Goal: Information Seeking & Learning: Compare options

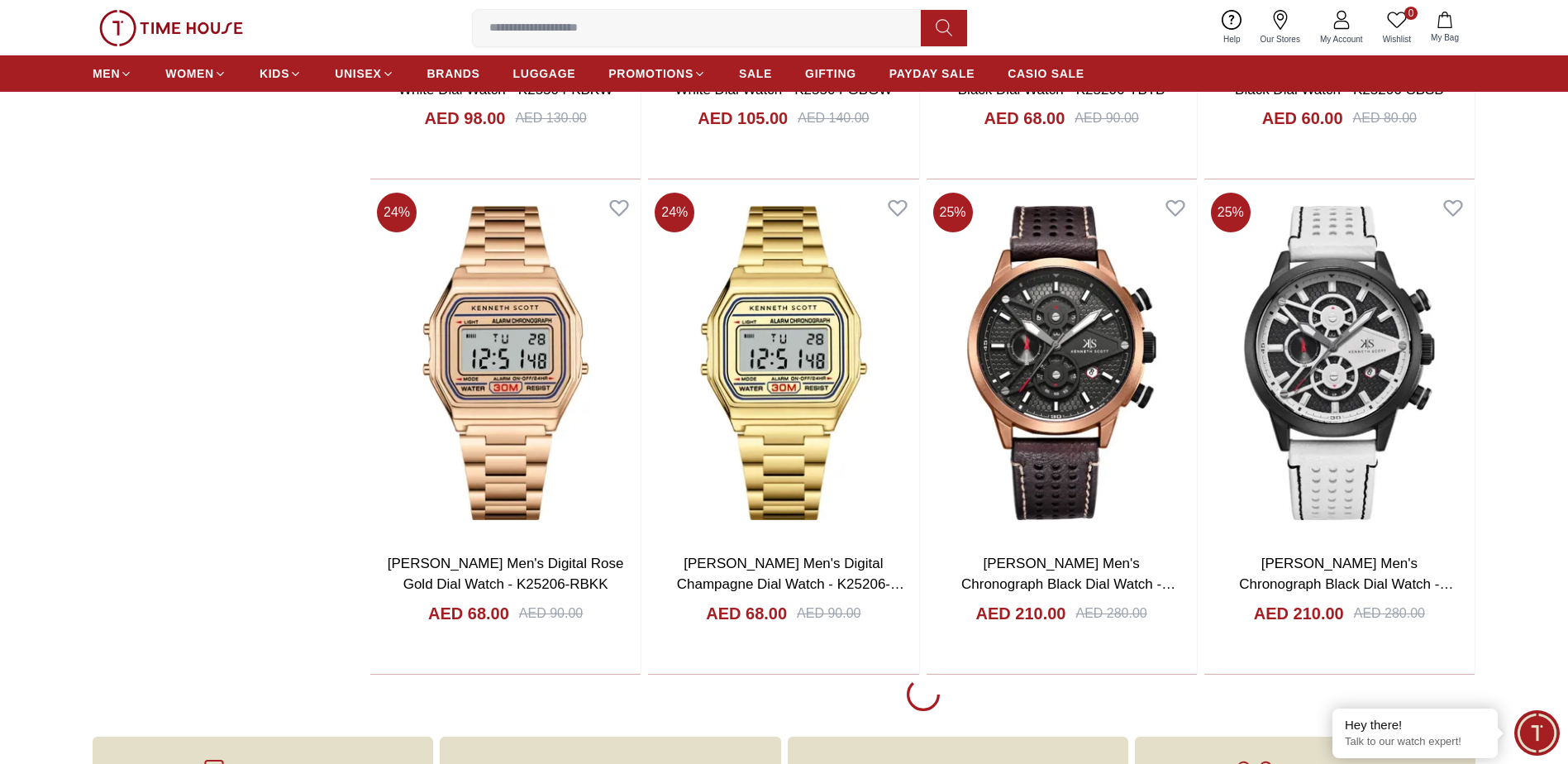
scroll to position [2729, 0]
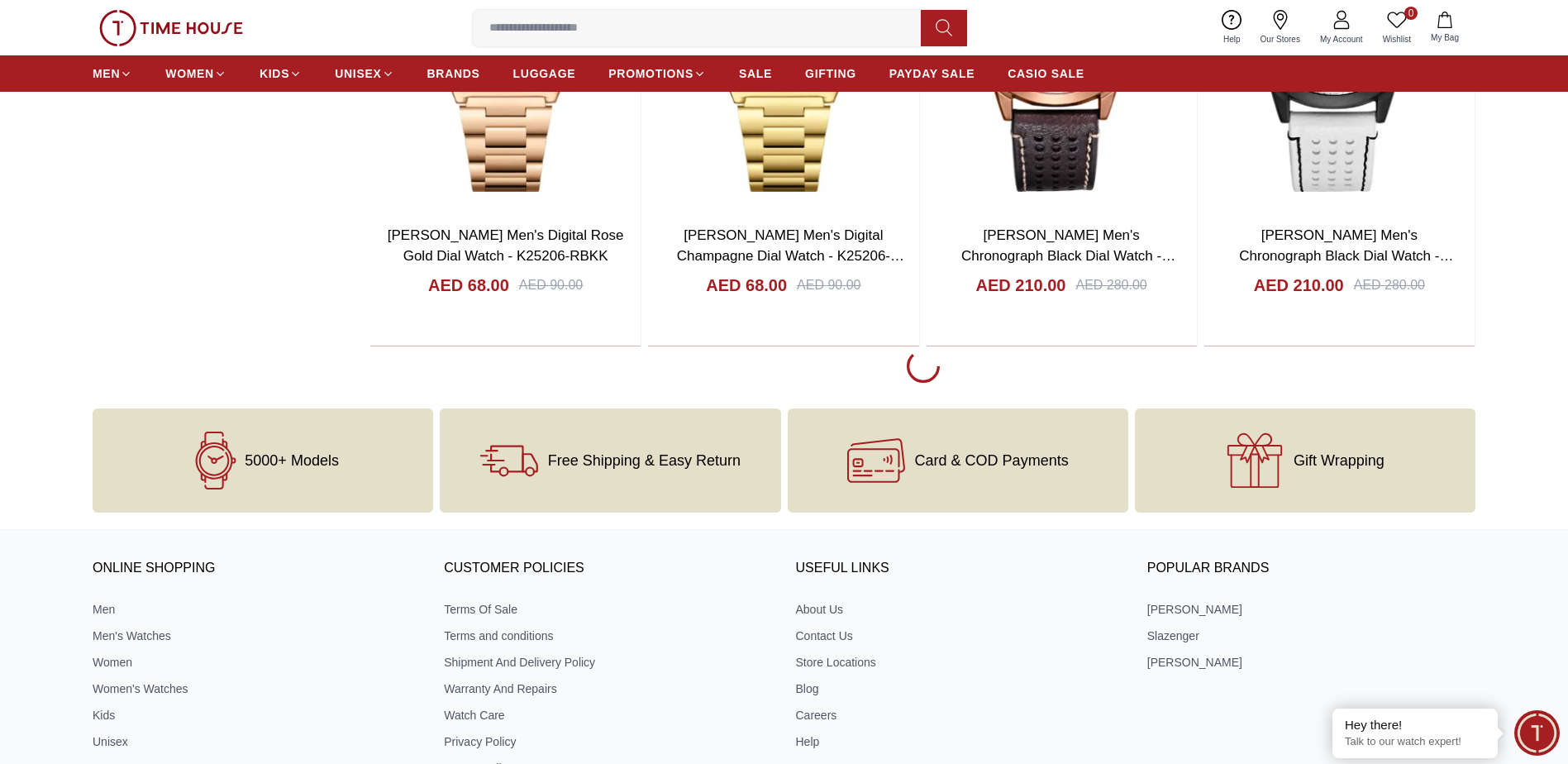
scroll to position [3059, 0]
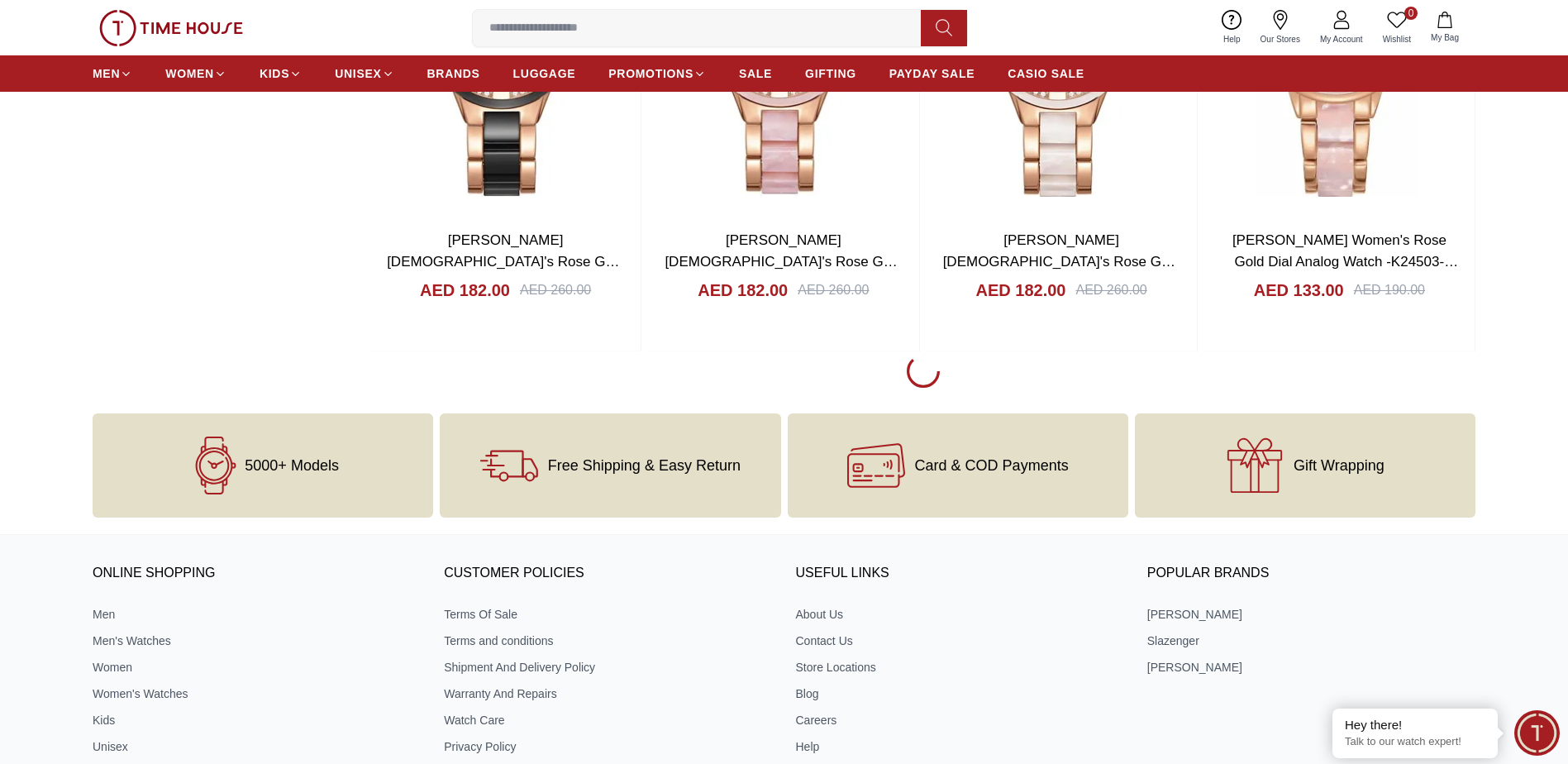
scroll to position [8019, 0]
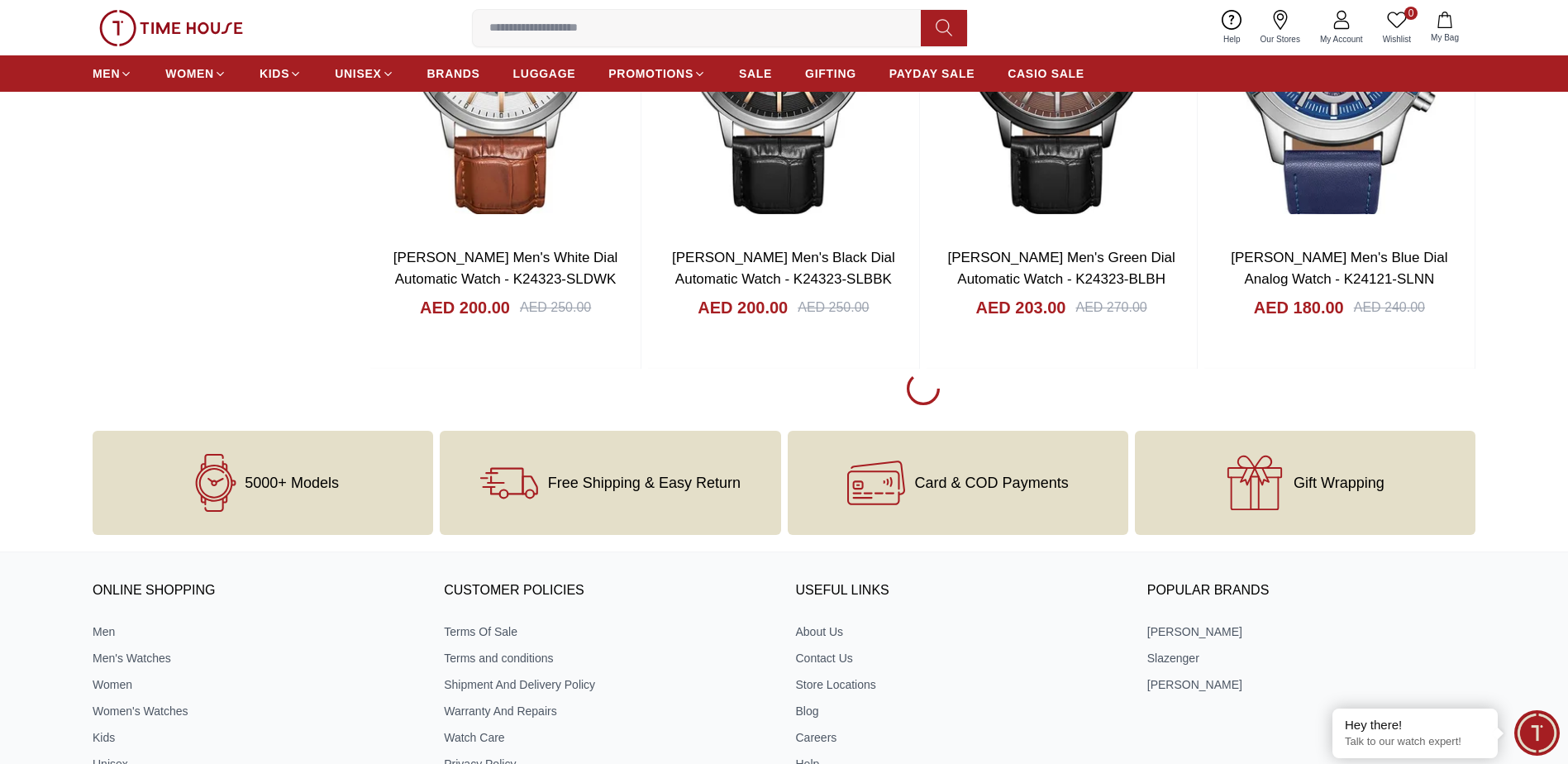
scroll to position [12981, 0]
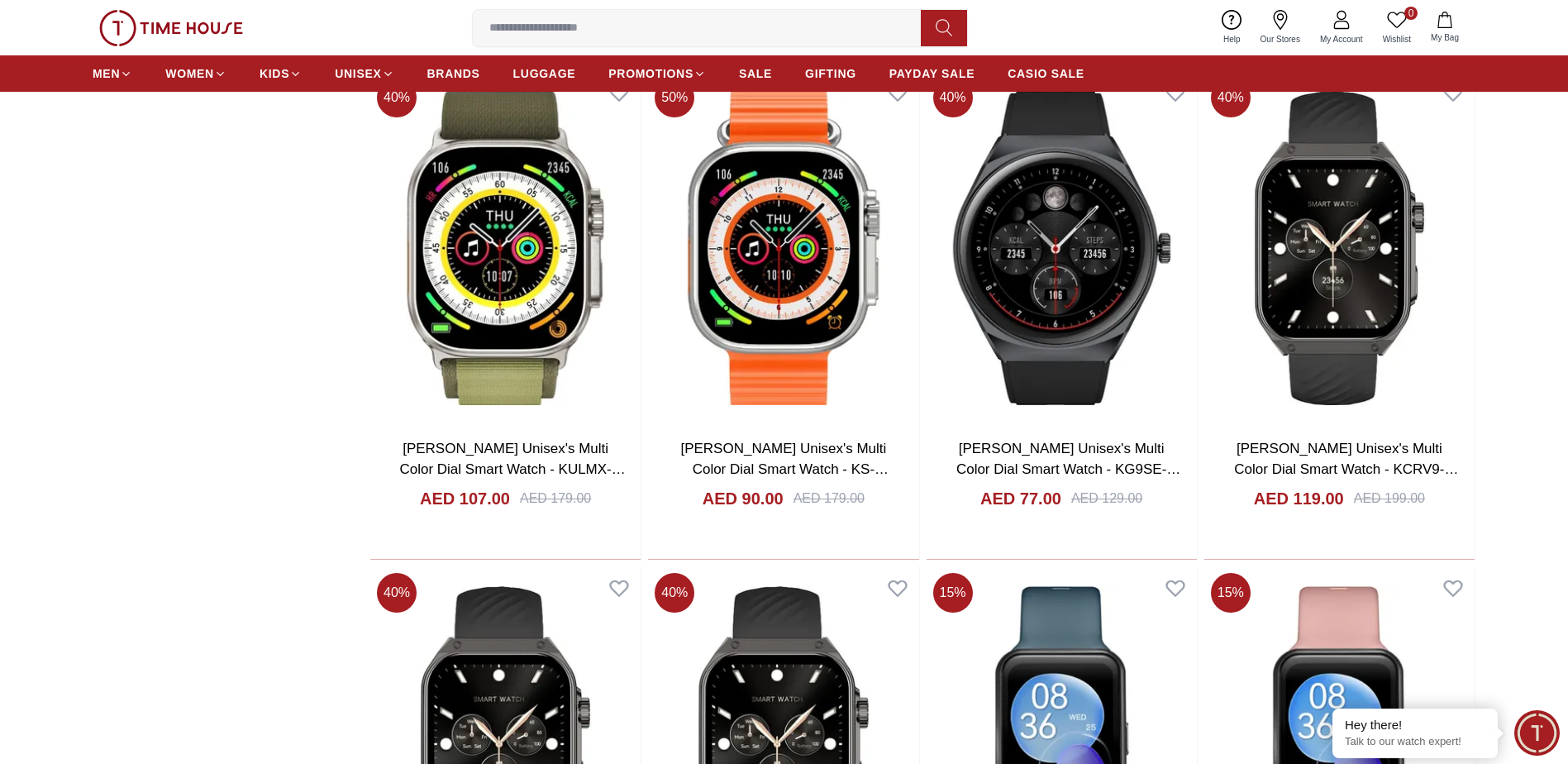
scroll to position [10748, 0]
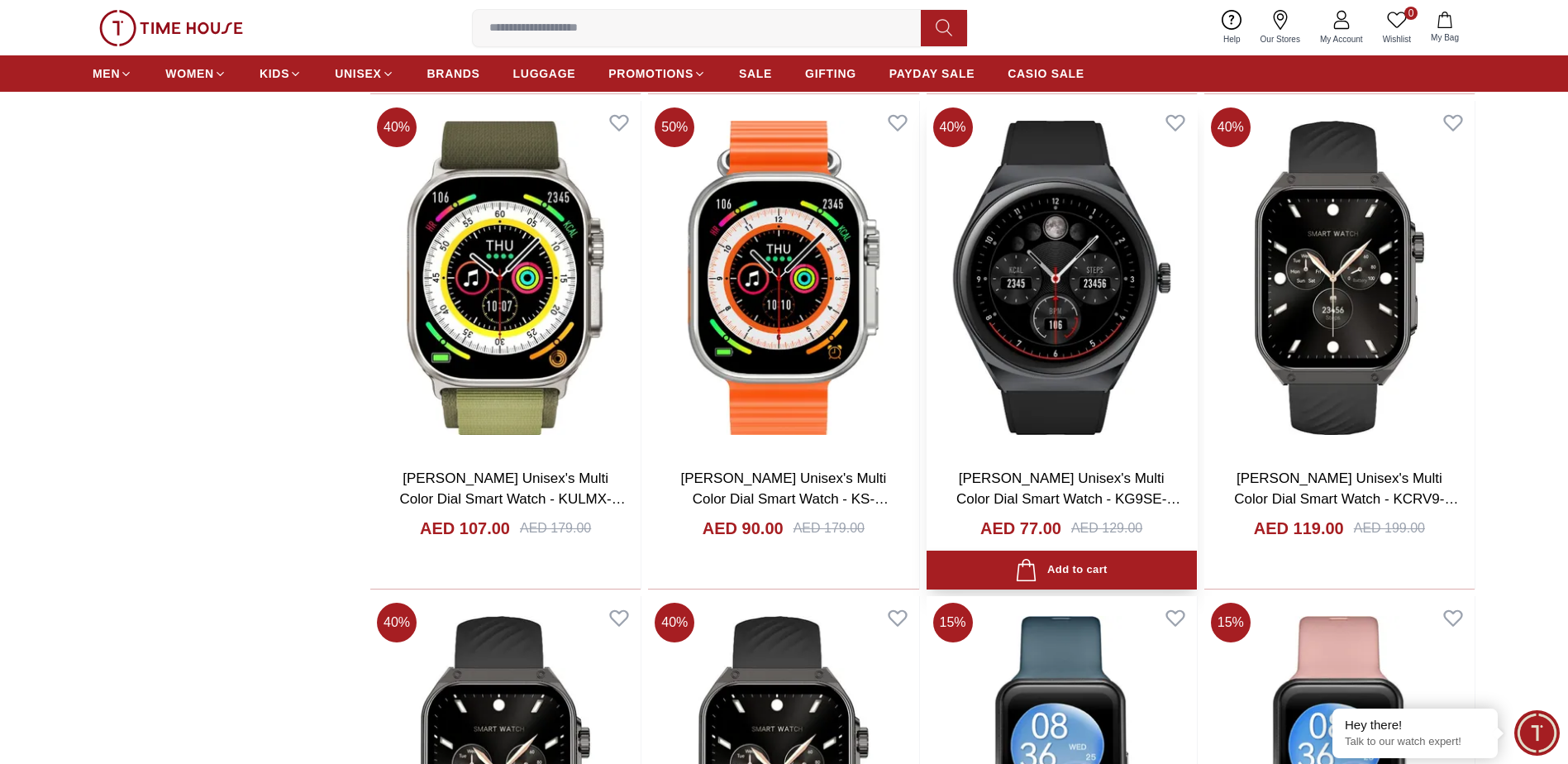
click at [1096, 395] on img at bounding box center [1062, 278] width 271 height 354
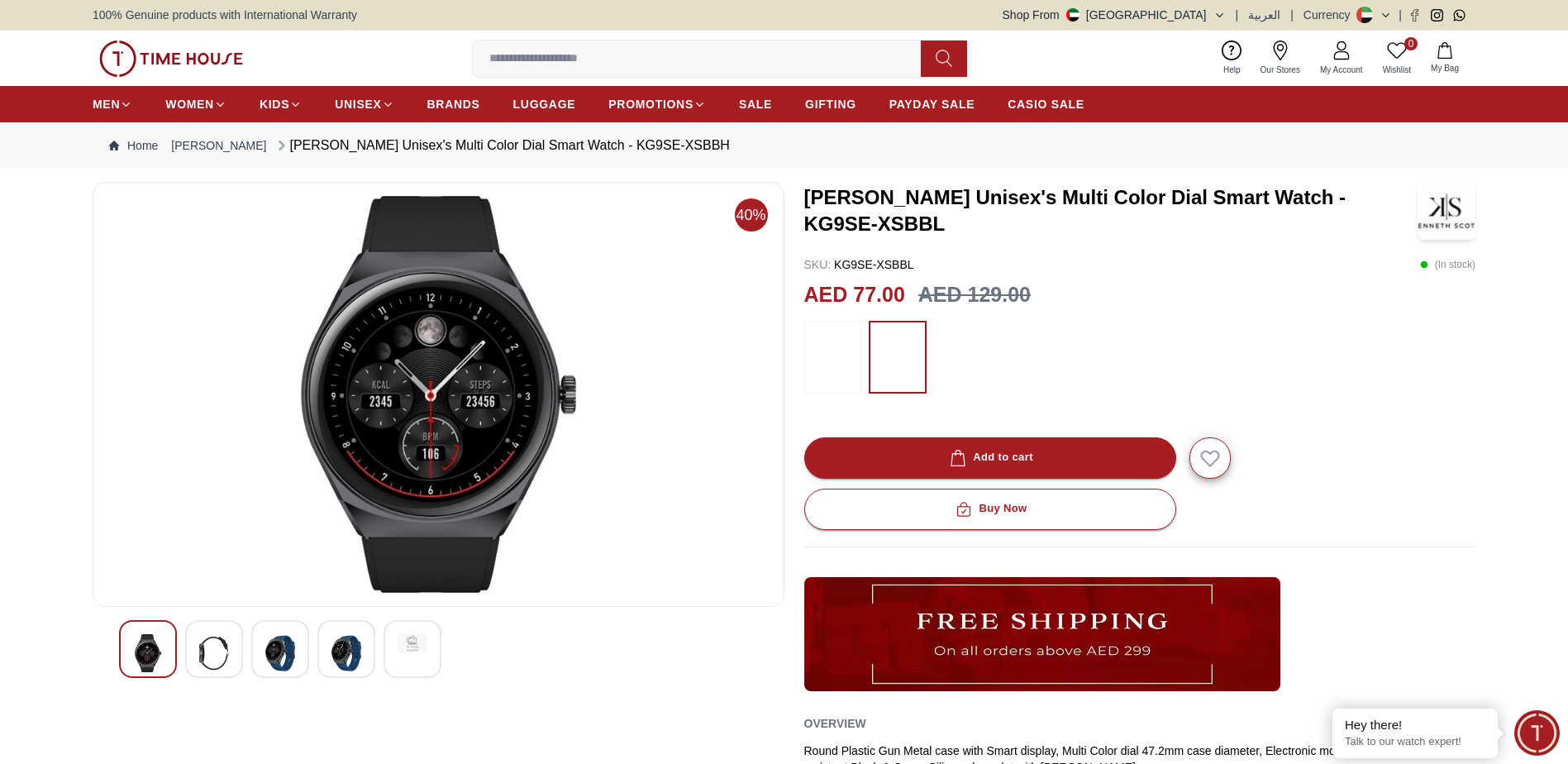
click at [218, 644] on img at bounding box center [214, 654] width 30 height 38
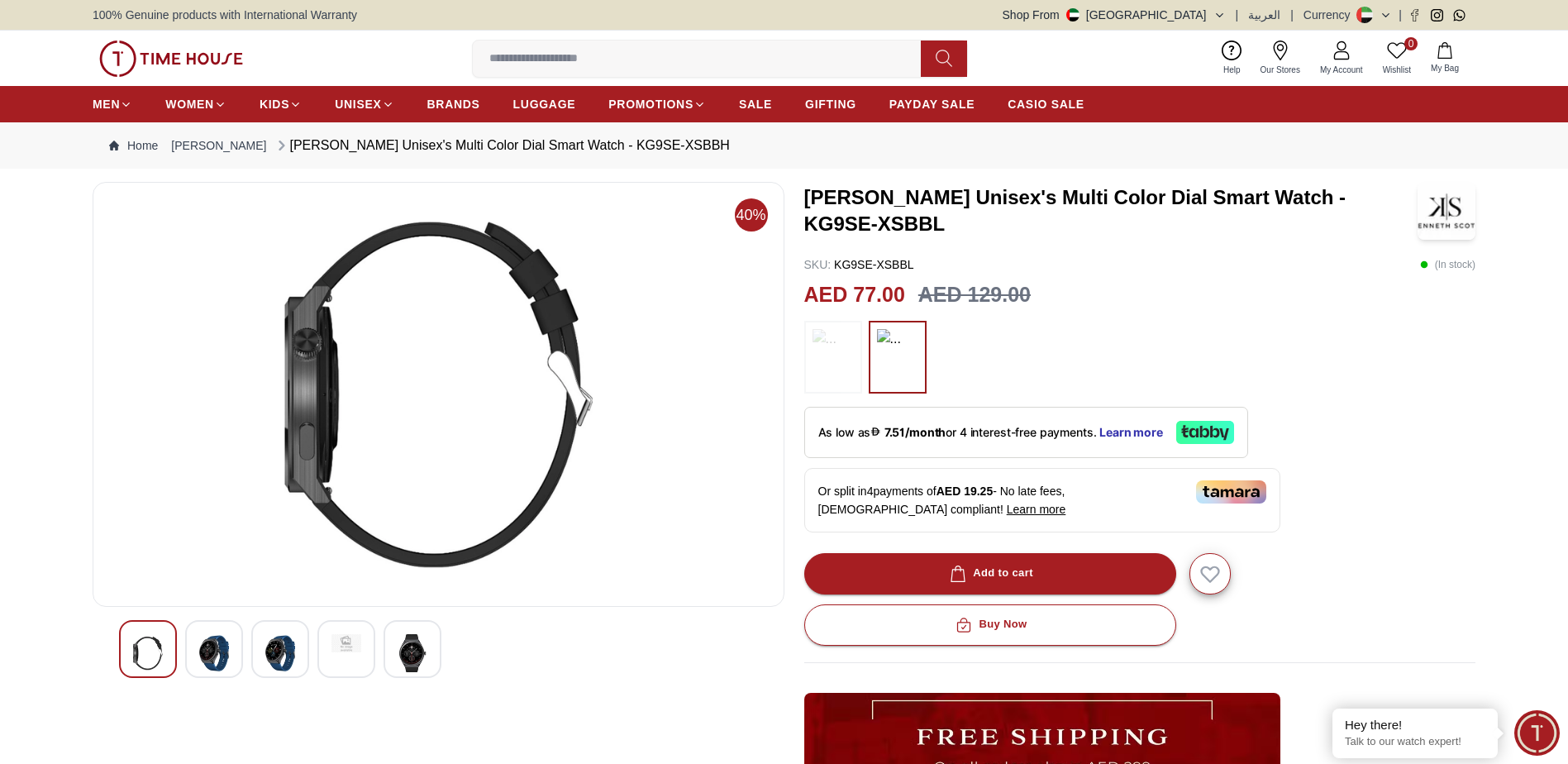
click at [276, 647] on img at bounding box center [280, 654] width 30 height 38
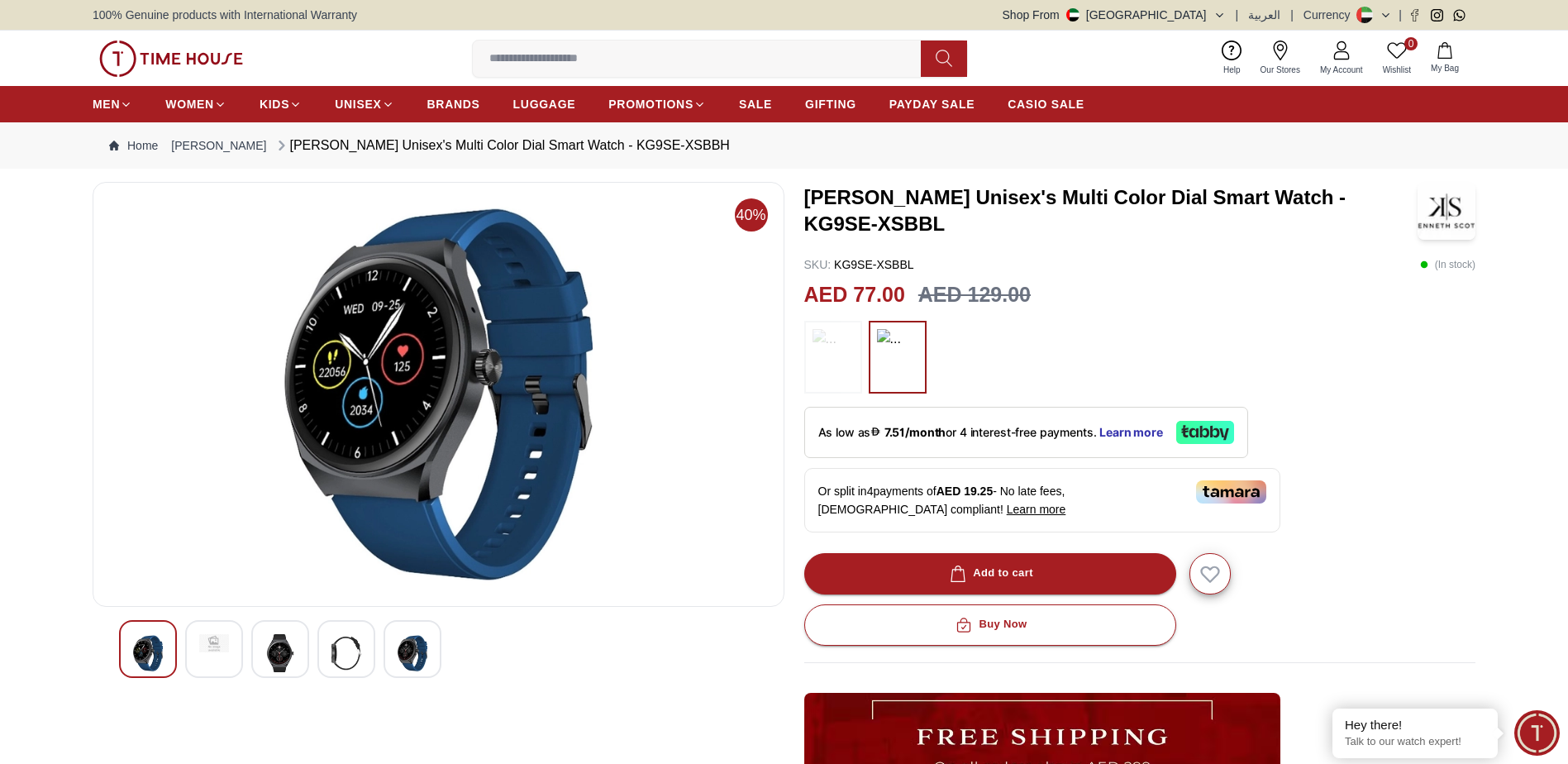
click at [341, 649] on img at bounding box center [346, 654] width 30 height 38
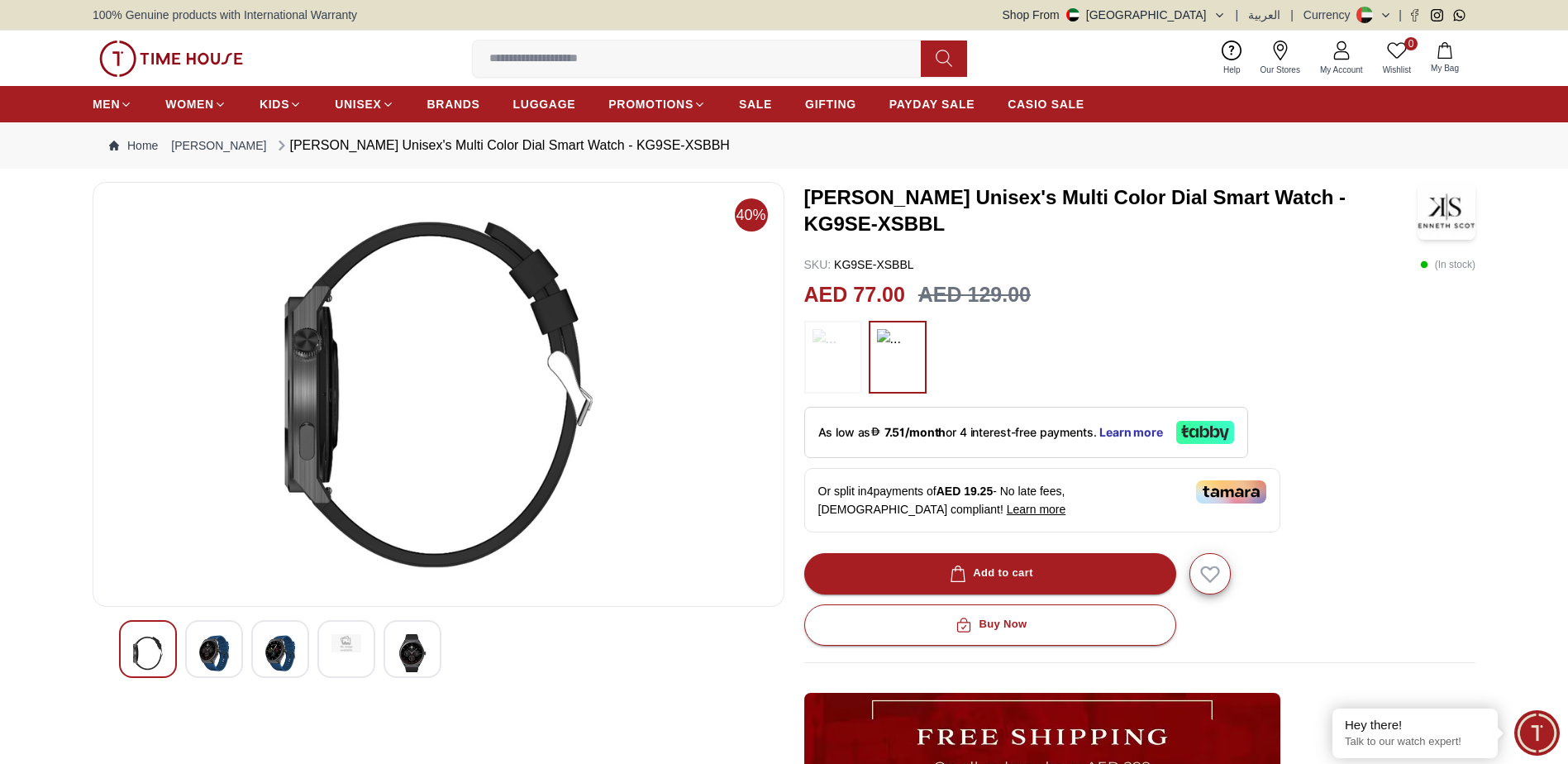
click at [416, 652] on img at bounding box center [412, 654] width 30 height 38
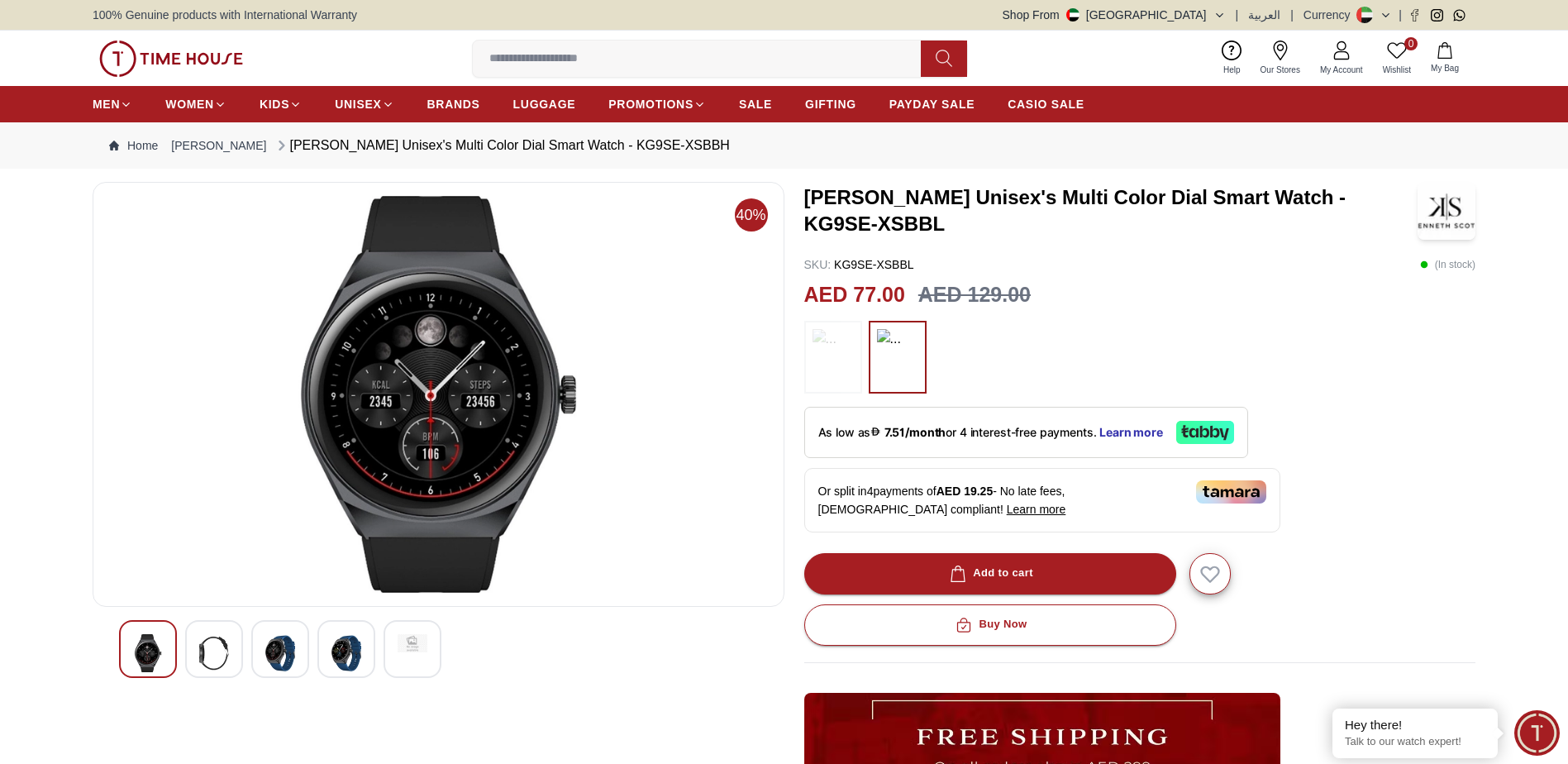
click at [210, 652] on img at bounding box center [214, 654] width 30 height 38
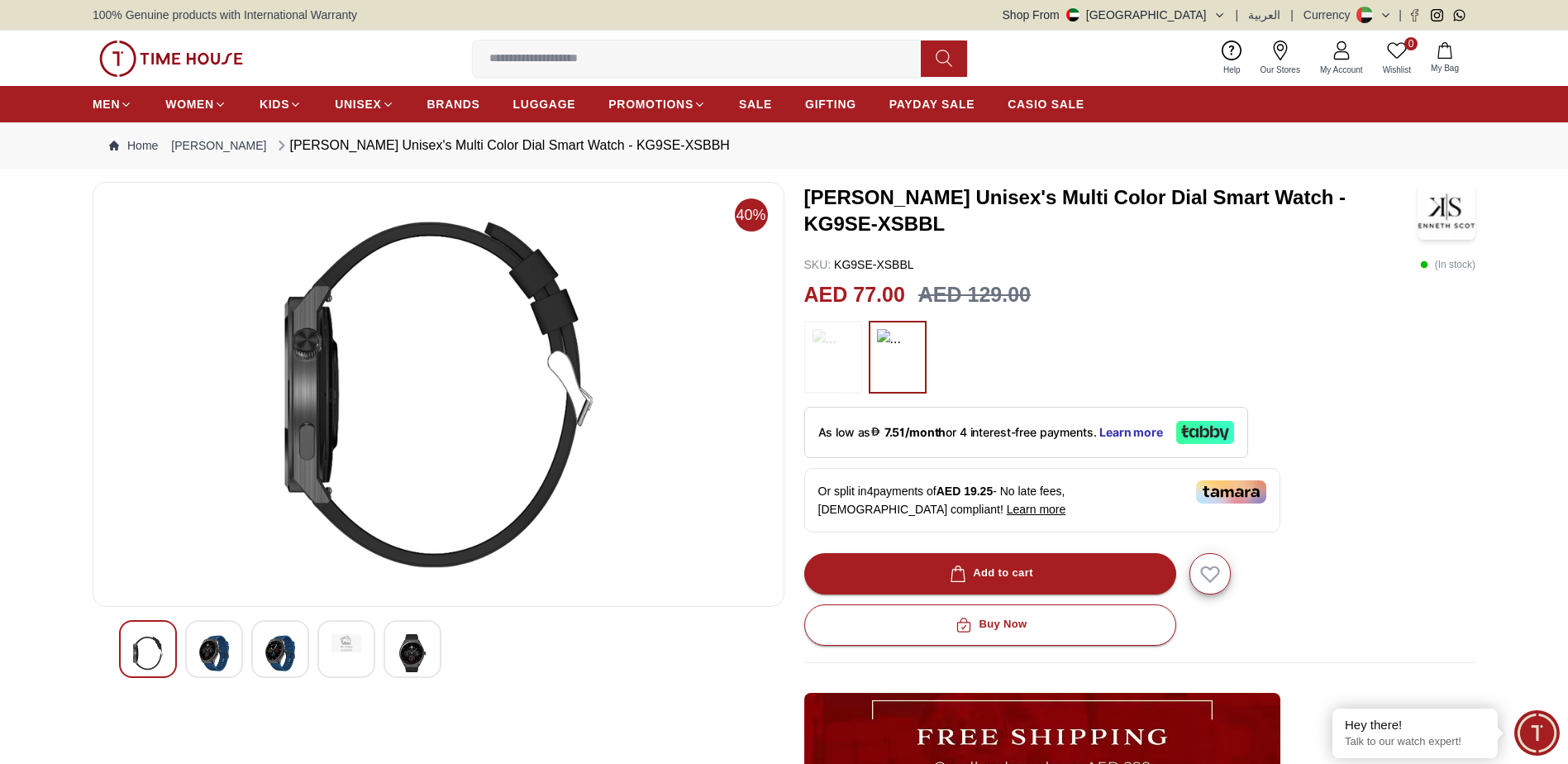
click at [132, 642] on div at bounding box center [148, 648] width 57 height 57
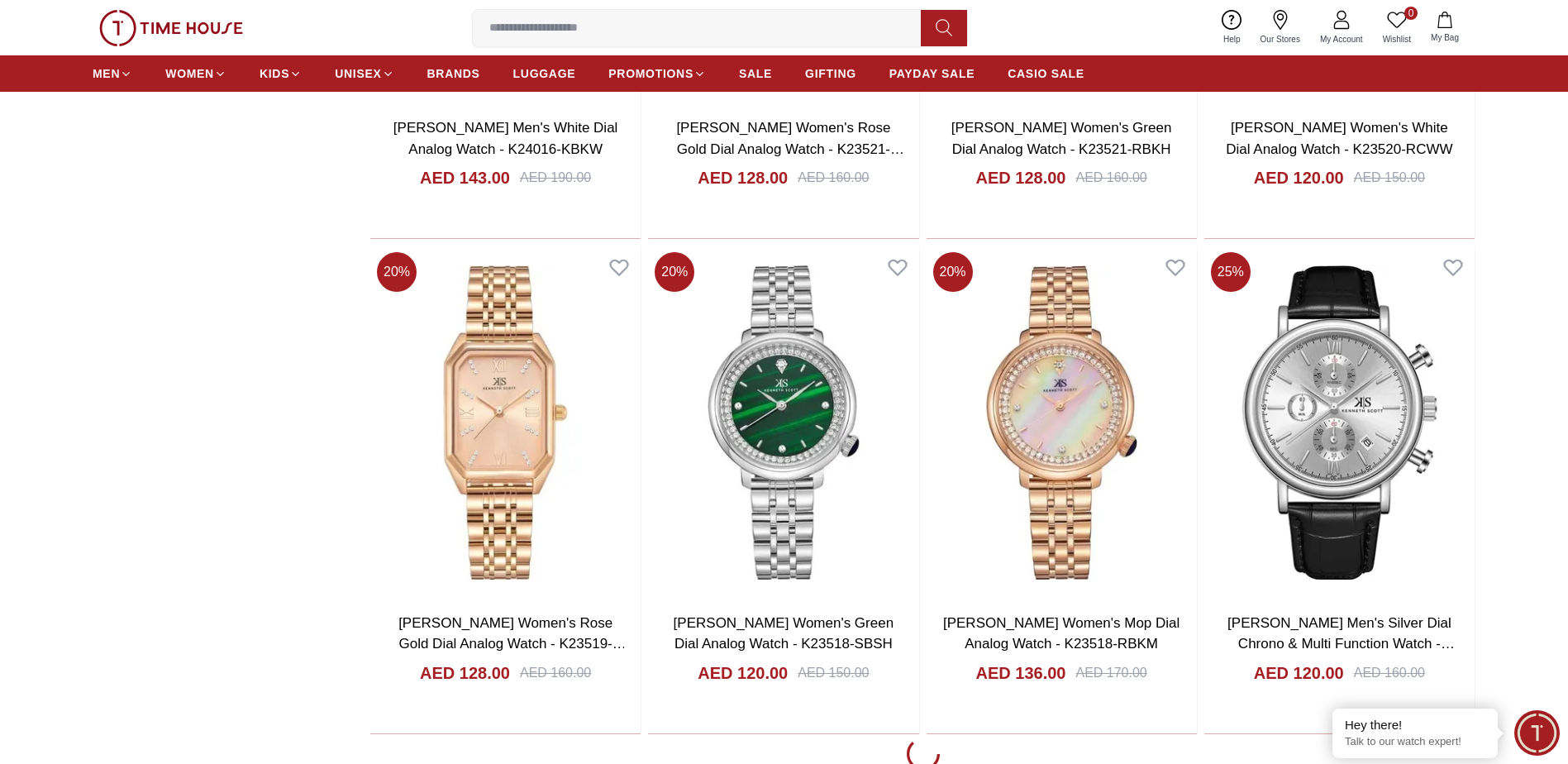
scroll to position [17543, 0]
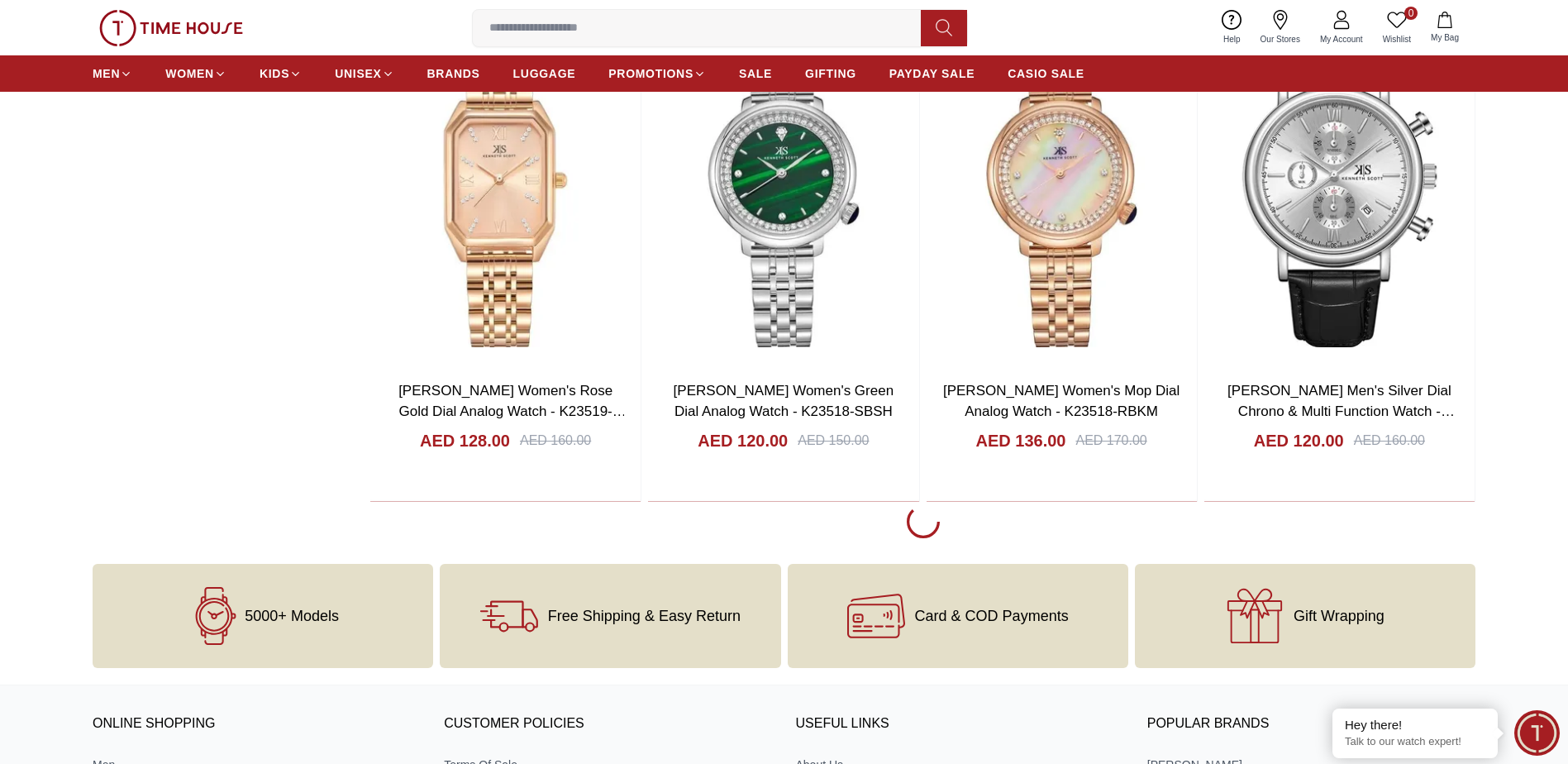
scroll to position [17791, 0]
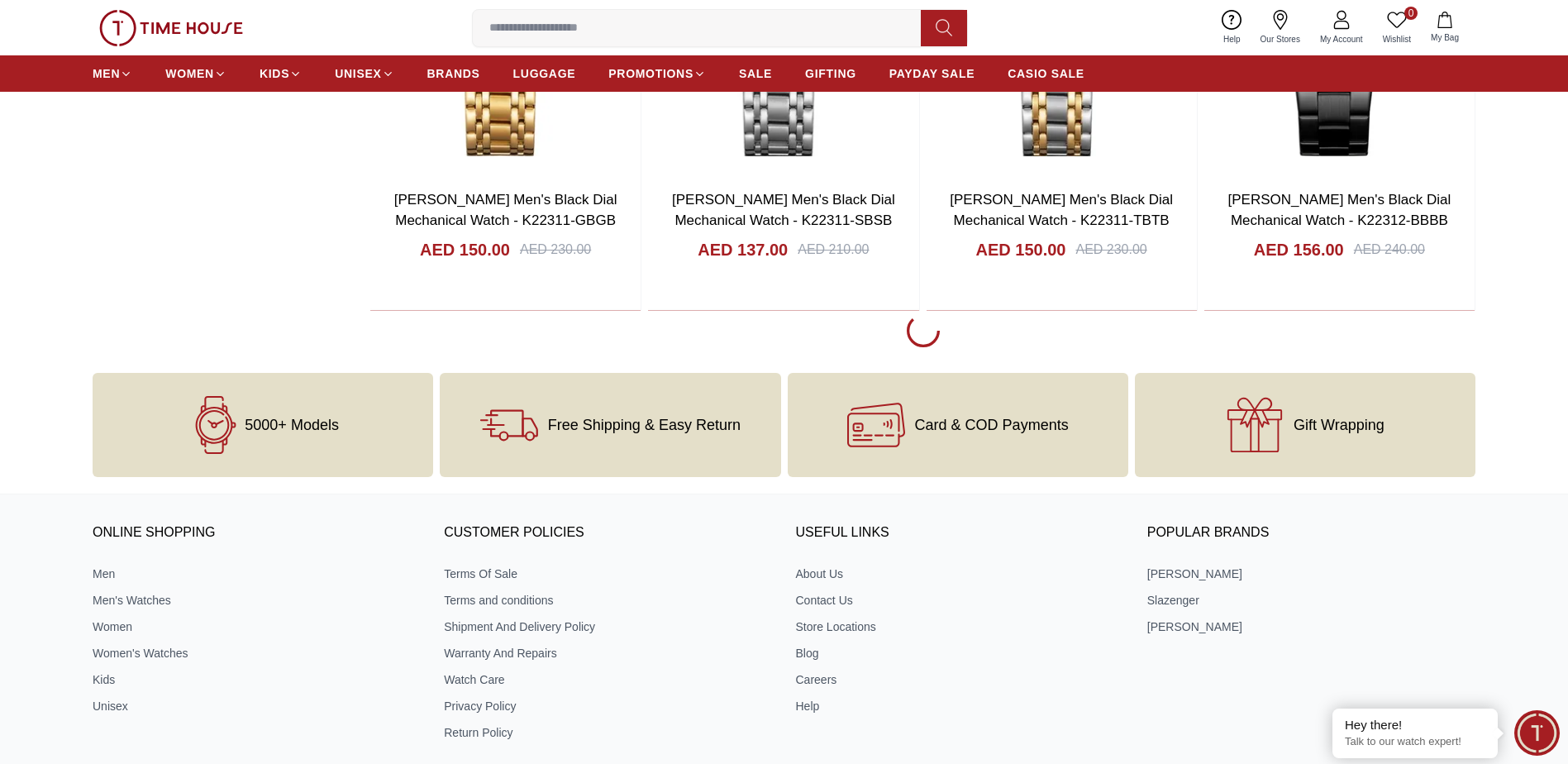
scroll to position [22916, 0]
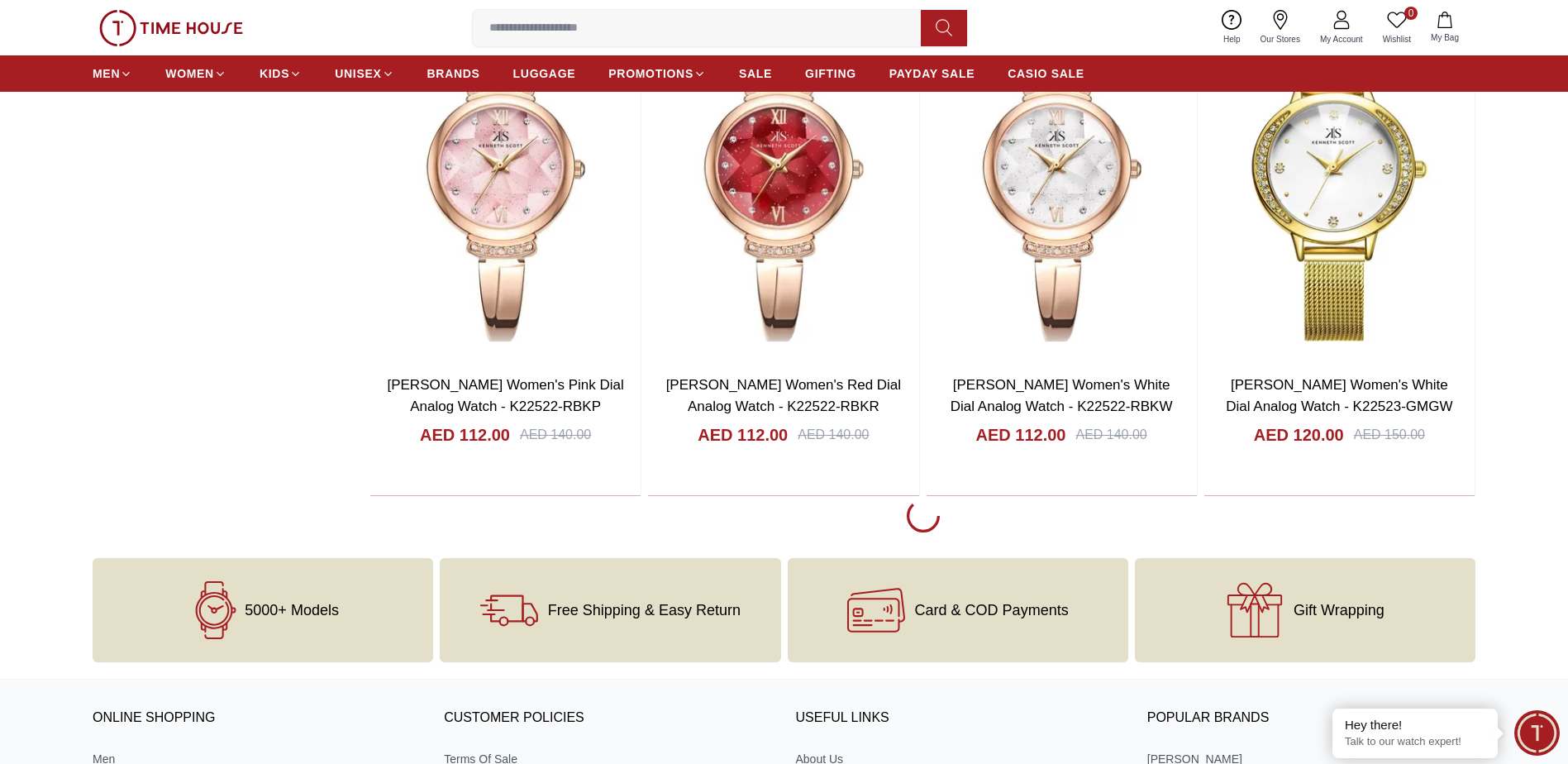
scroll to position [25231, 0]
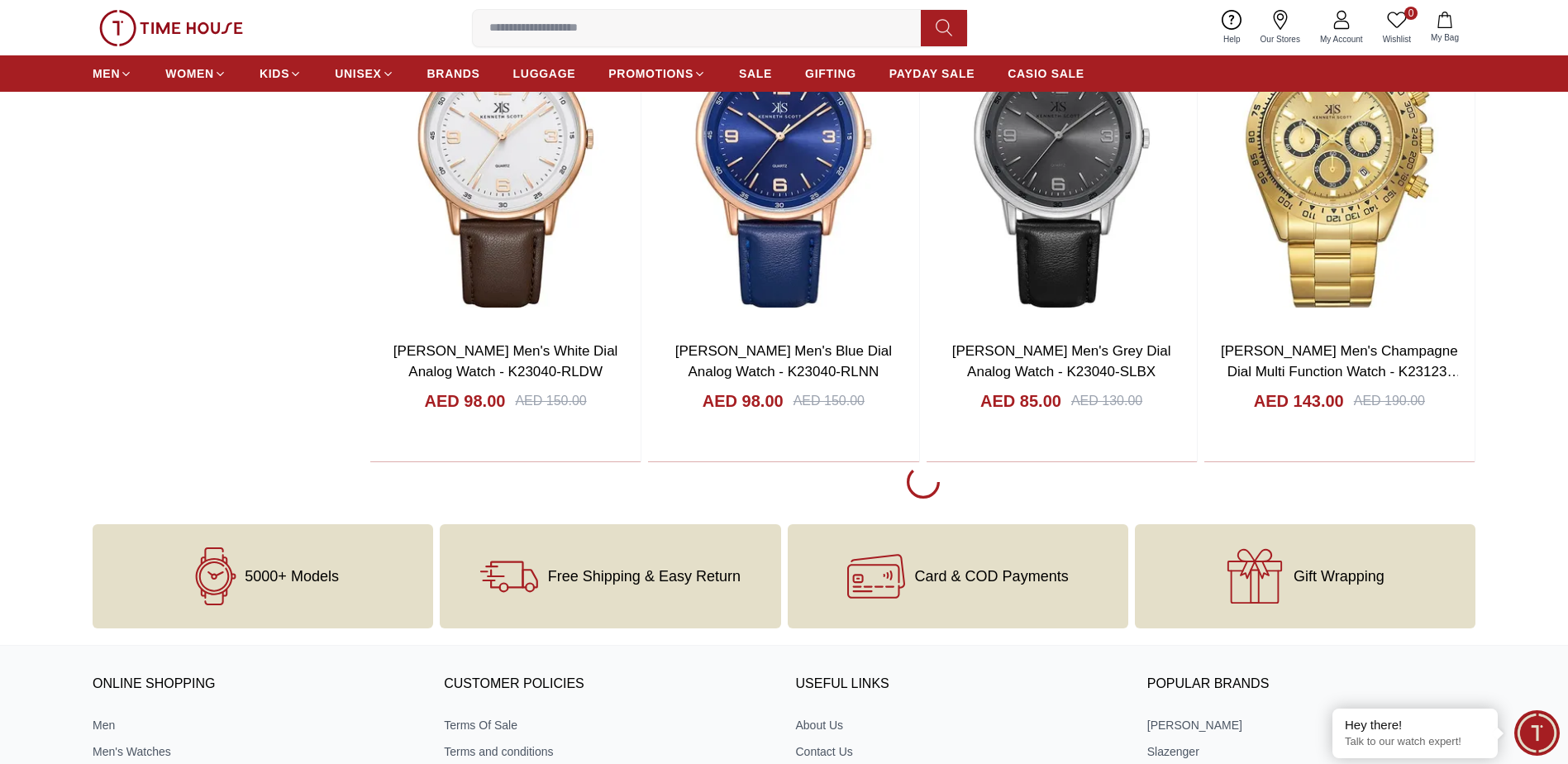
scroll to position [30192, 0]
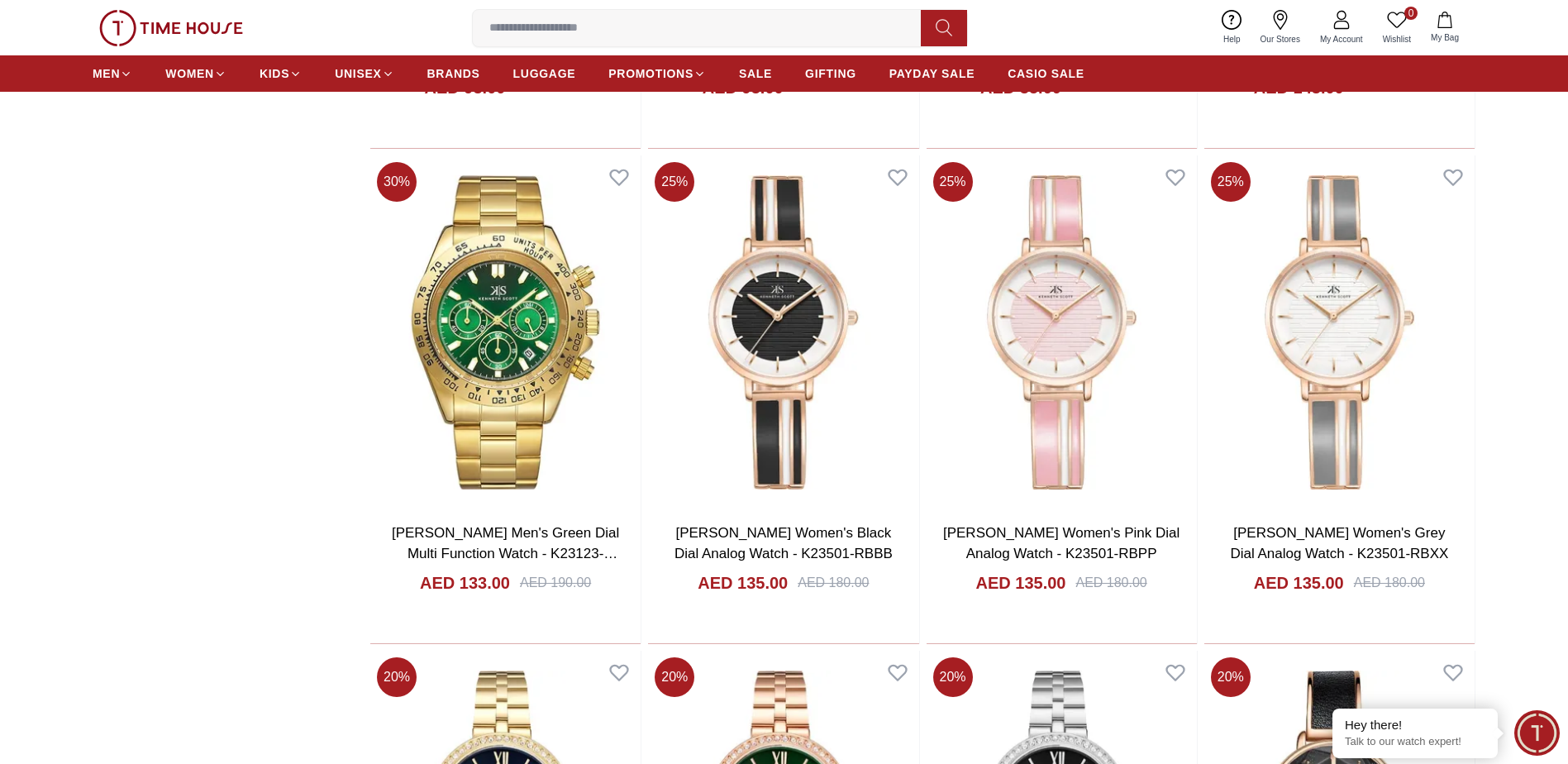
scroll to position [30523, 0]
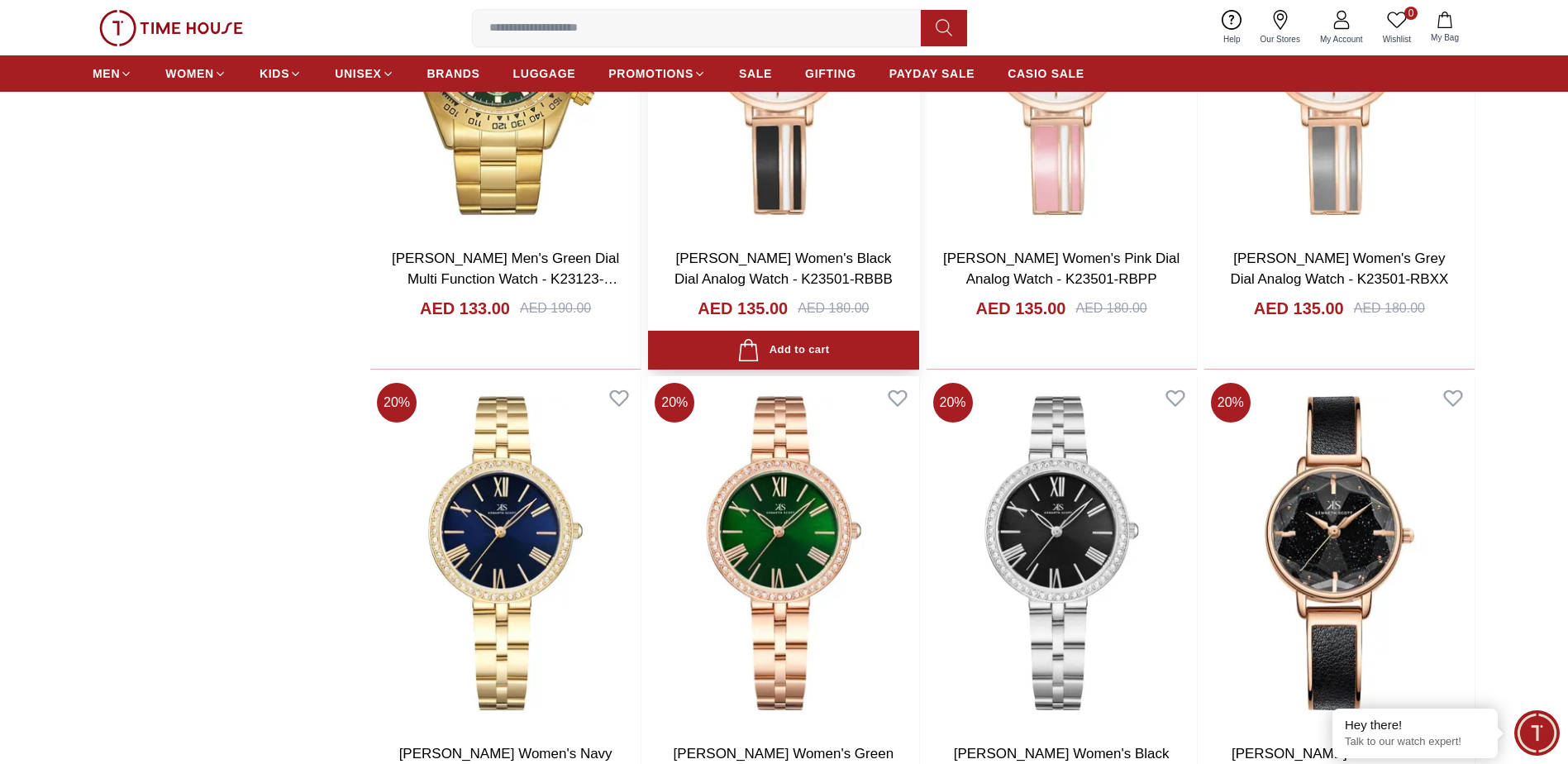
scroll to position [30771, 0]
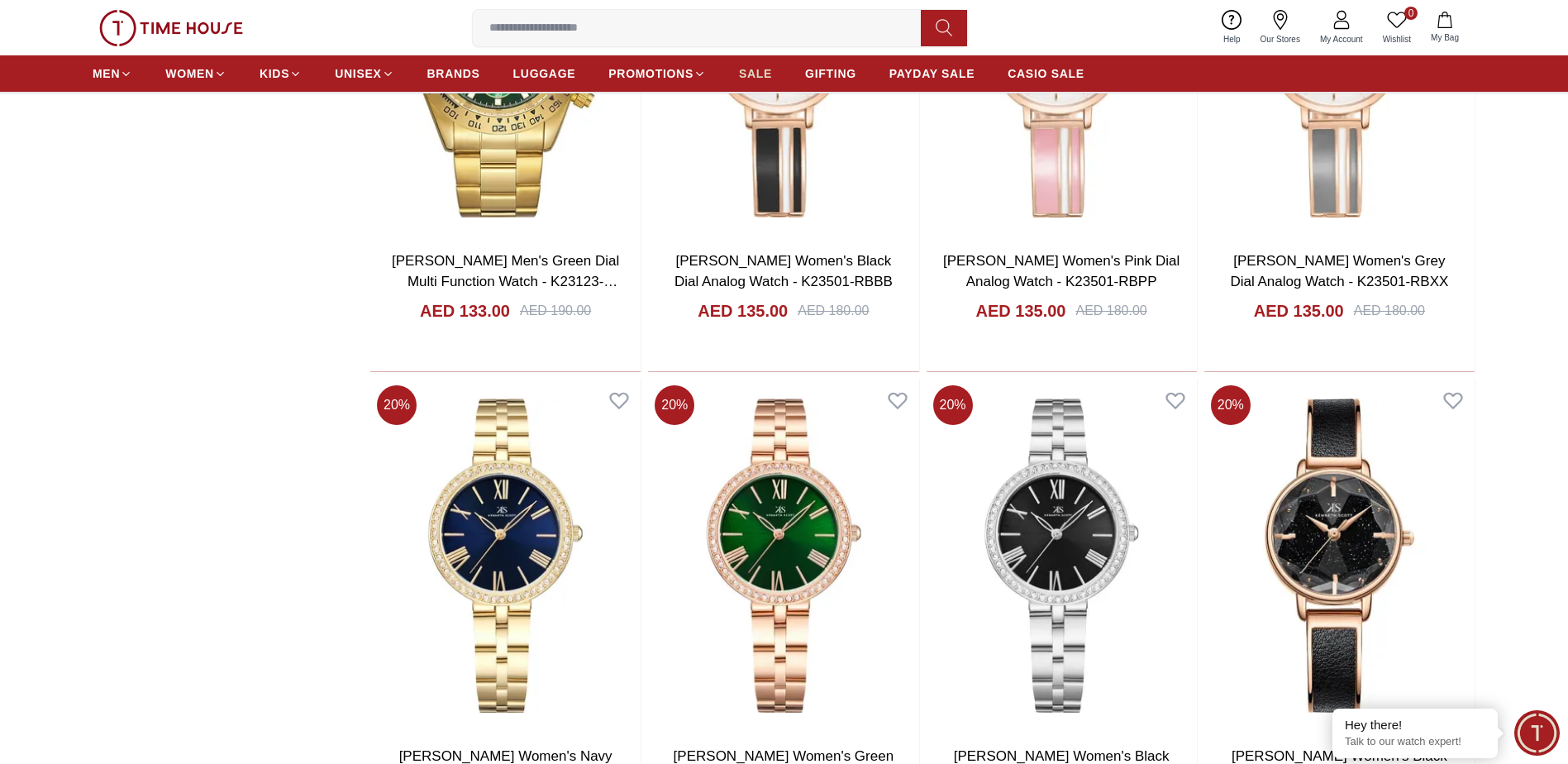
click at [744, 75] on span "SALE" at bounding box center [756, 74] width 33 height 16
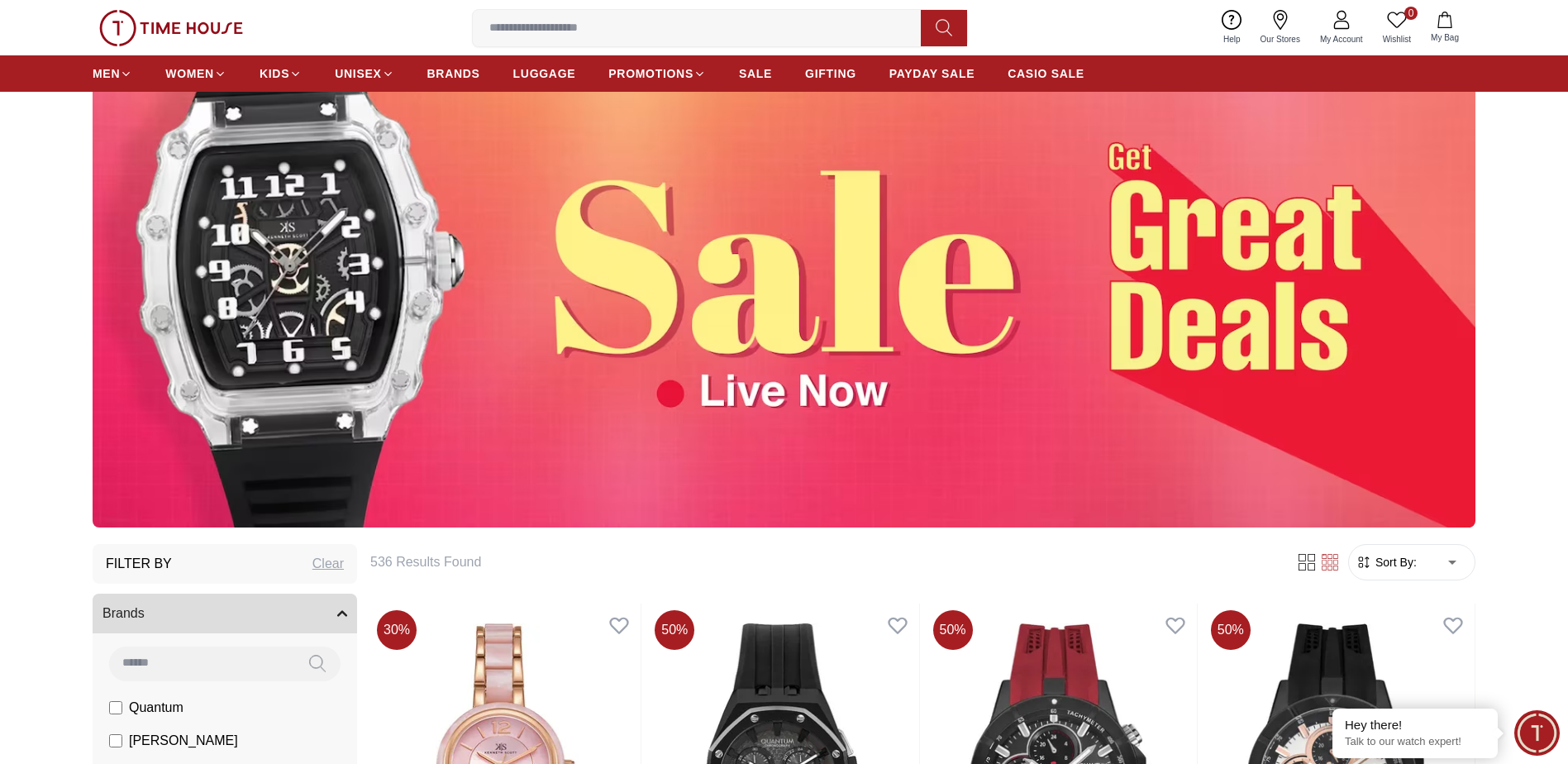
scroll to position [83, 0]
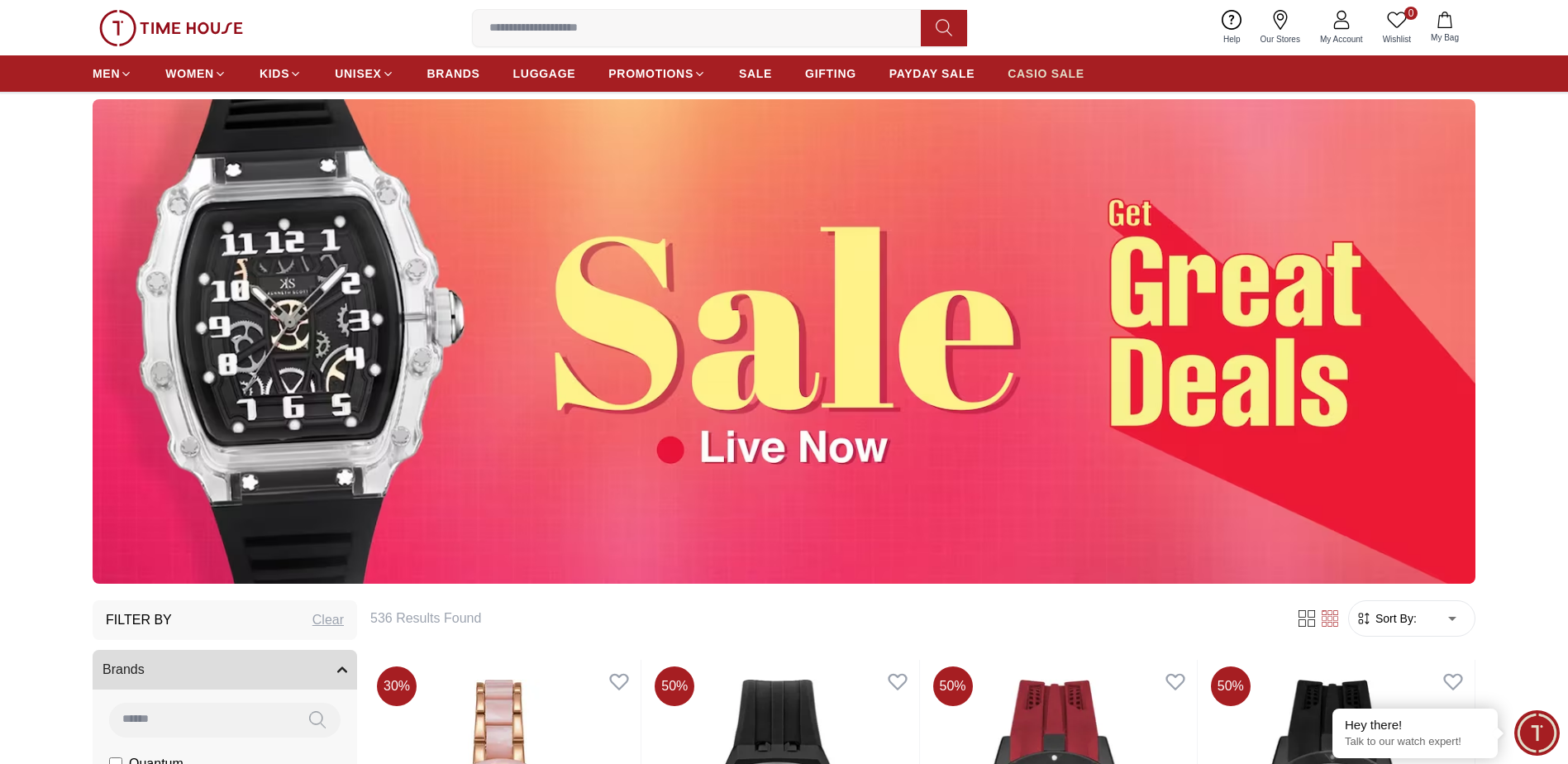
click at [1025, 78] on span "CASIO SALE" at bounding box center [1046, 74] width 77 height 16
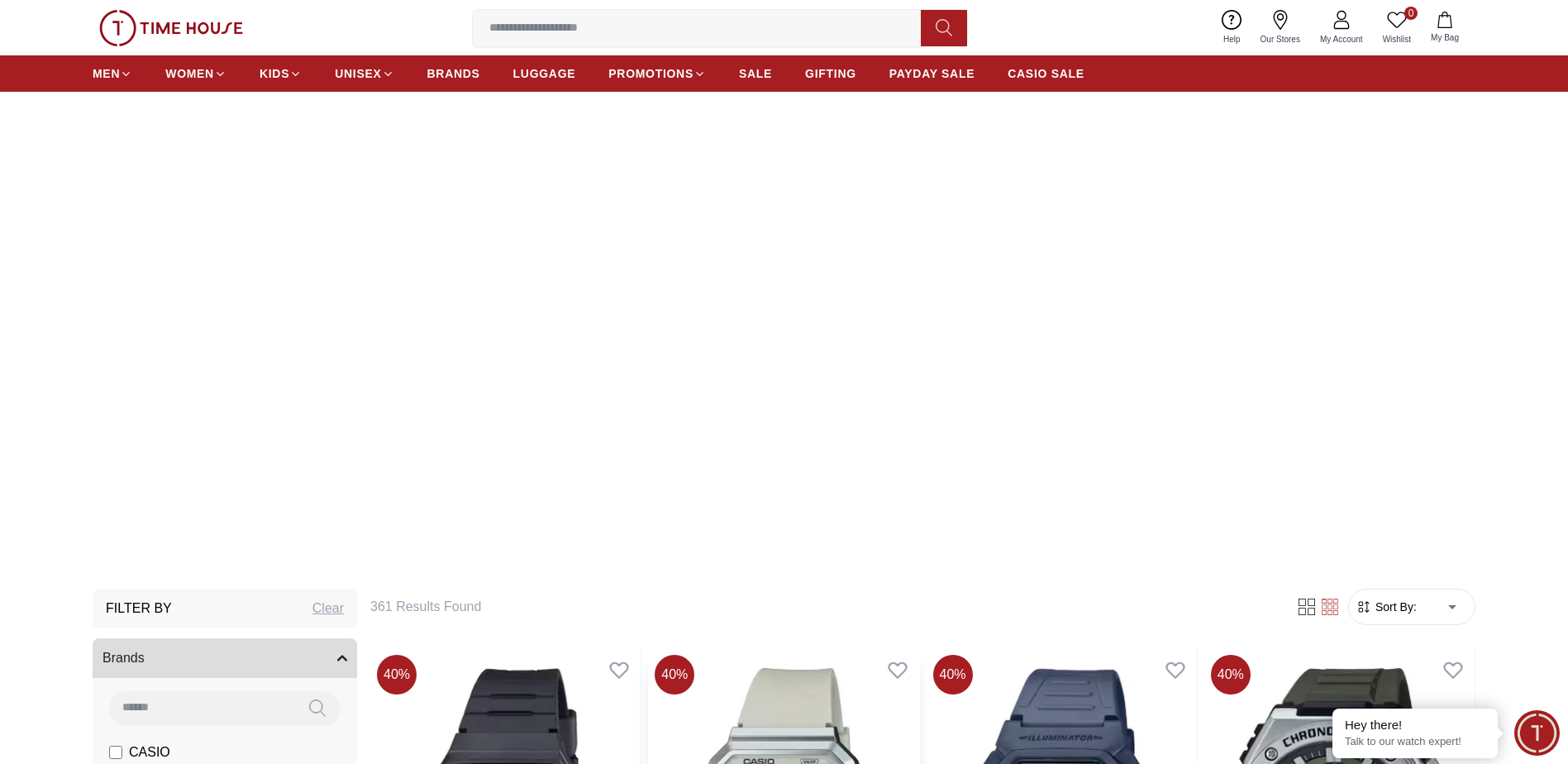
scroll to position [88, 0]
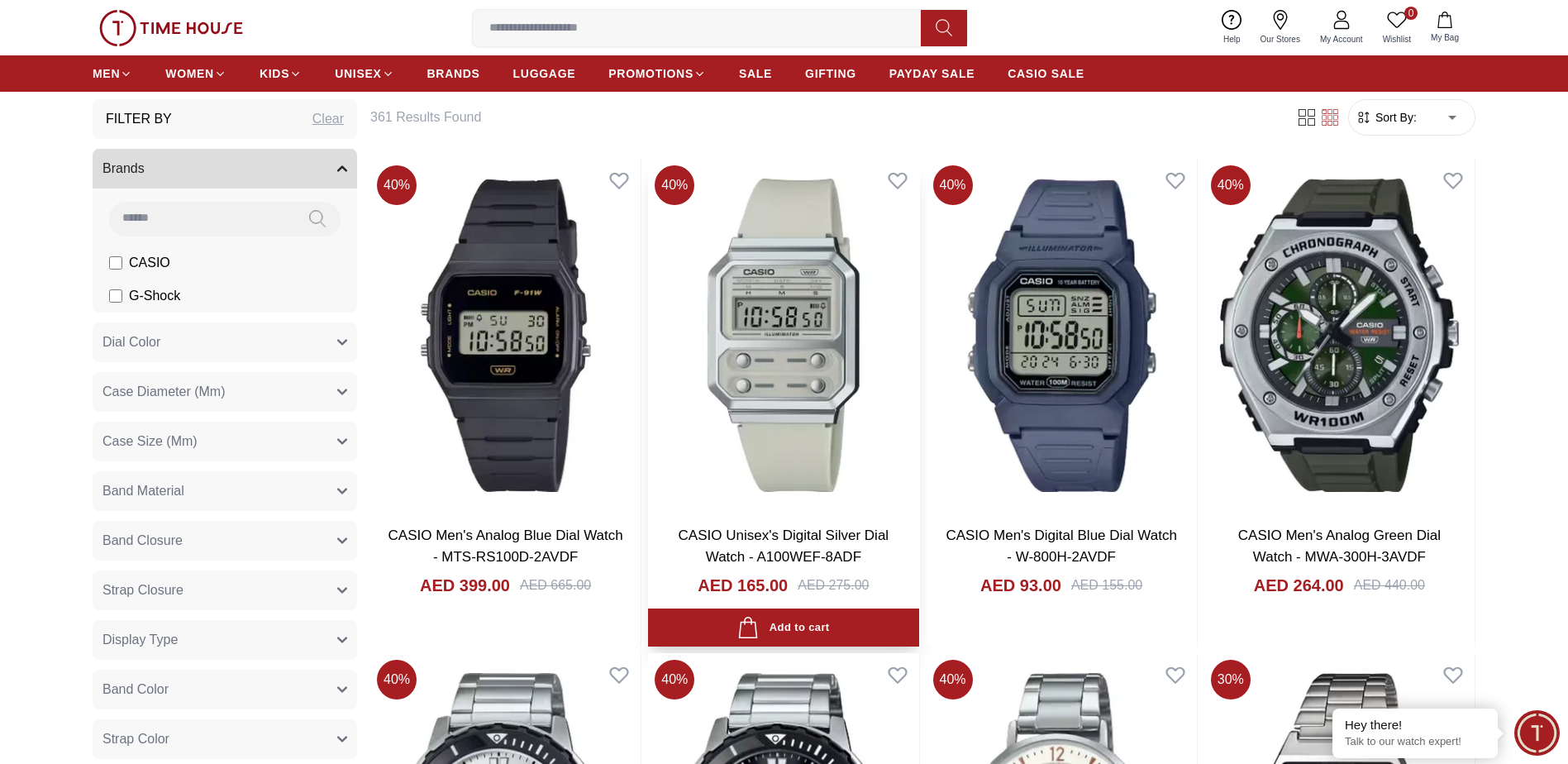
scroll to position [666, 0]
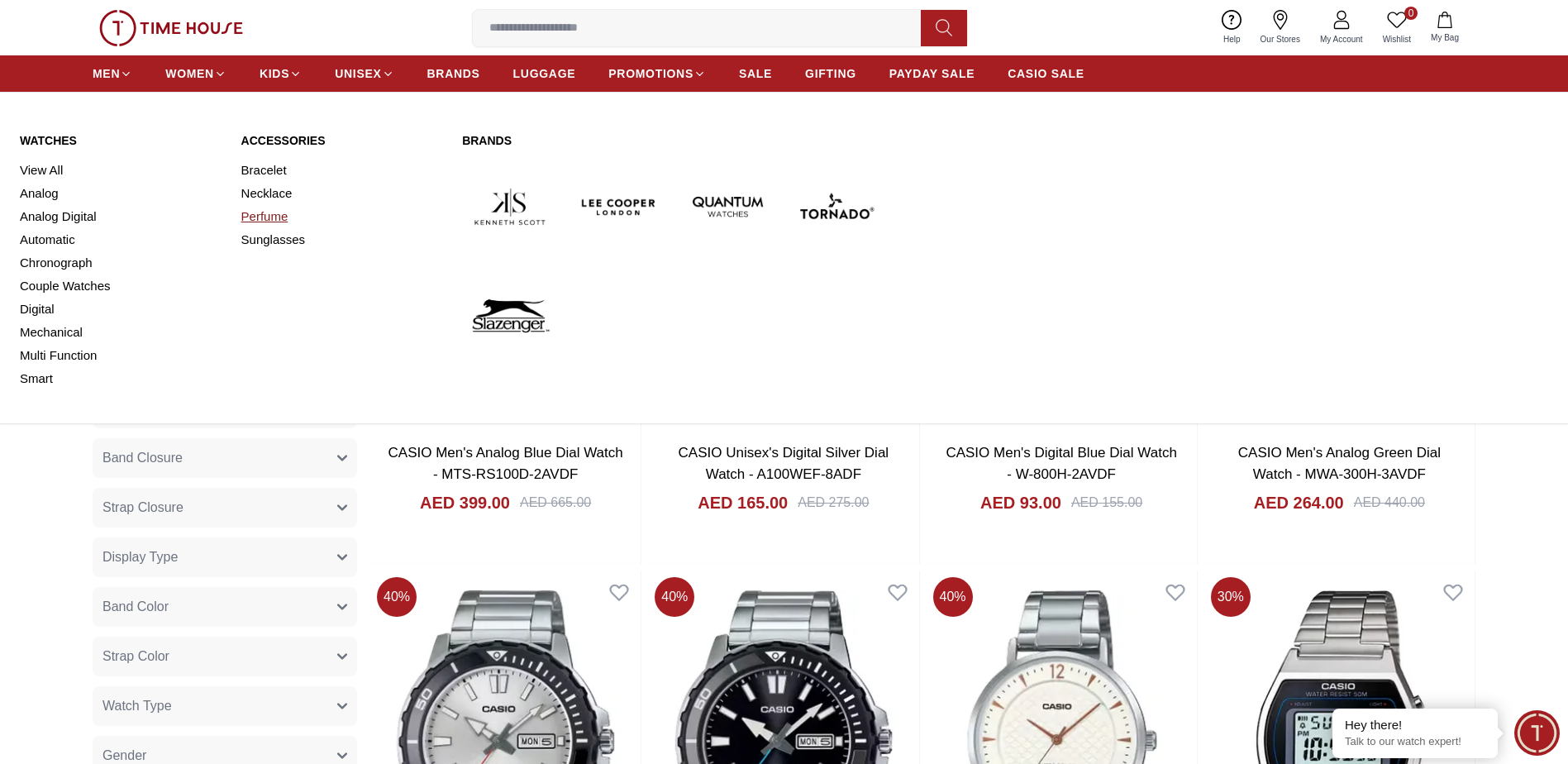
click at [253, 216] on link "Perfume" at bounding box center [342, 216] width 201 height 23
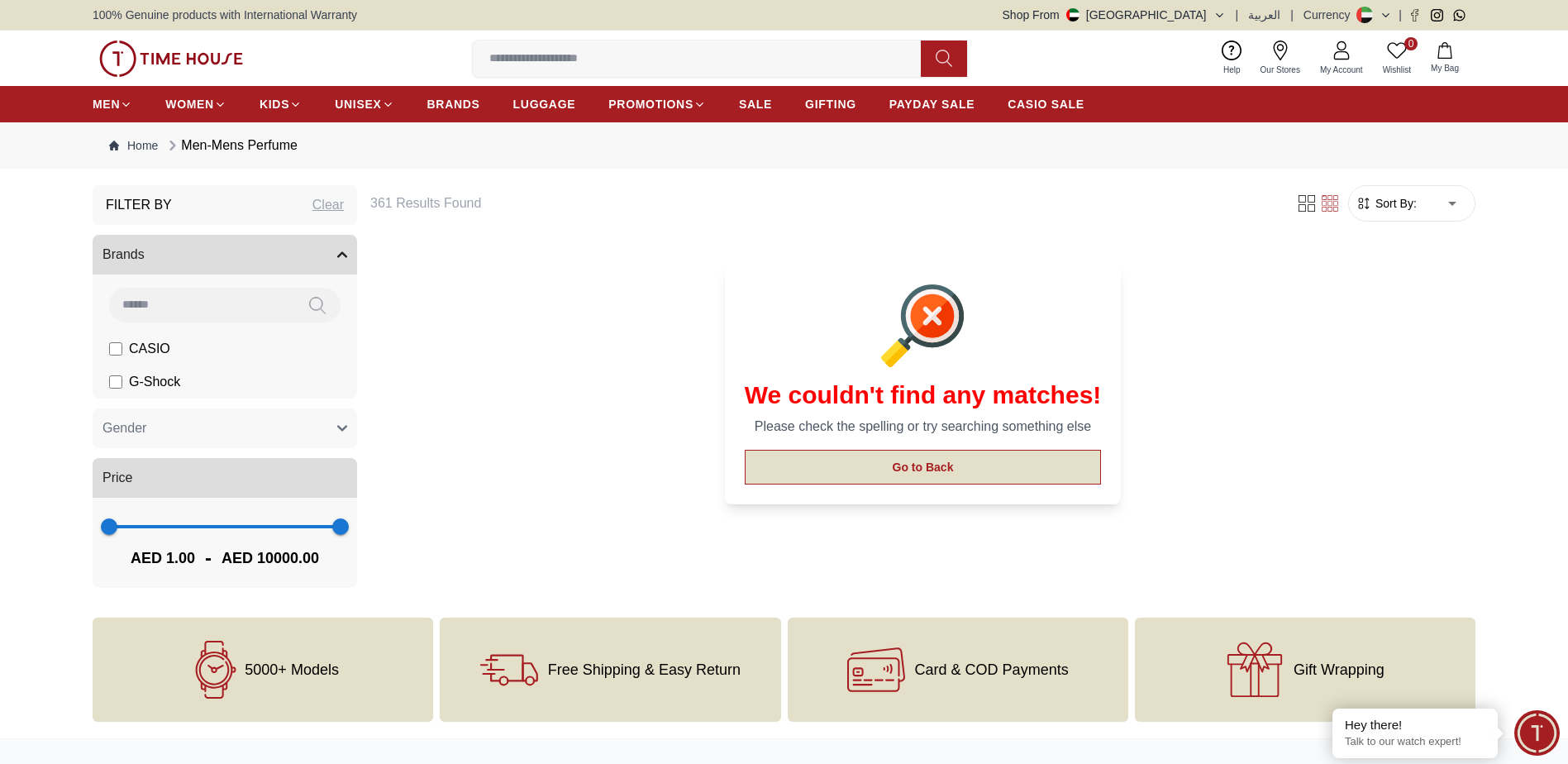
click at [948, 460] on button "Go to Back" at bounding box center [923, 467] width 357 height 35
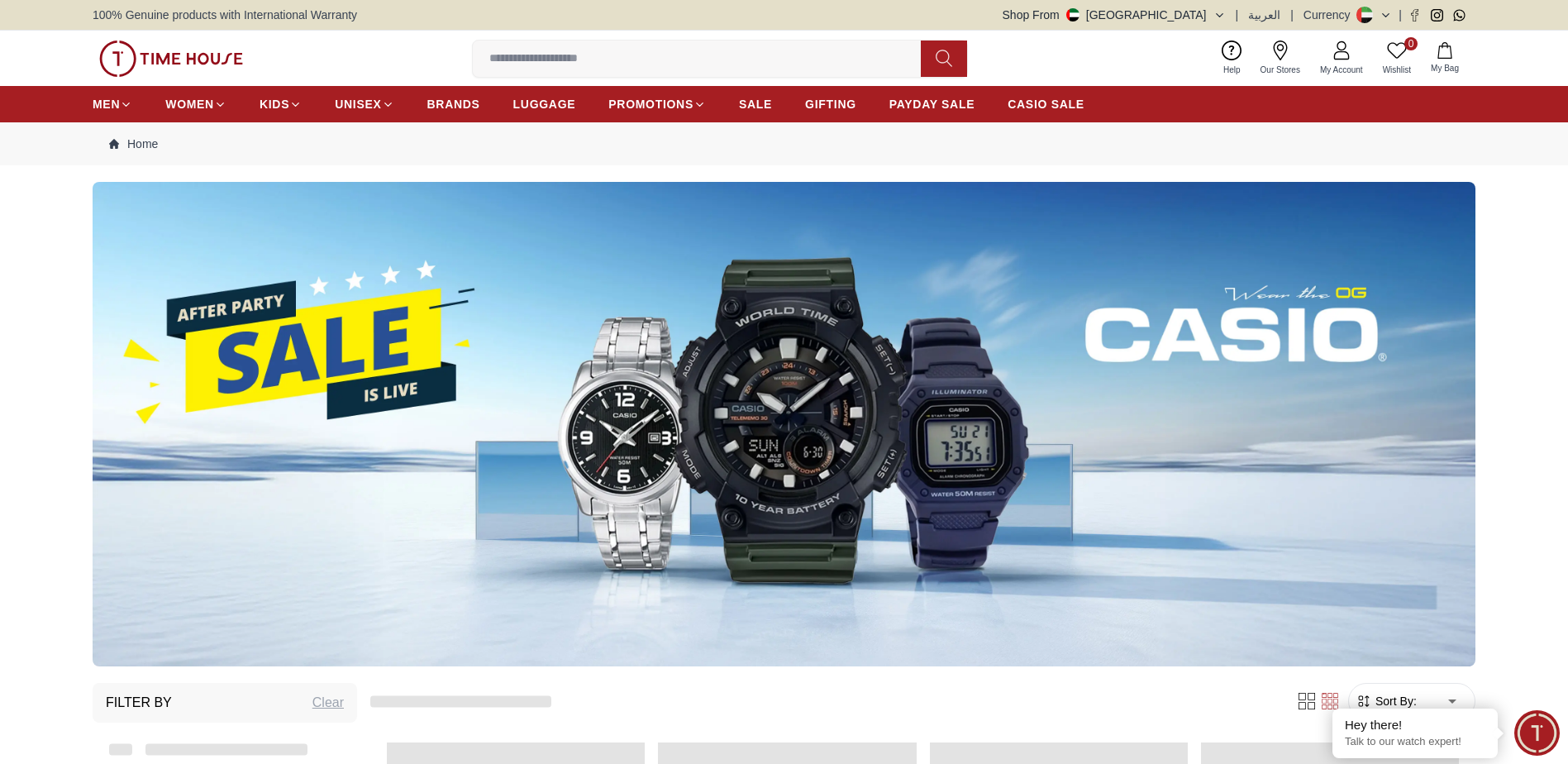
scroll to position [666, 0]
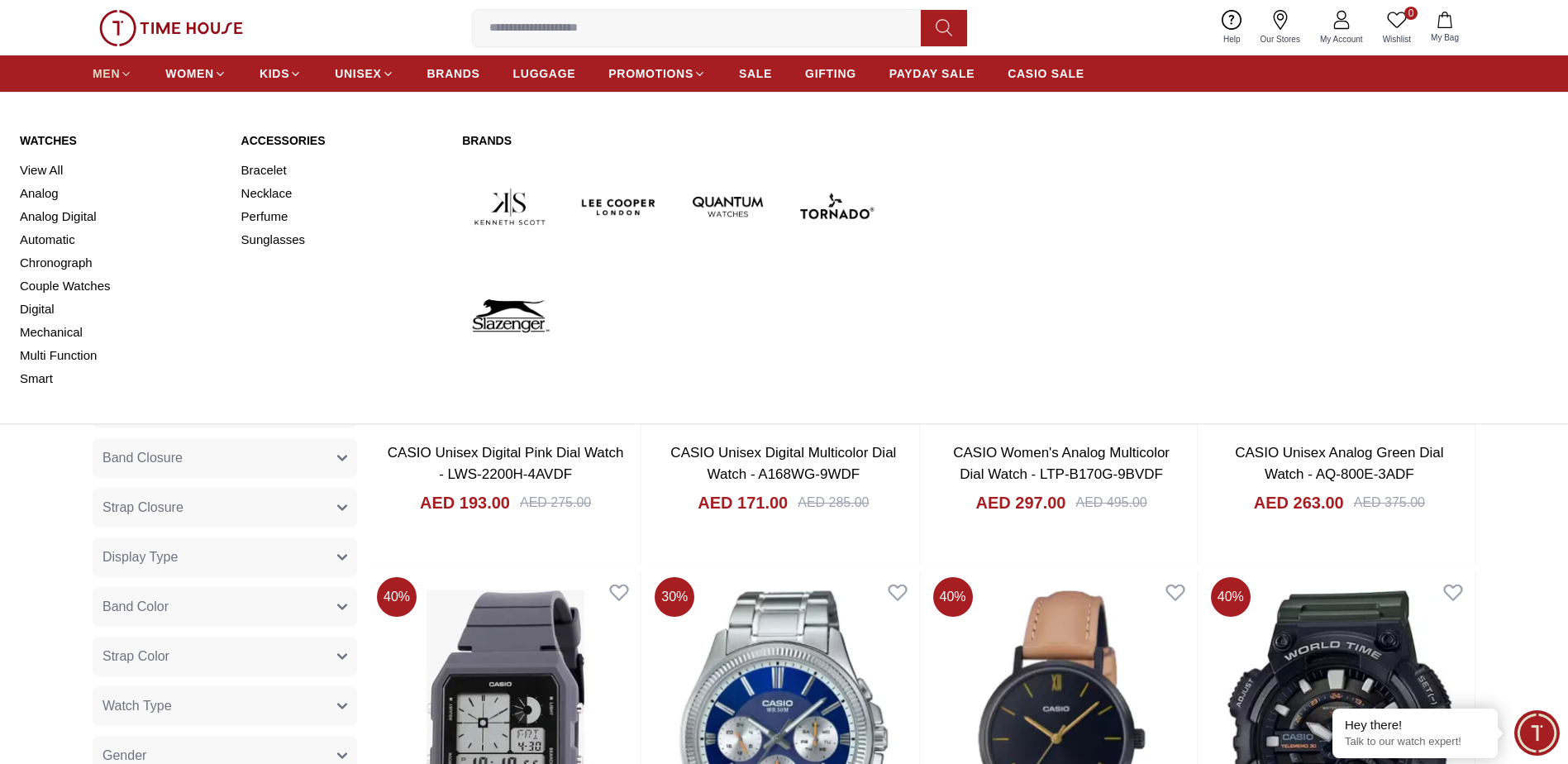
click at [102, 66] on span "MEN" at bounding box center [107, 74] width 27 height 16
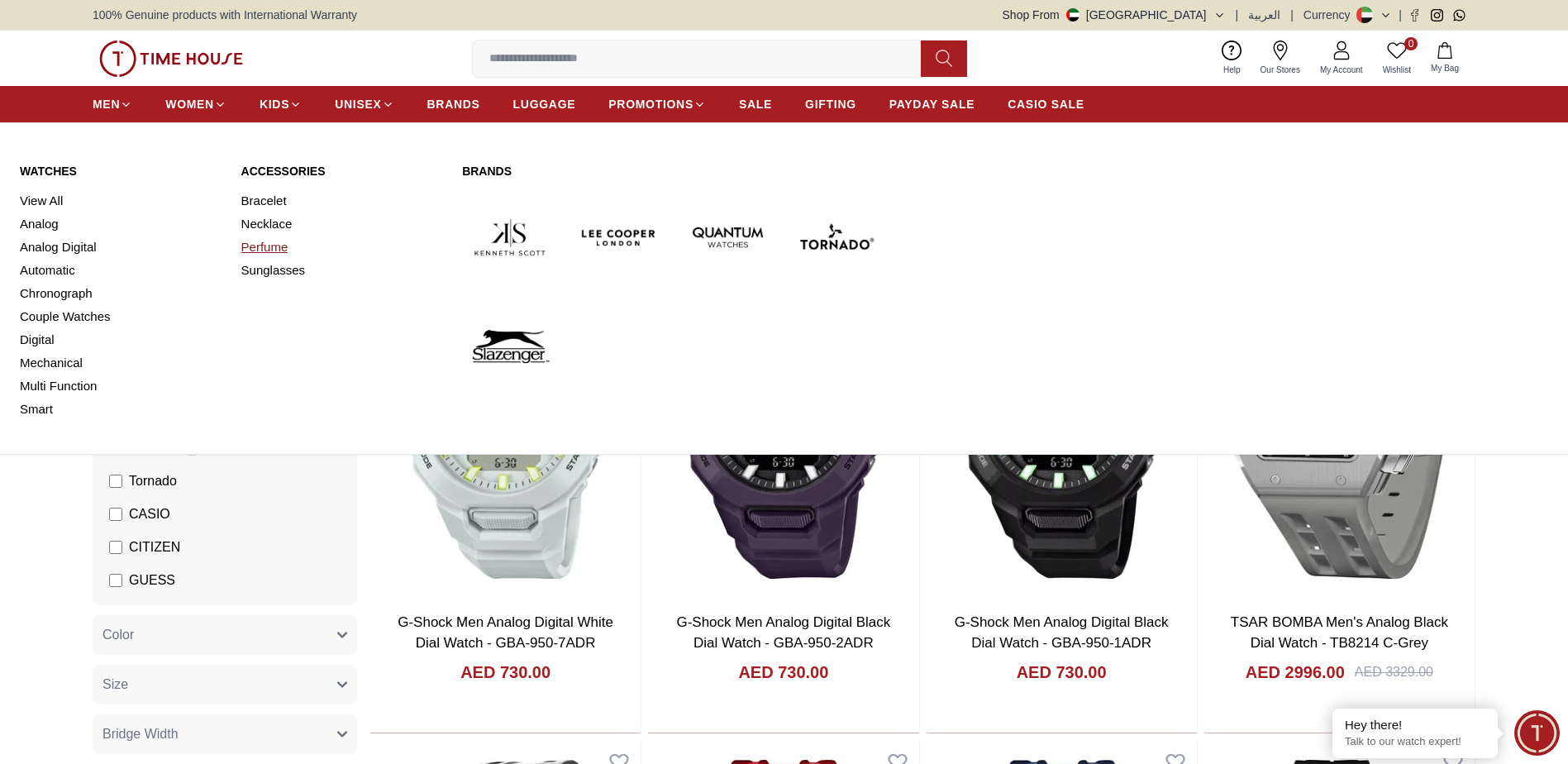
click at [264, 244] on link "Perfume" at bounding box center [342, 246] width 201 height 23
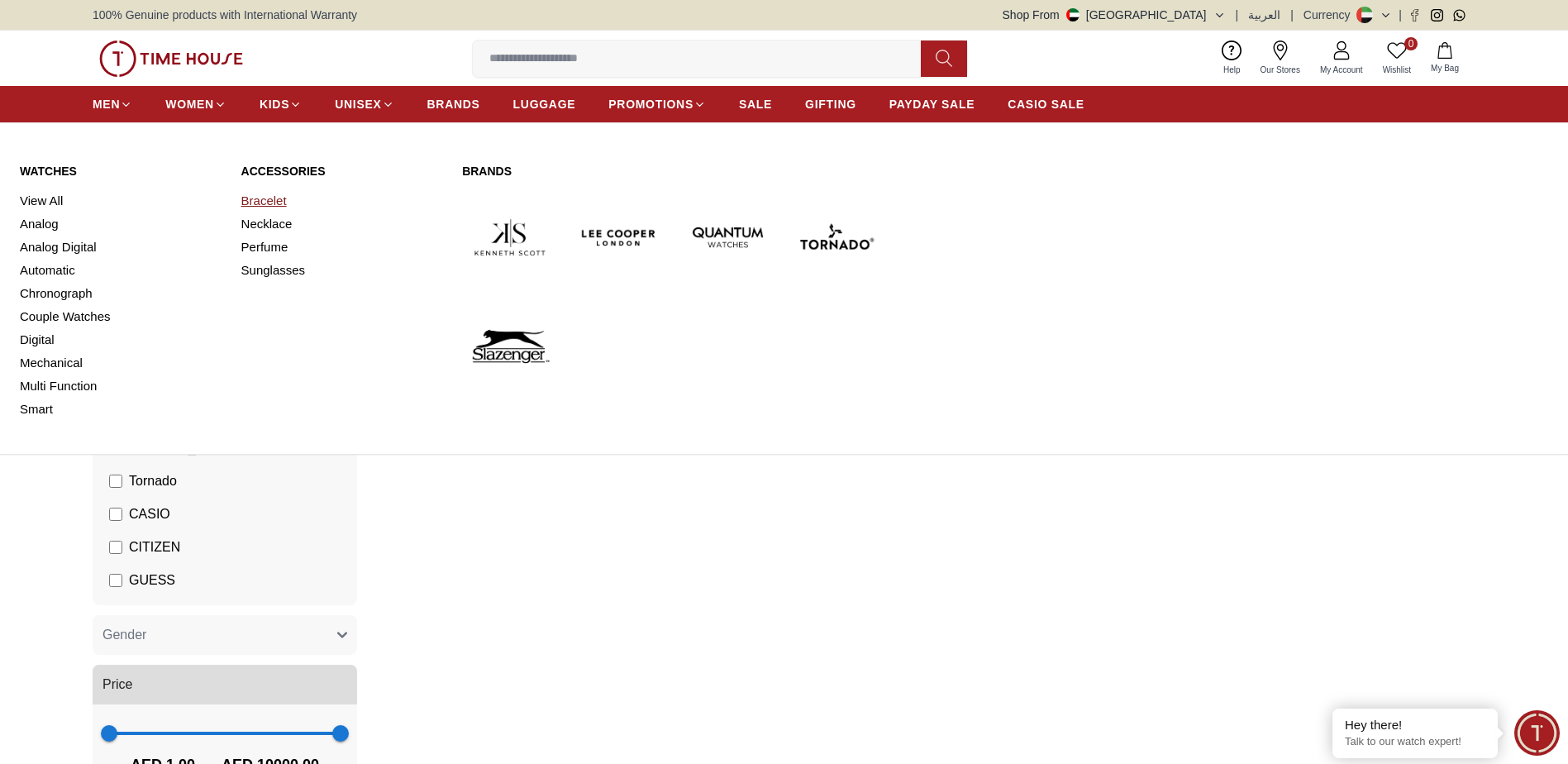
click at [264, 201] on link "Bracelet" at bounding box center [342, 201] width 201 height 23
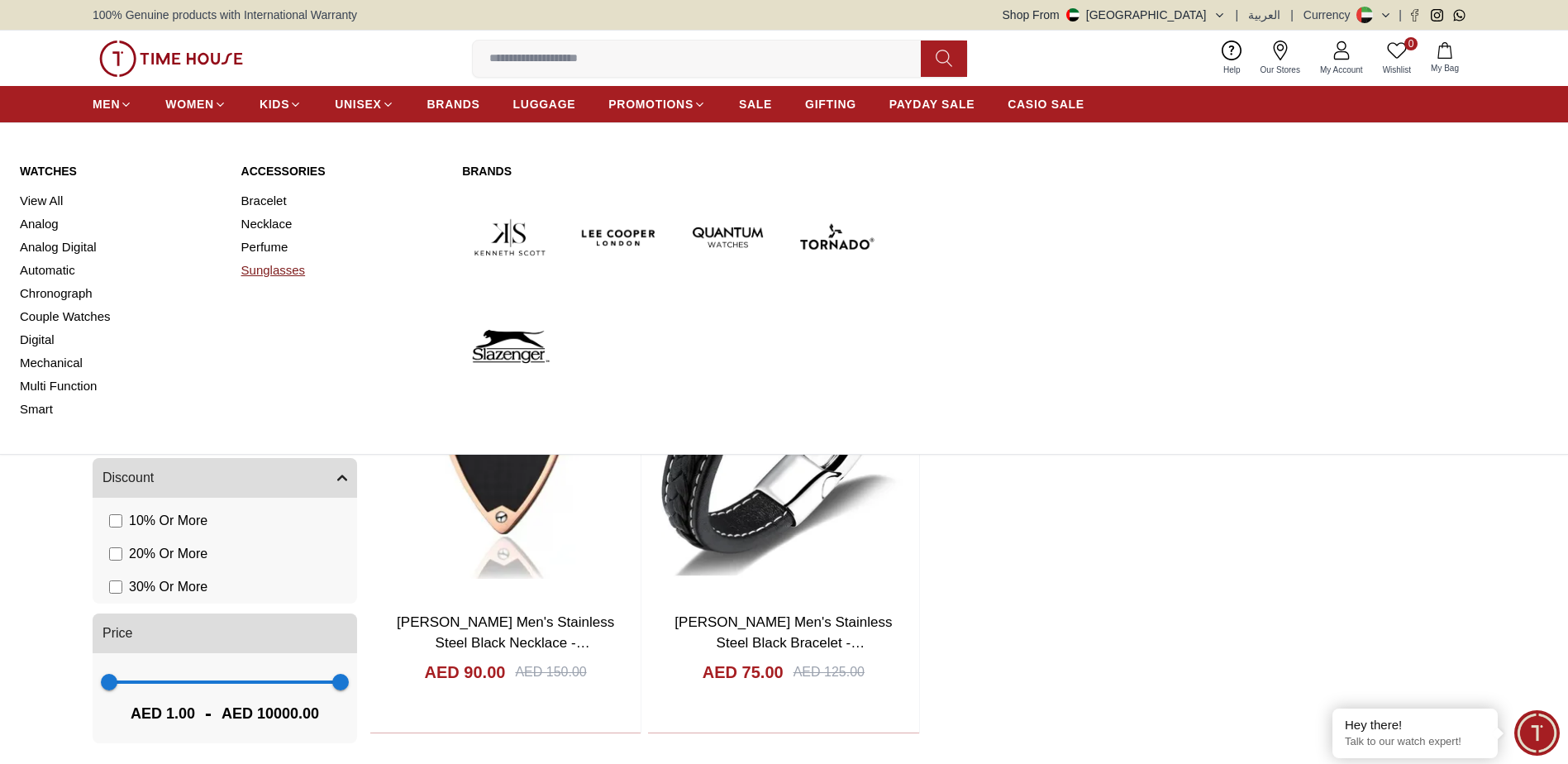
click at [263, 266] on link "Sunglasses" at bounding box center [342, 270] width 201 height 23
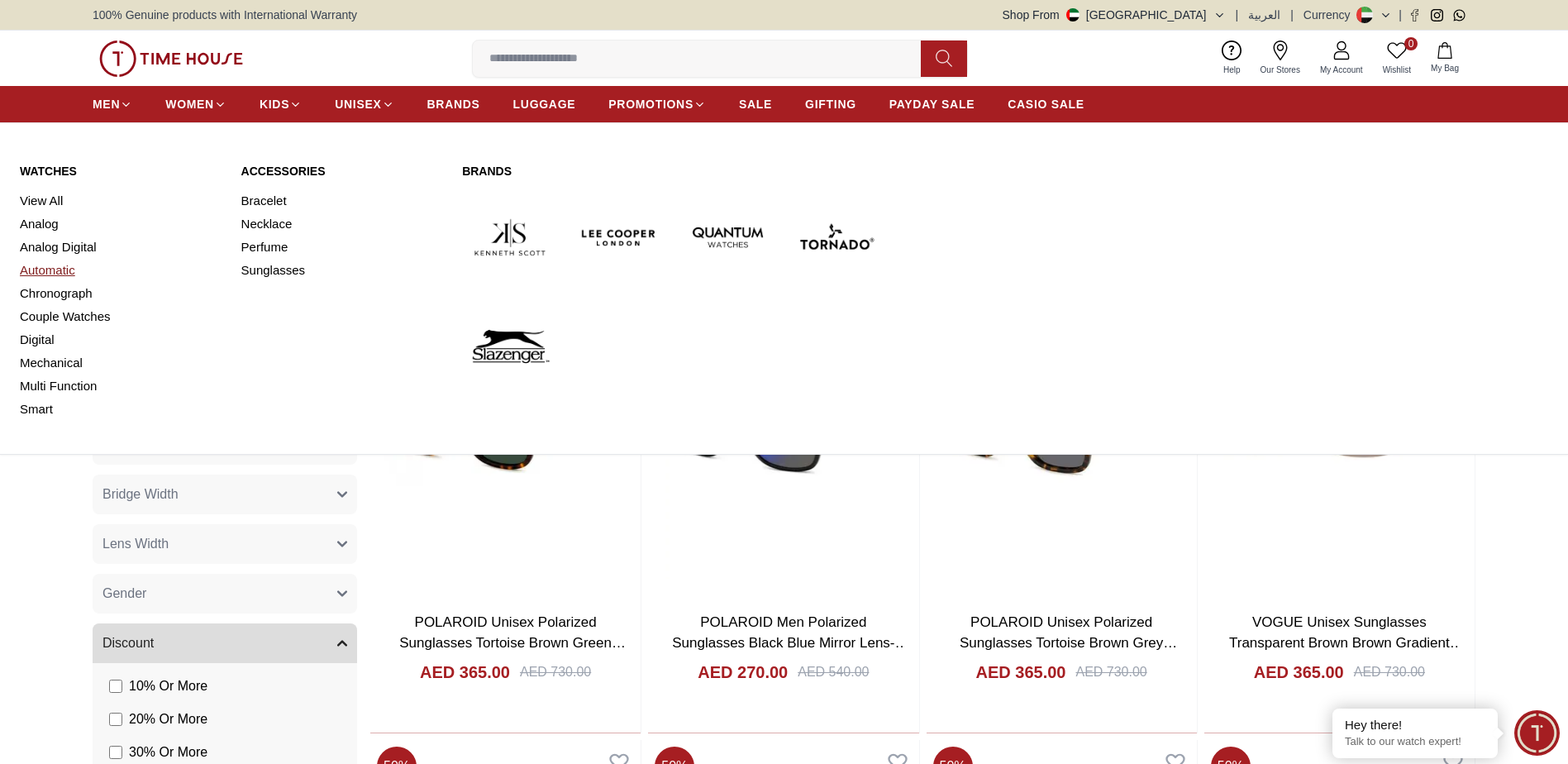
click at [54, 270] on link "Automatic" at bounding box center [120, 270] width 201 height 23
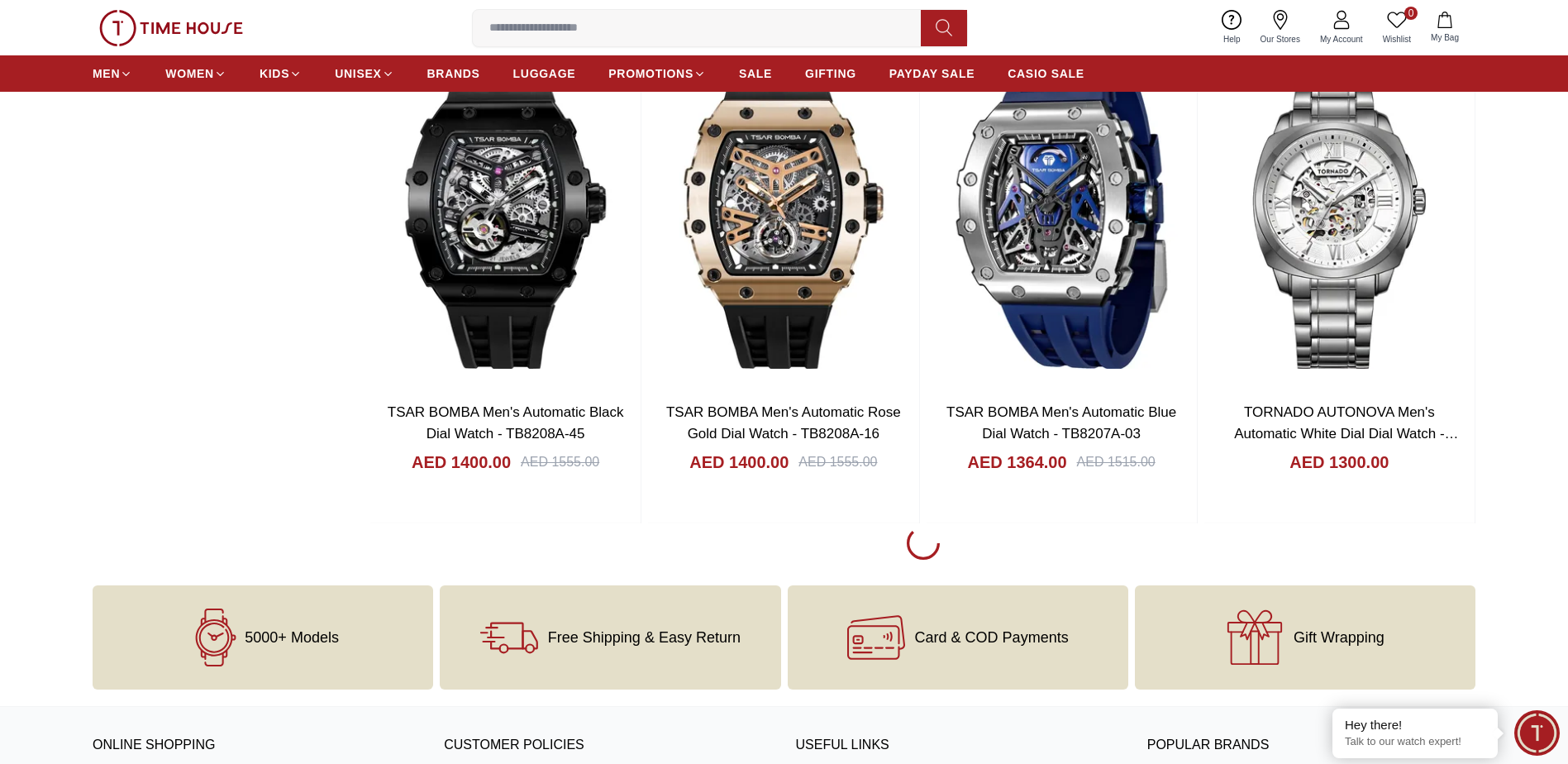
scroll to position [2233, 0]
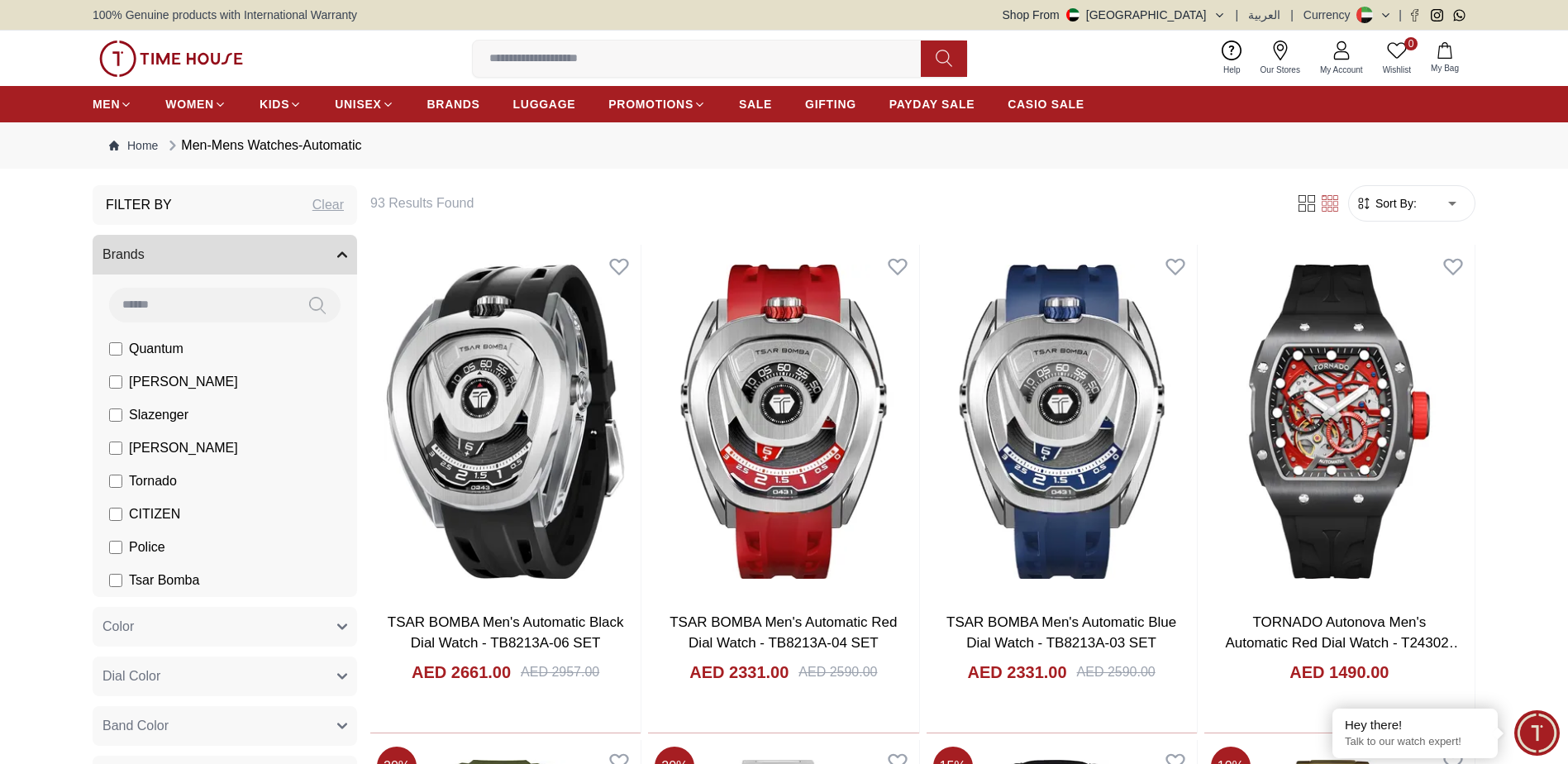
click at [1391, 209] on span "Sort By:" at bounding box center [1394, 203] width 45 height 16
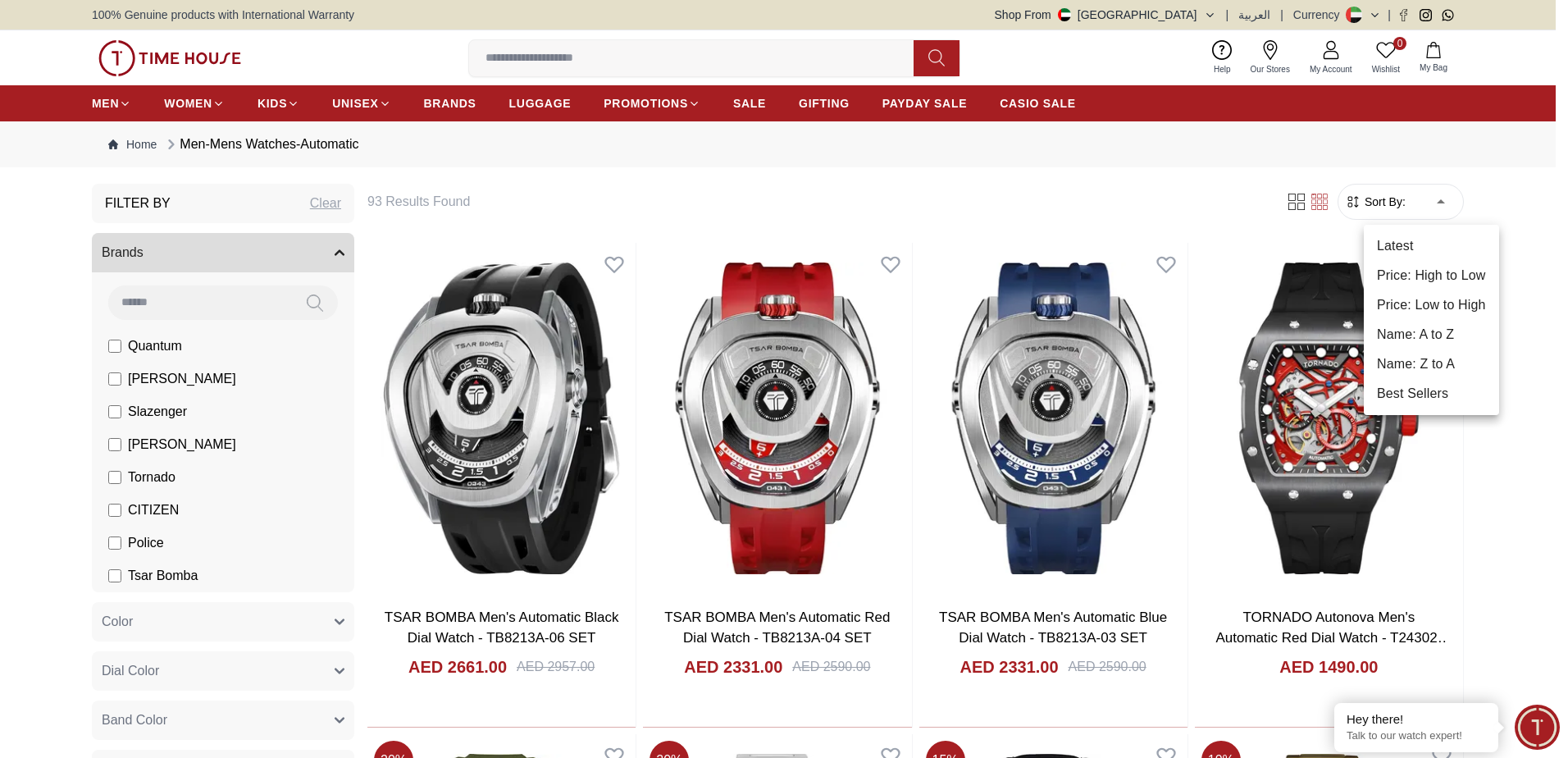
click at [1442, 298] on li "Price: Low to High" at bounding box center [1431, 305] width 136 height 30
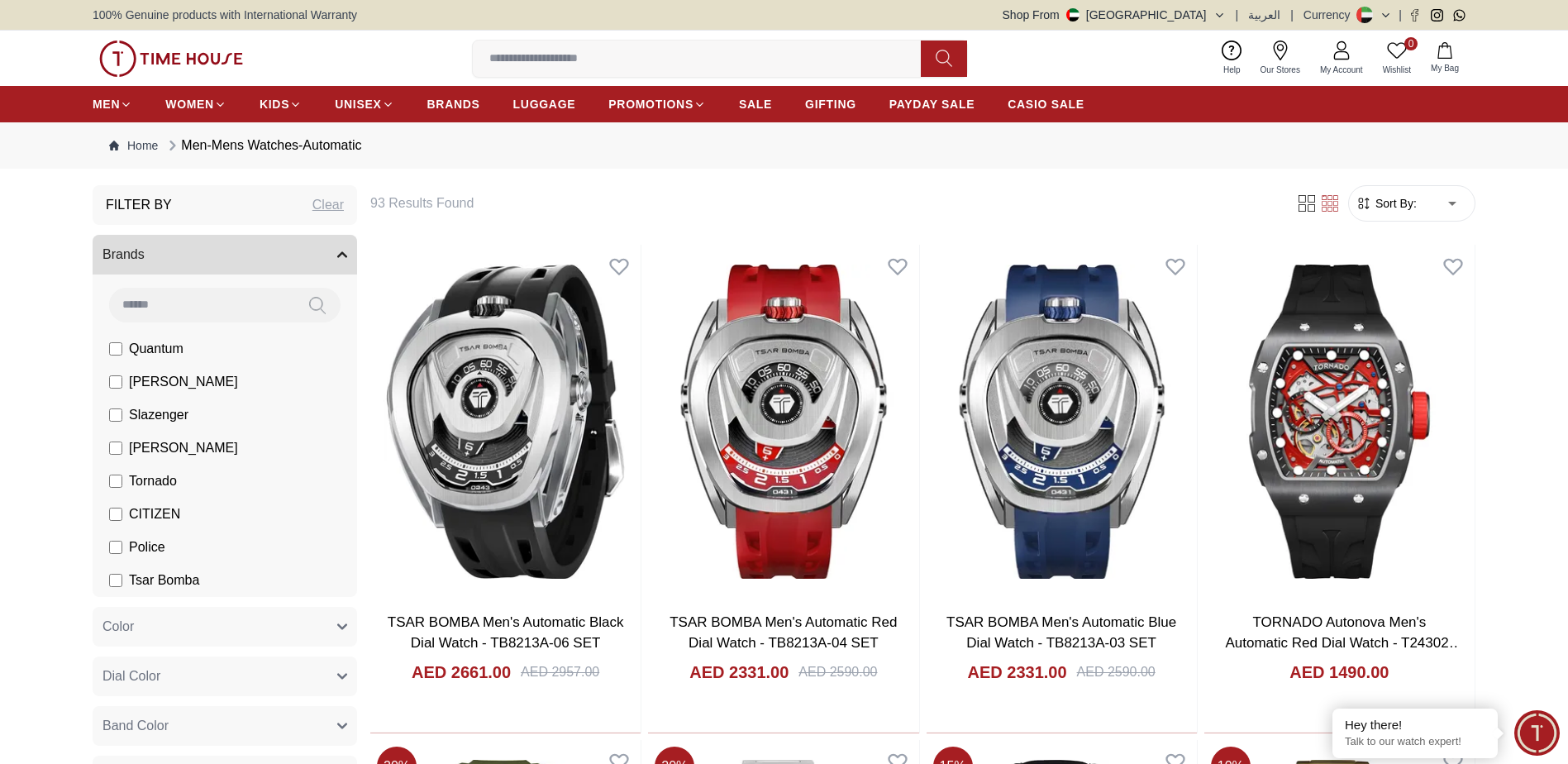
type input "*"
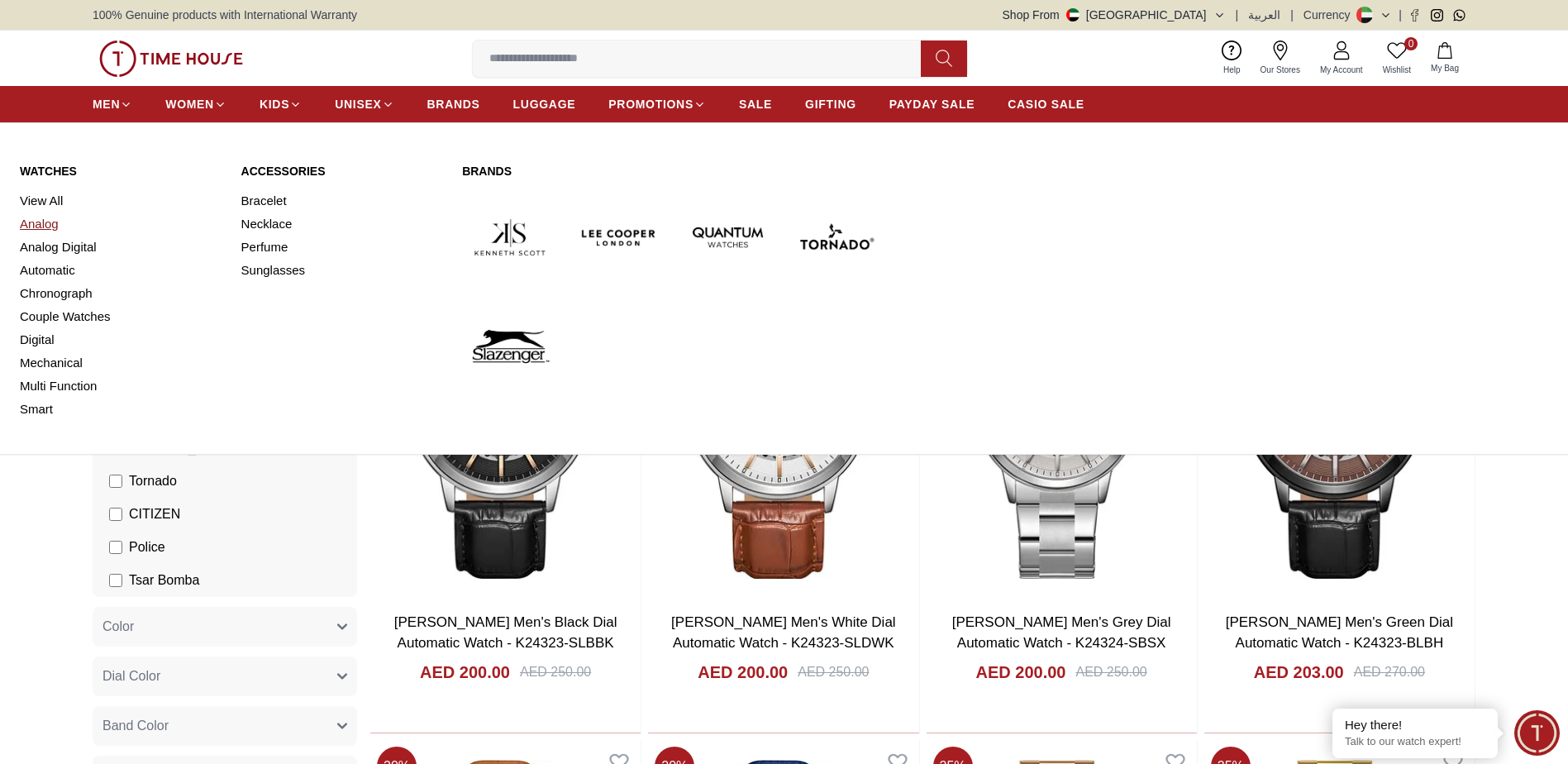
click at [44, 219] on link "Analog" at bounding box center [120, 223] width 201 height 23
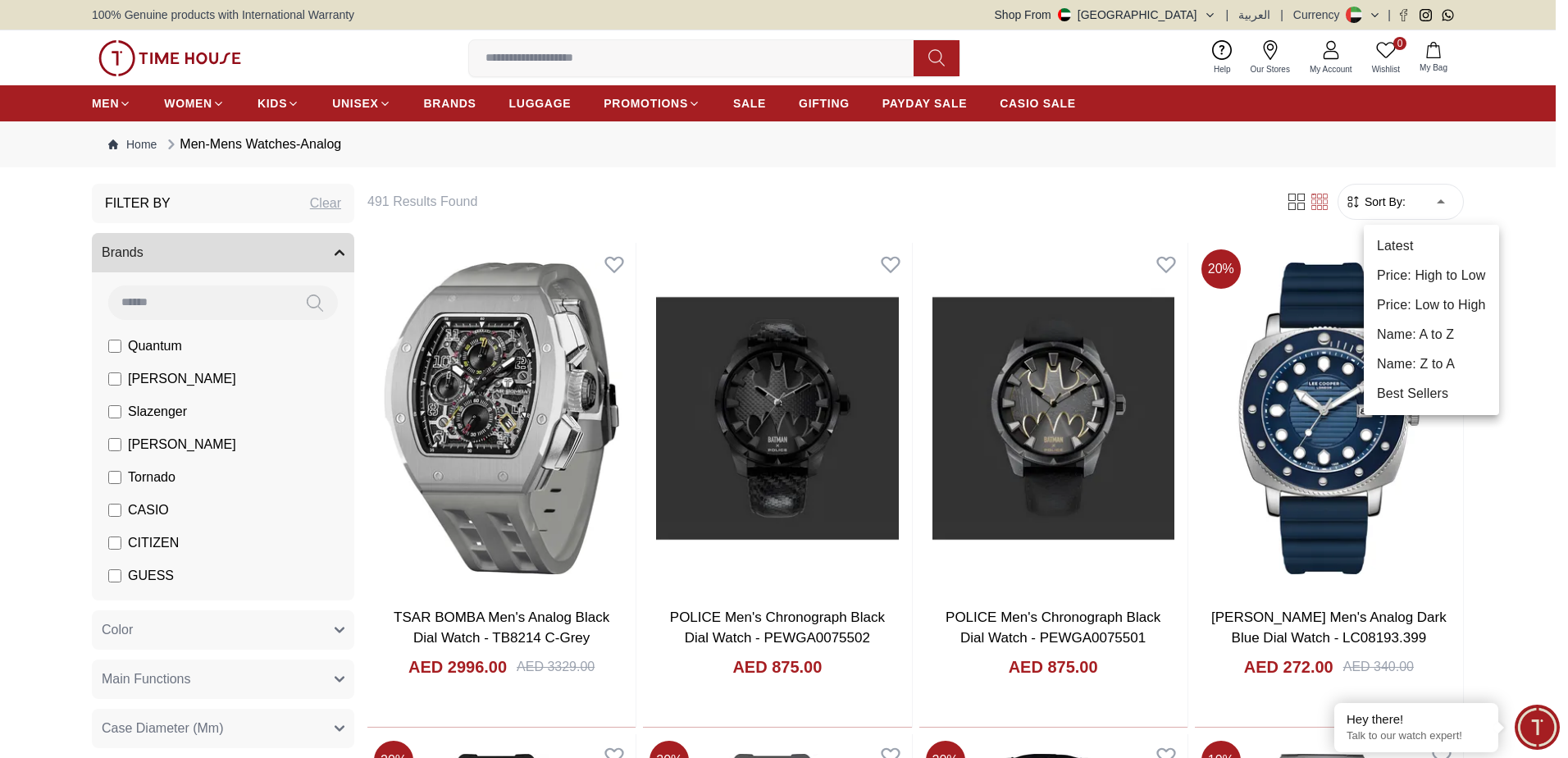
click at [1423, 302] on li "Price: Low to High" at bounding box center [1431, 305] width 136 height 30
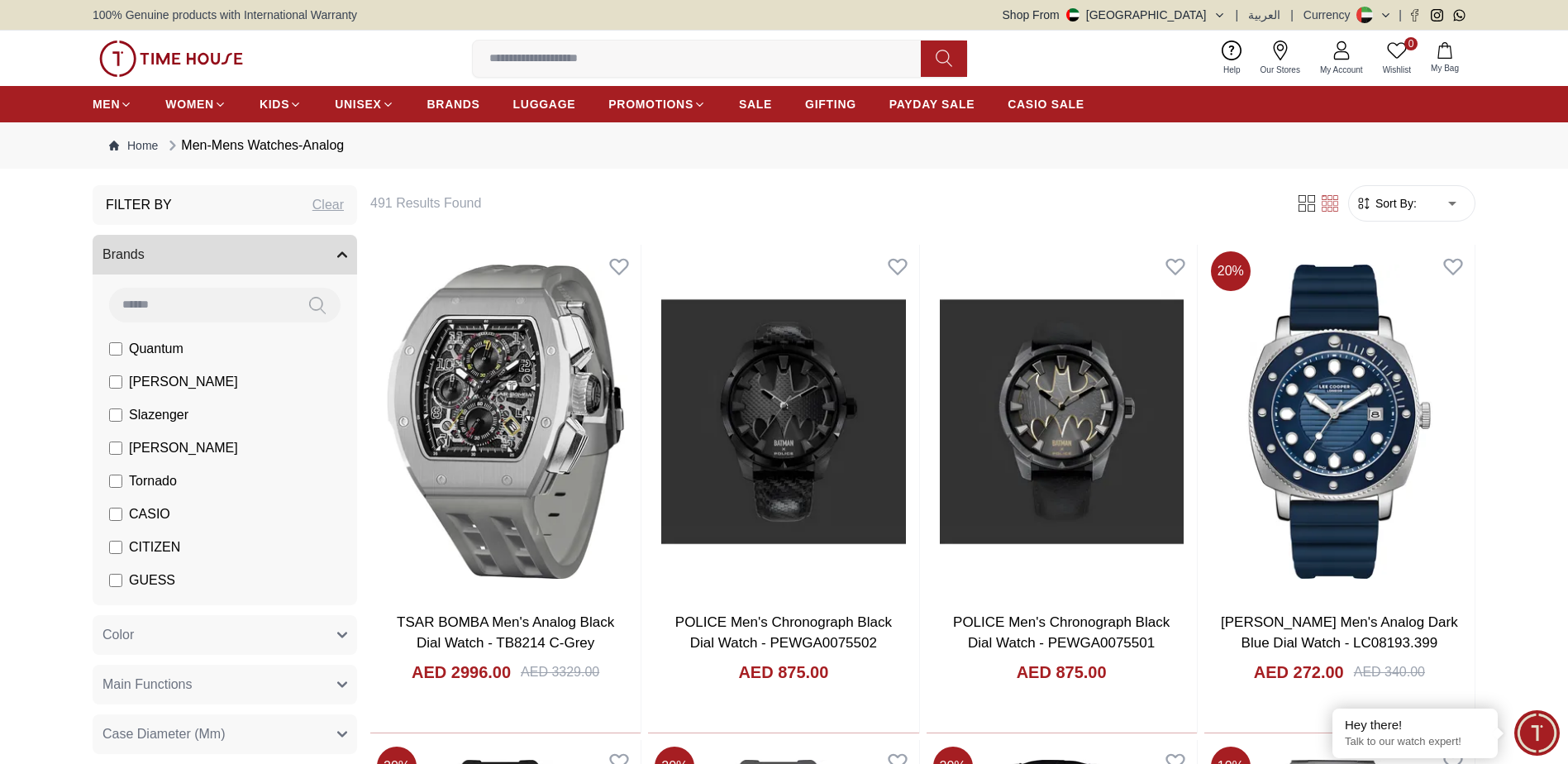
type input "*"
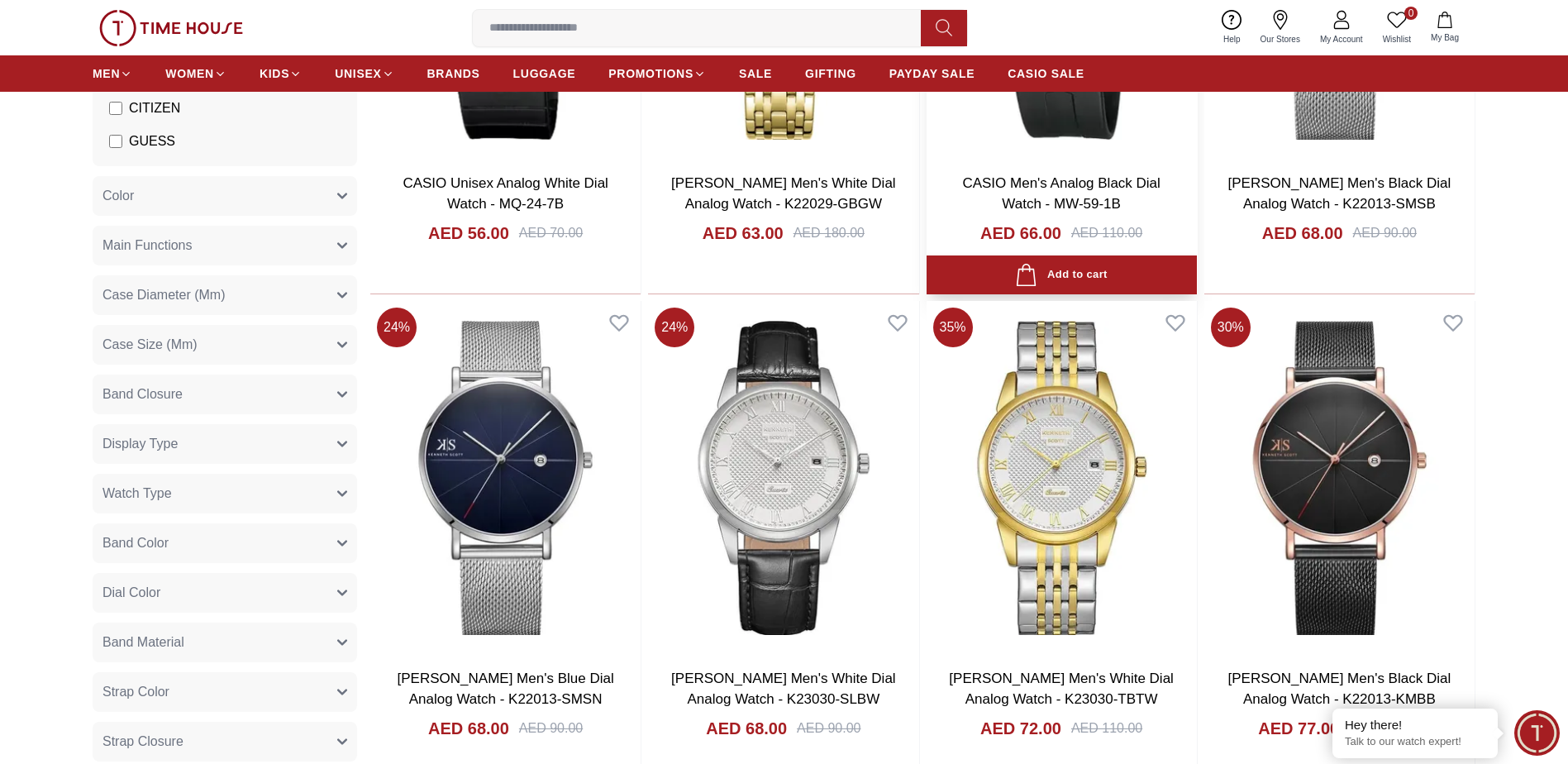
scroll to position [413, 0]
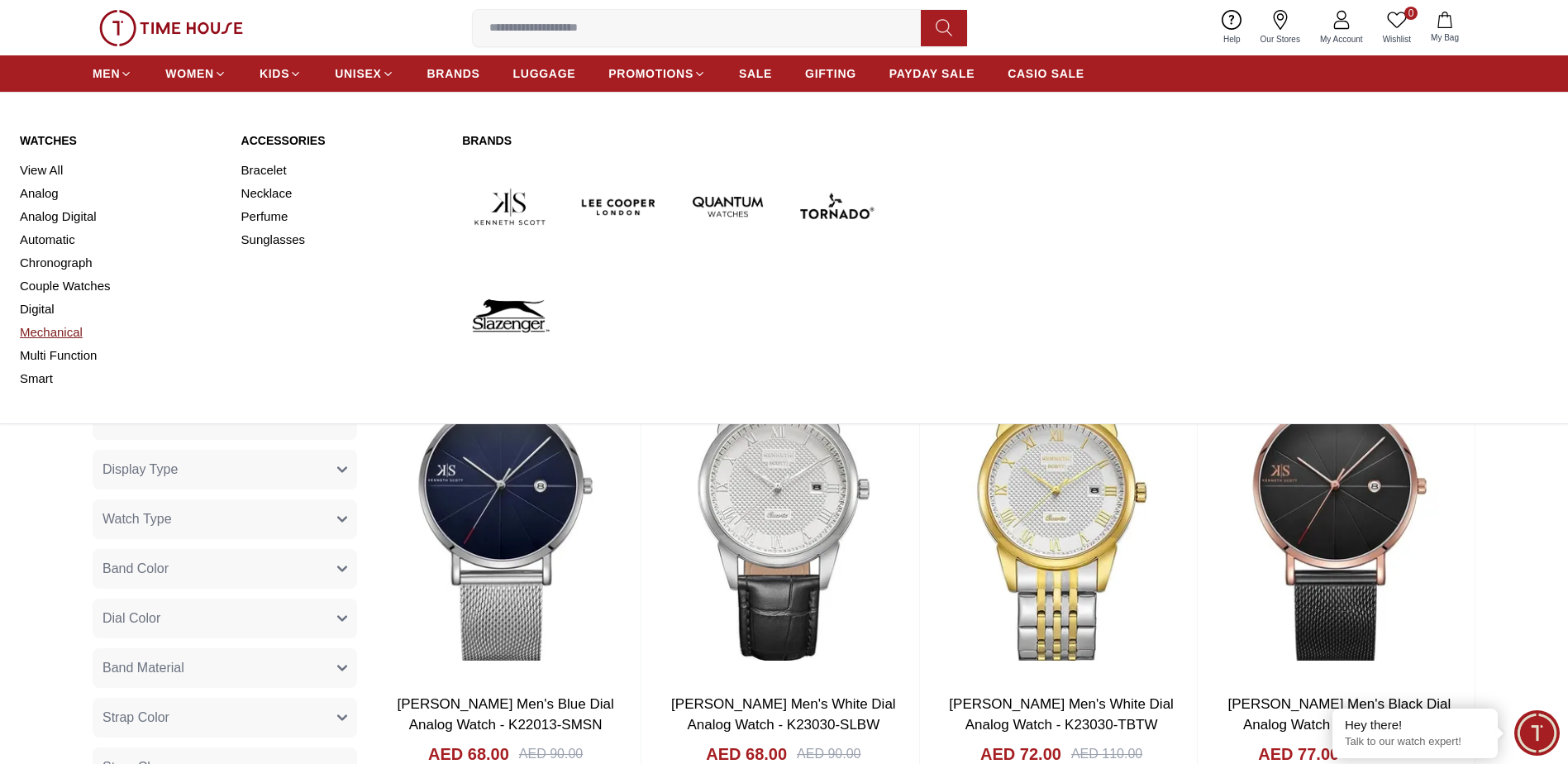
click at [43, 331] on link "Mechanical" at bounding box center [120, 332] width 201 height 23
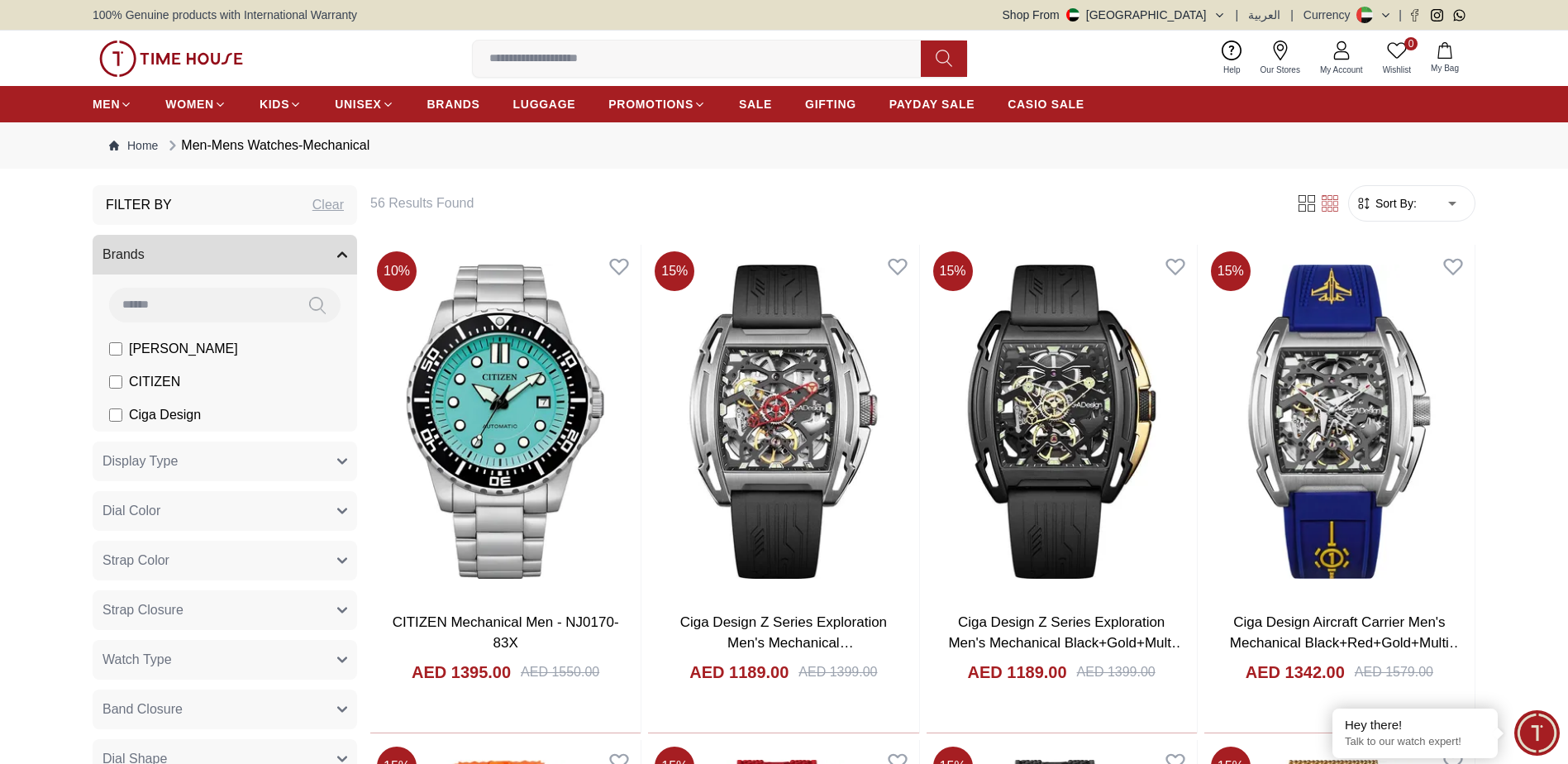
click at [1407, 208] on span "Sort By:" at bounding box center [1394, 203] width 45 height 16
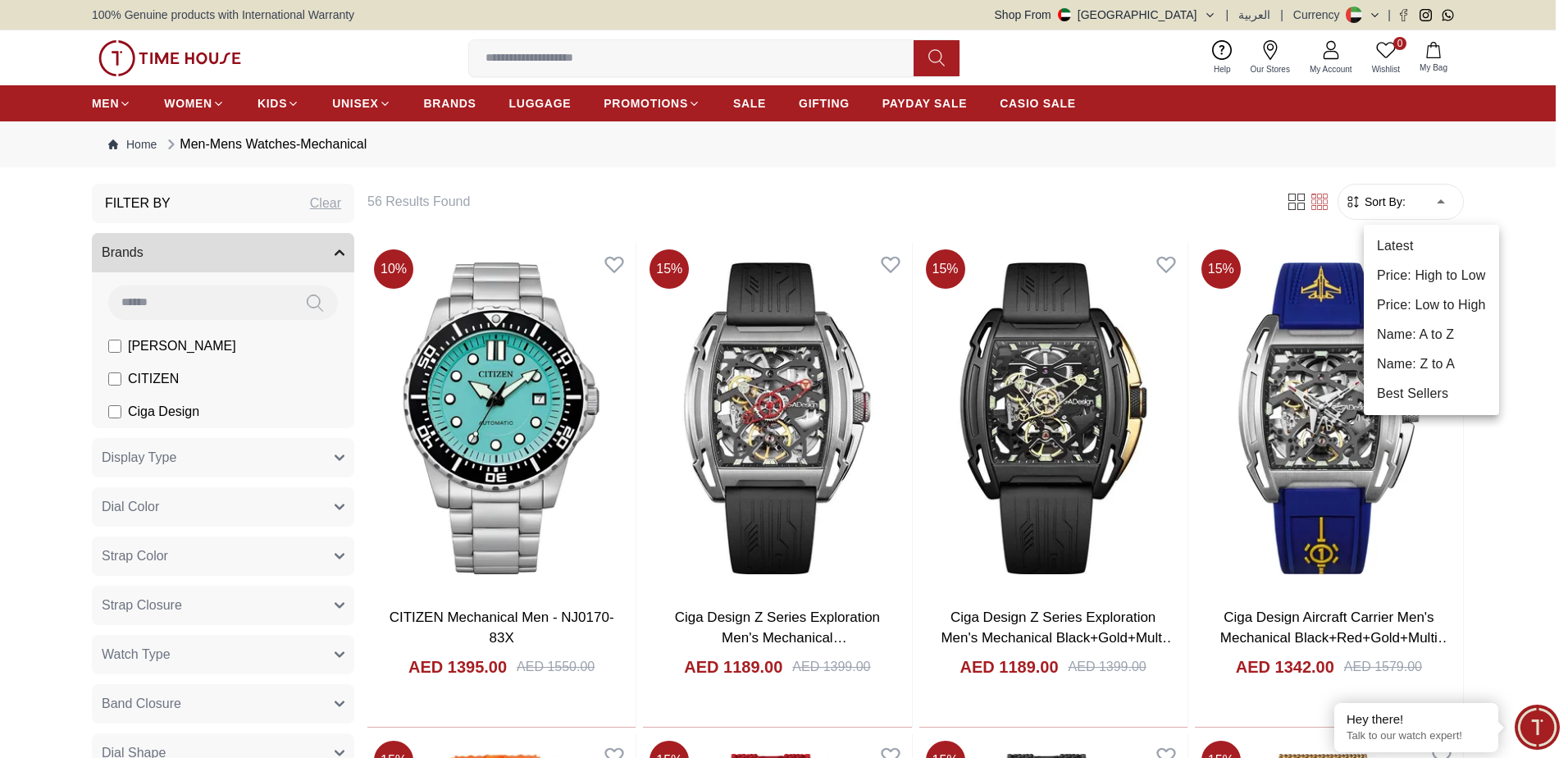
click at [1432, 303] on li "Price: Low to High" at bounding box center [1431, 305] width 136 height 30
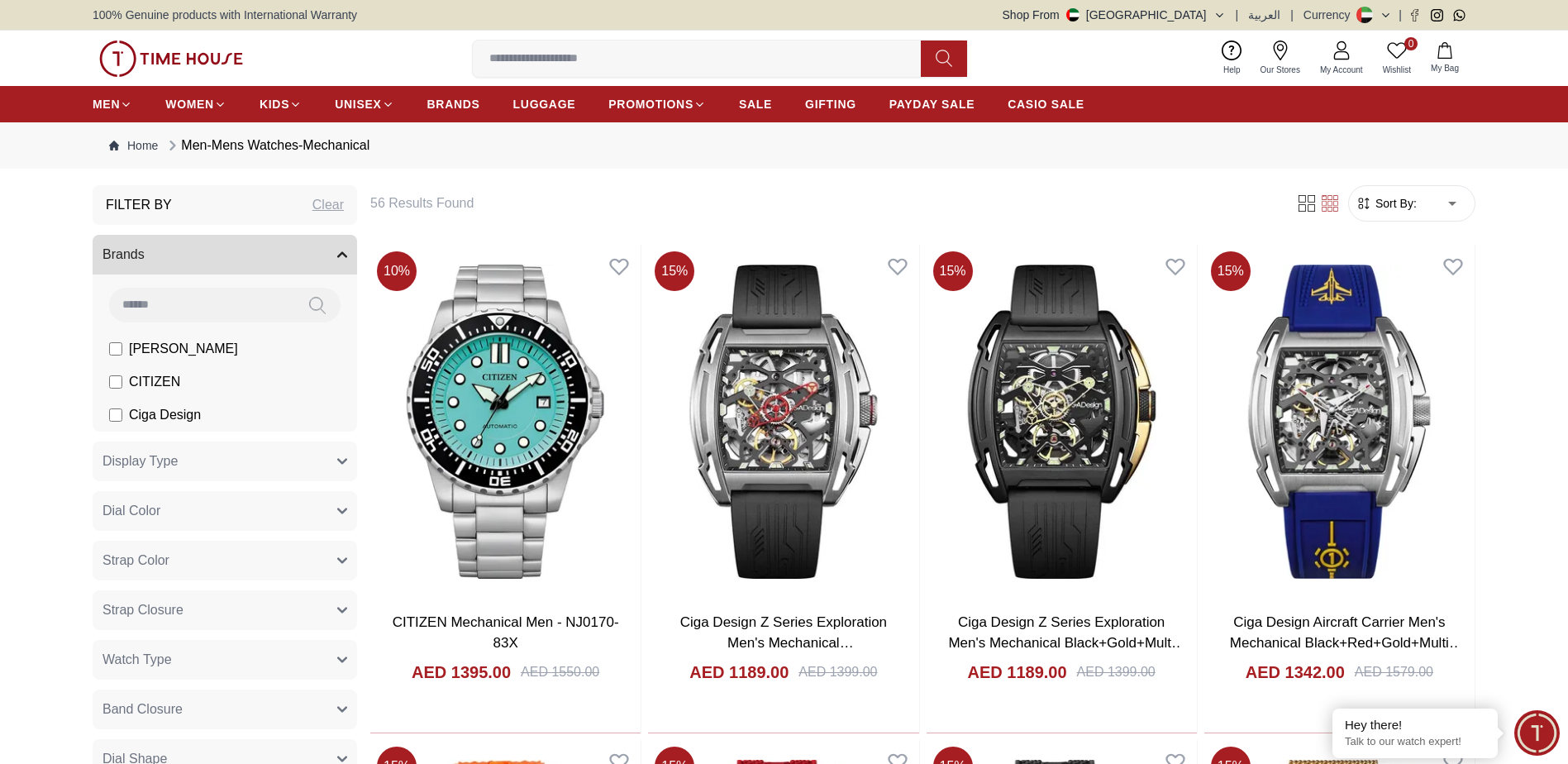
type input "*"
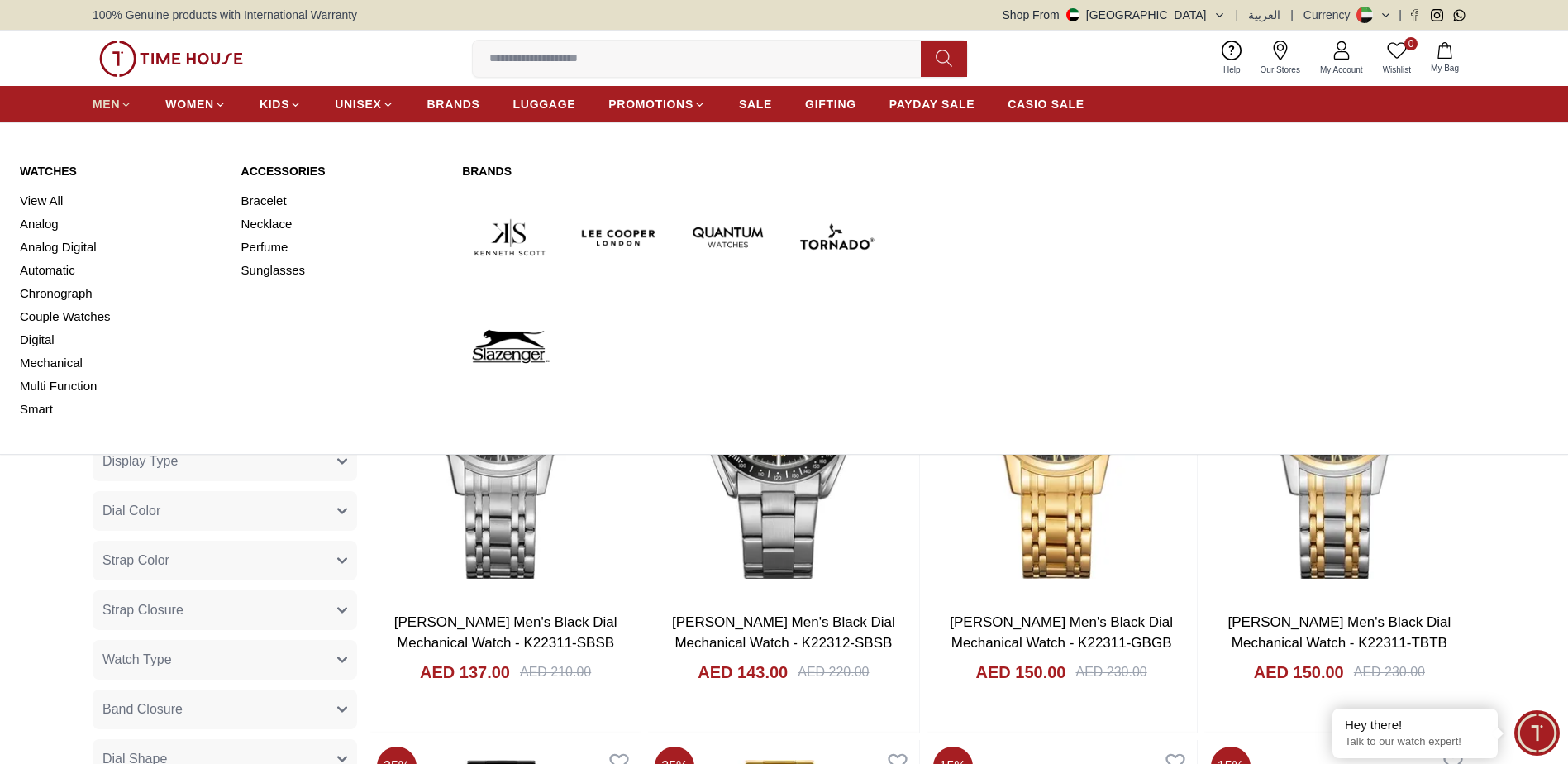
click at [123, 102] on icon at bounding box center [126, 105] width 13 height 13
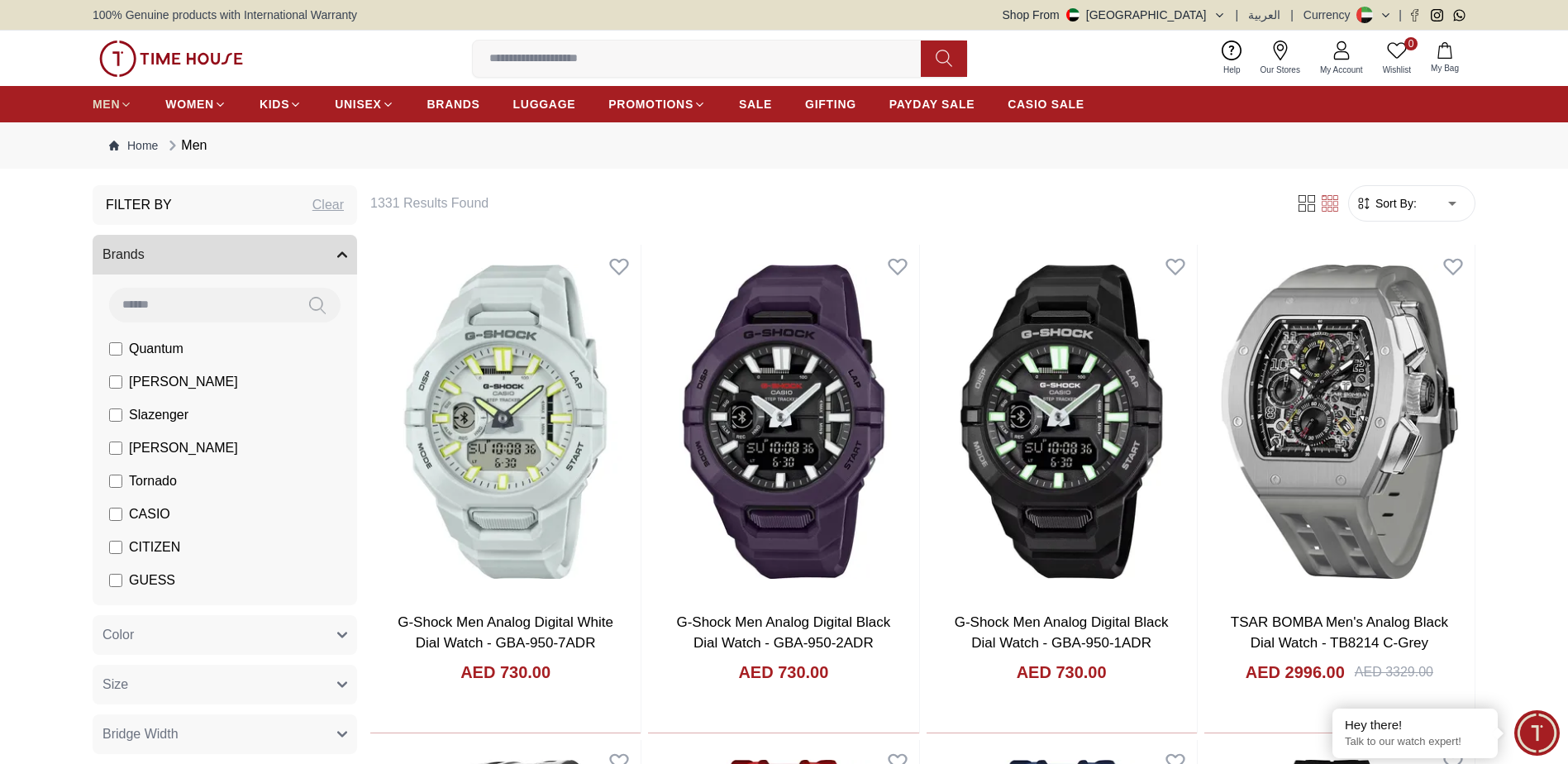
click at [123, 102] on icon at bounding box center [126, 105] width 13 height 13
click at [106, 105] on span "MEN" at bounding box center [107, 104] width 27 height 16
click at [119, 102] on icon at bounding box center [126, 105] width 13 height 13
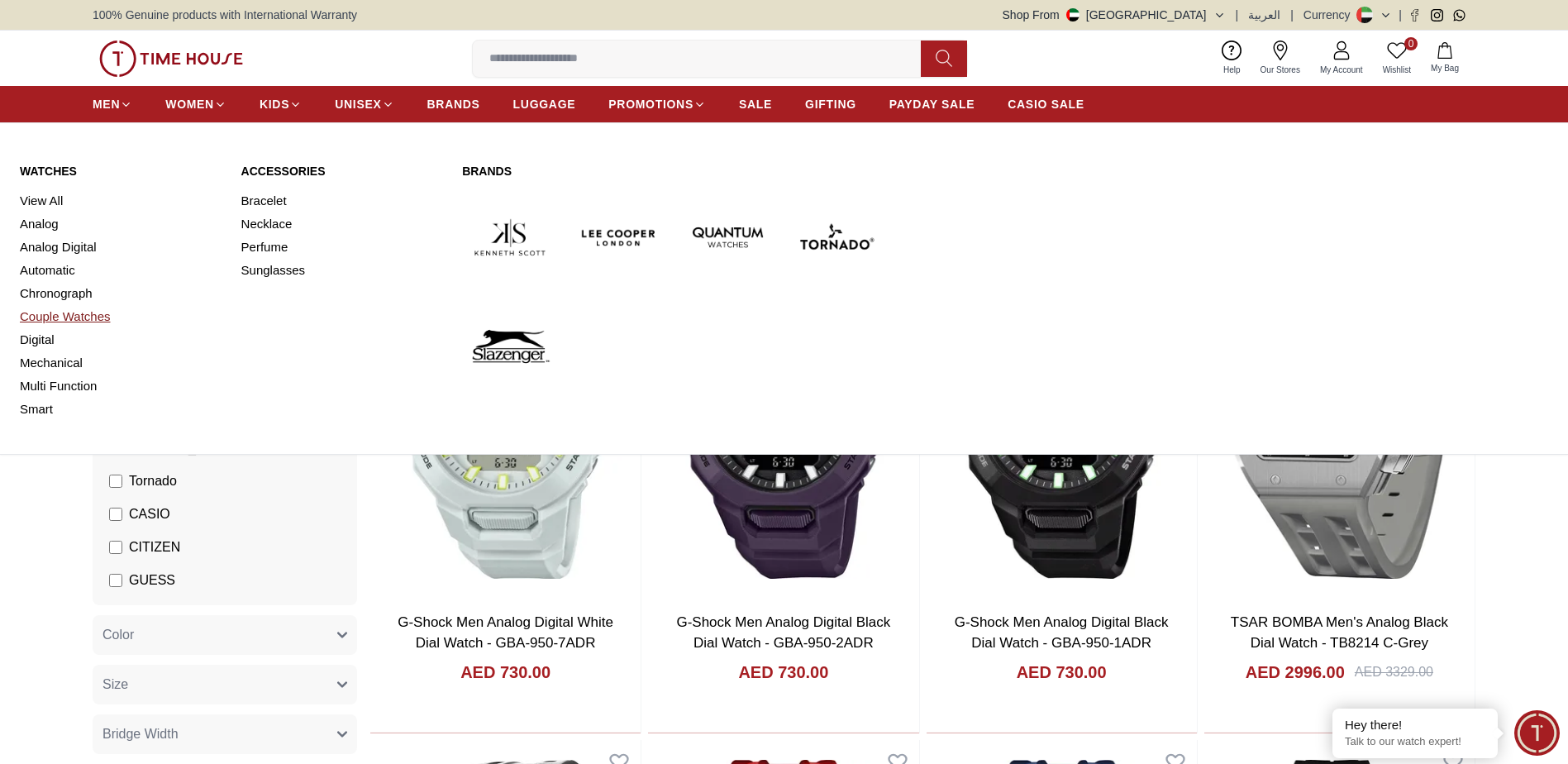
click at [57, 315] on link "Couple Watches" at bounding box center [120, 316] width 201 height 23
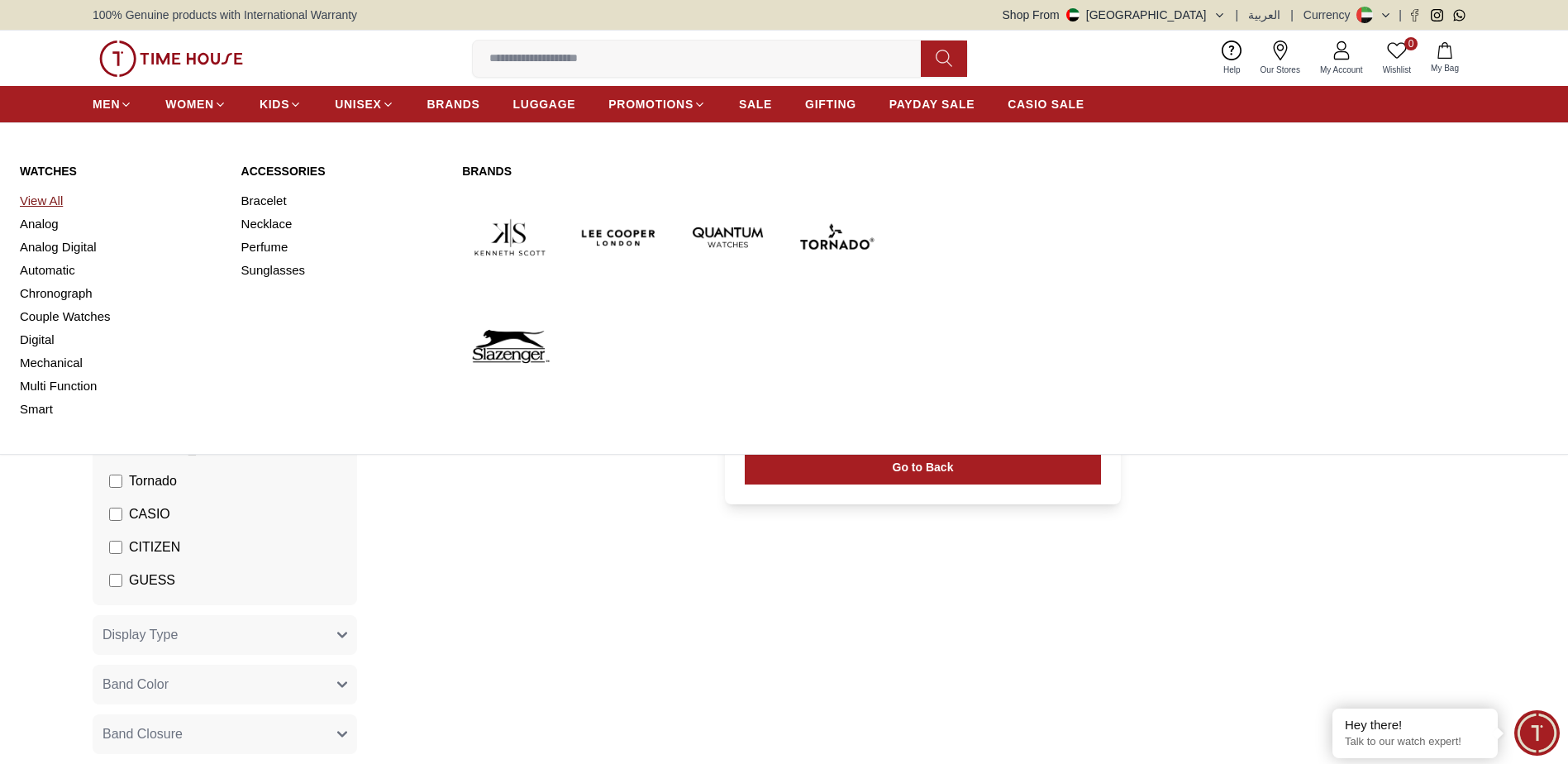
click at [37, 200] on link "View All" at bounding box center [120, 201] width 201 height 23
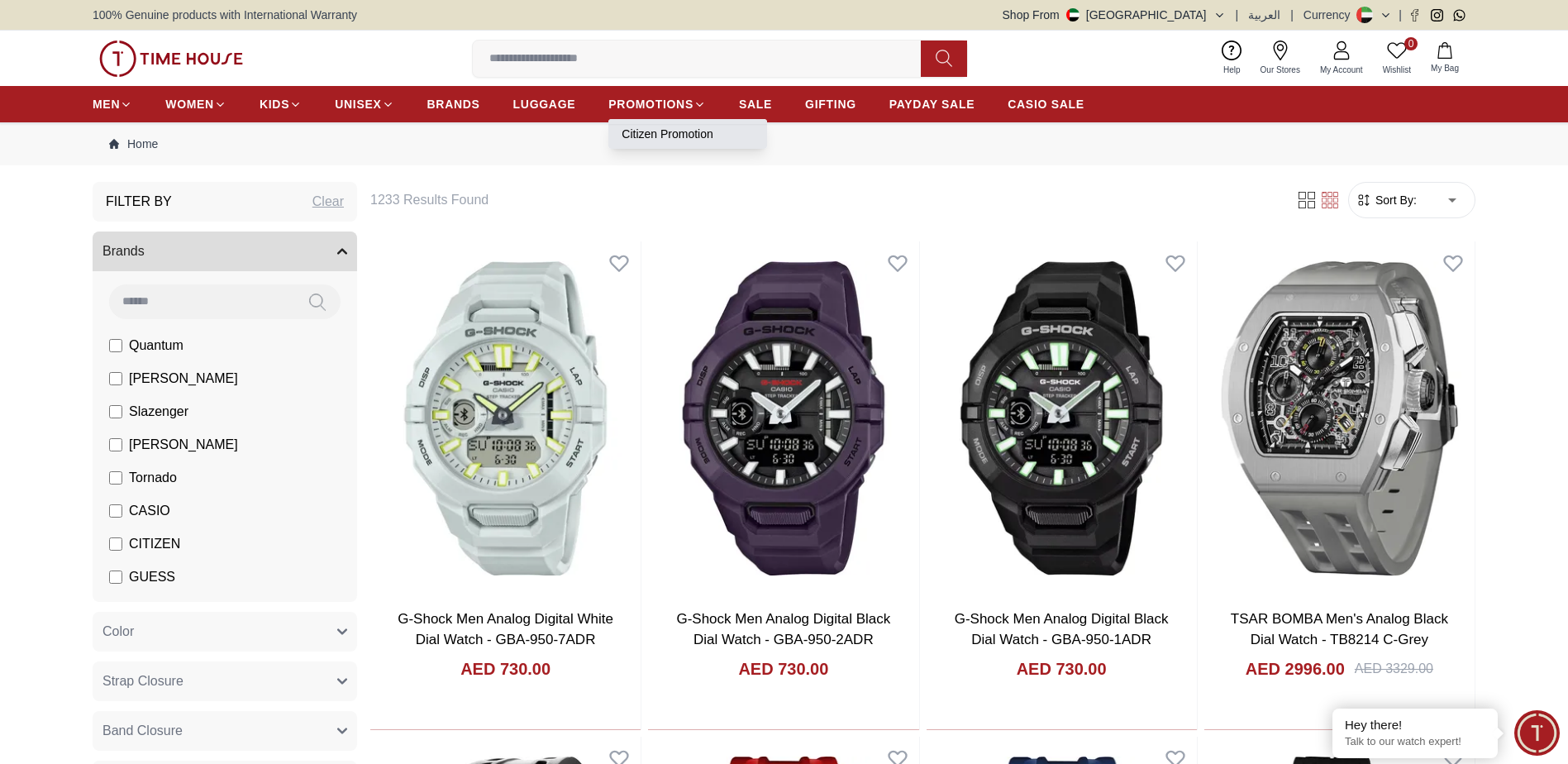
click at [670, 131] on link "Citizen Promotion" at bounding box center [687, 134] width 132 height 16
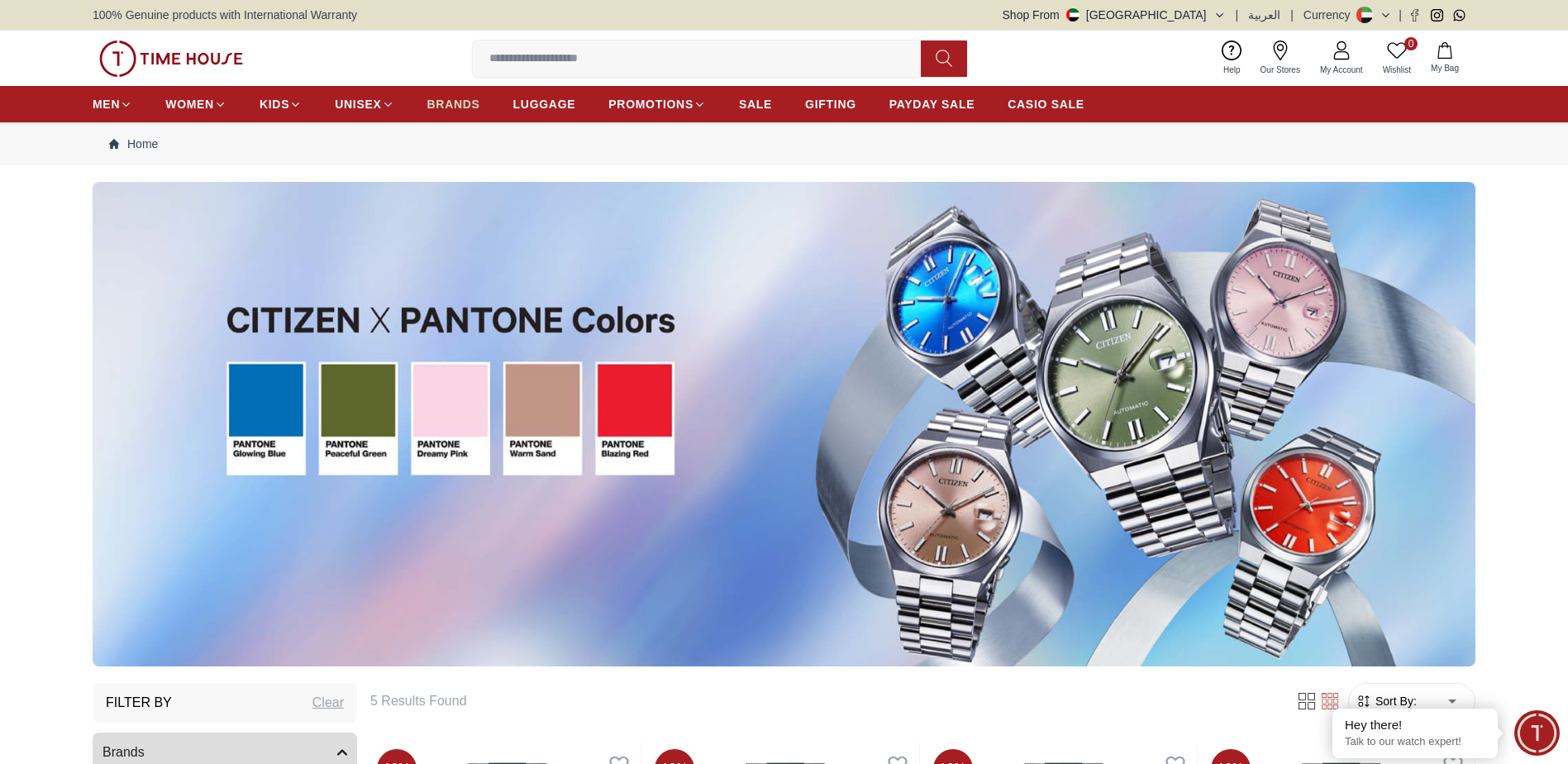
click at [441, 102] on span "BRANDS" at bounding box center [454, 104] width 53 height 16
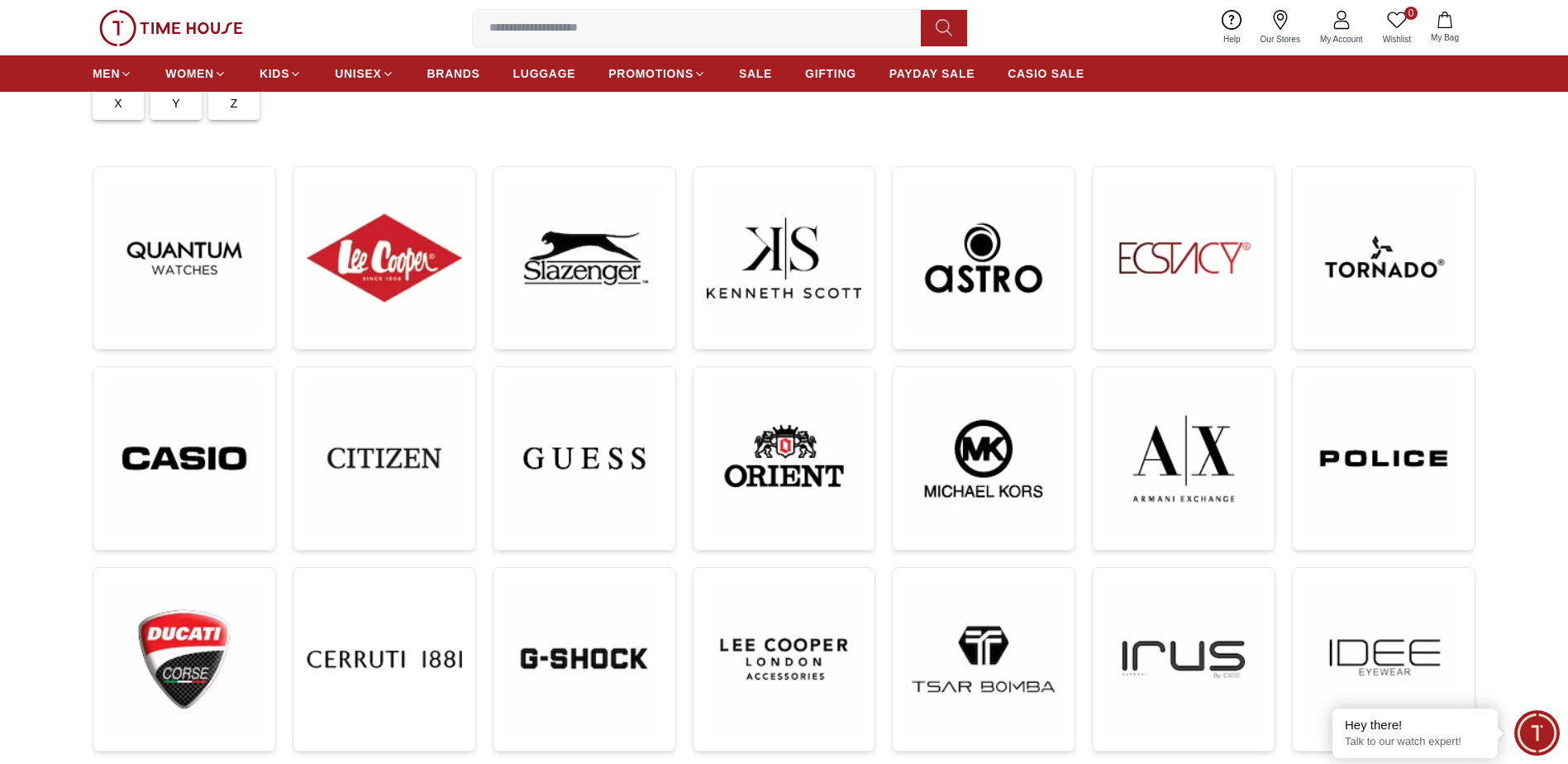
scroll to position [165, 0]
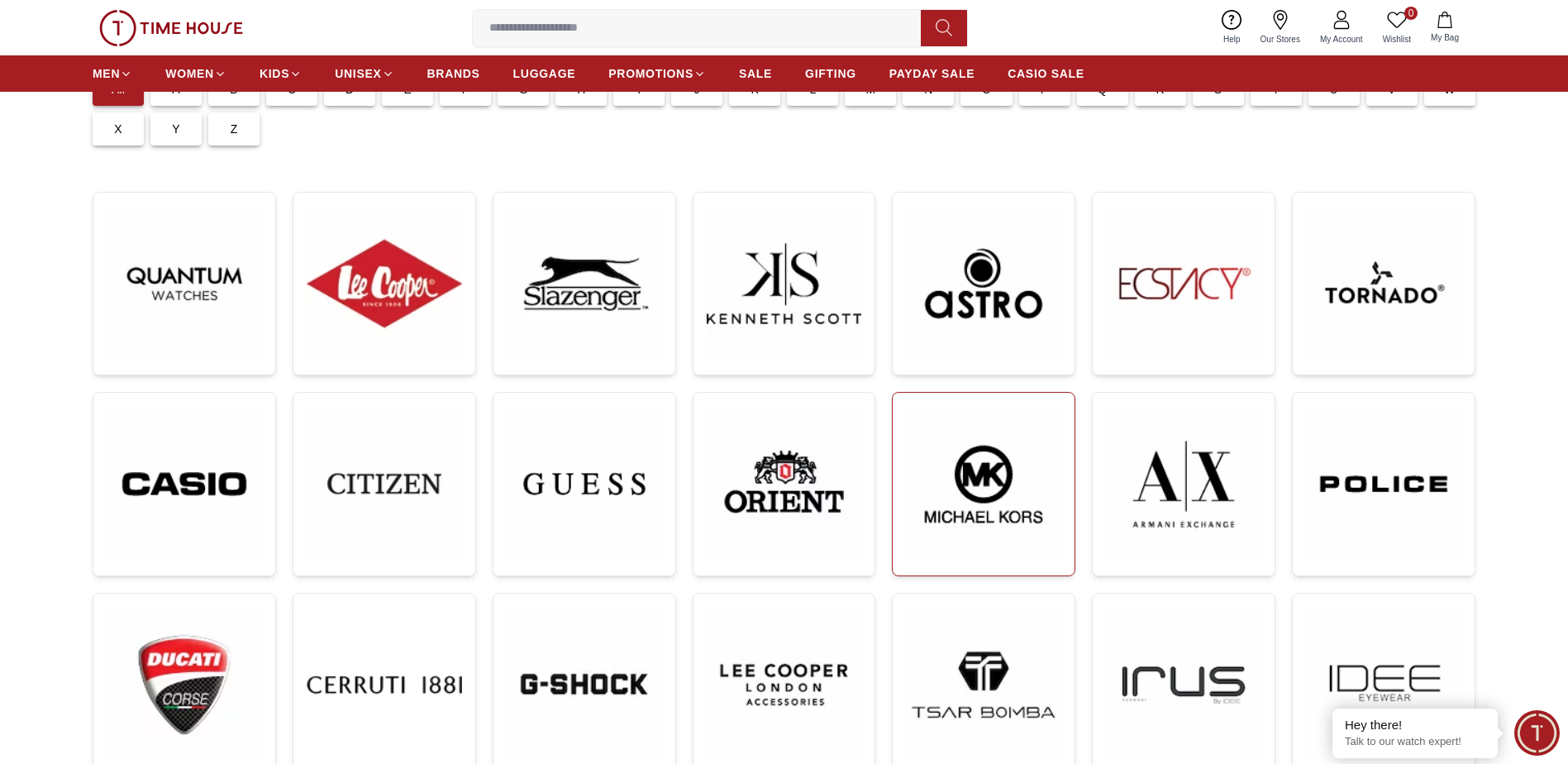
click at [960, 510] on img at bounding box center [984, 483] width 155 height 156
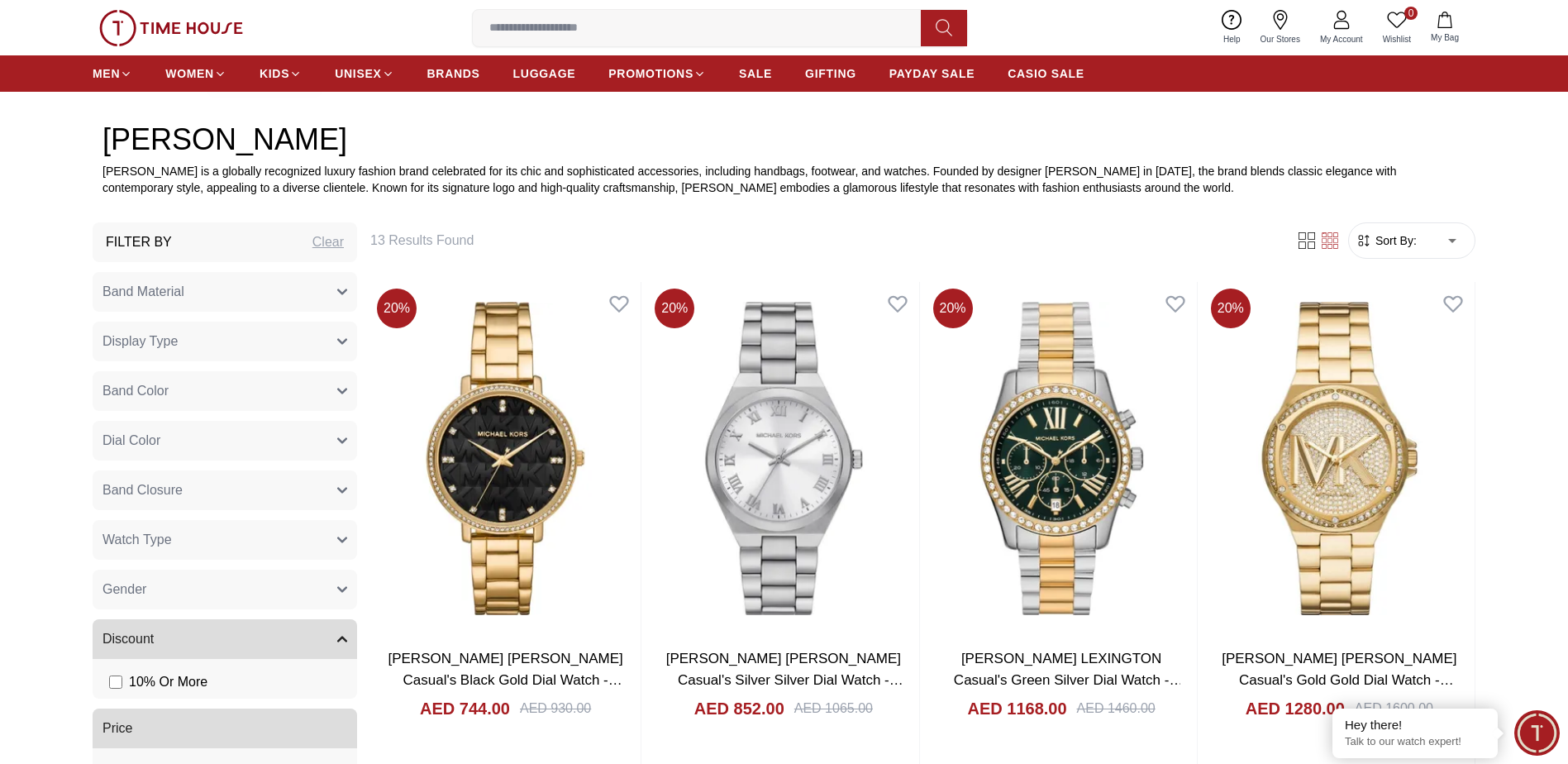
scroll to position [744, 0]
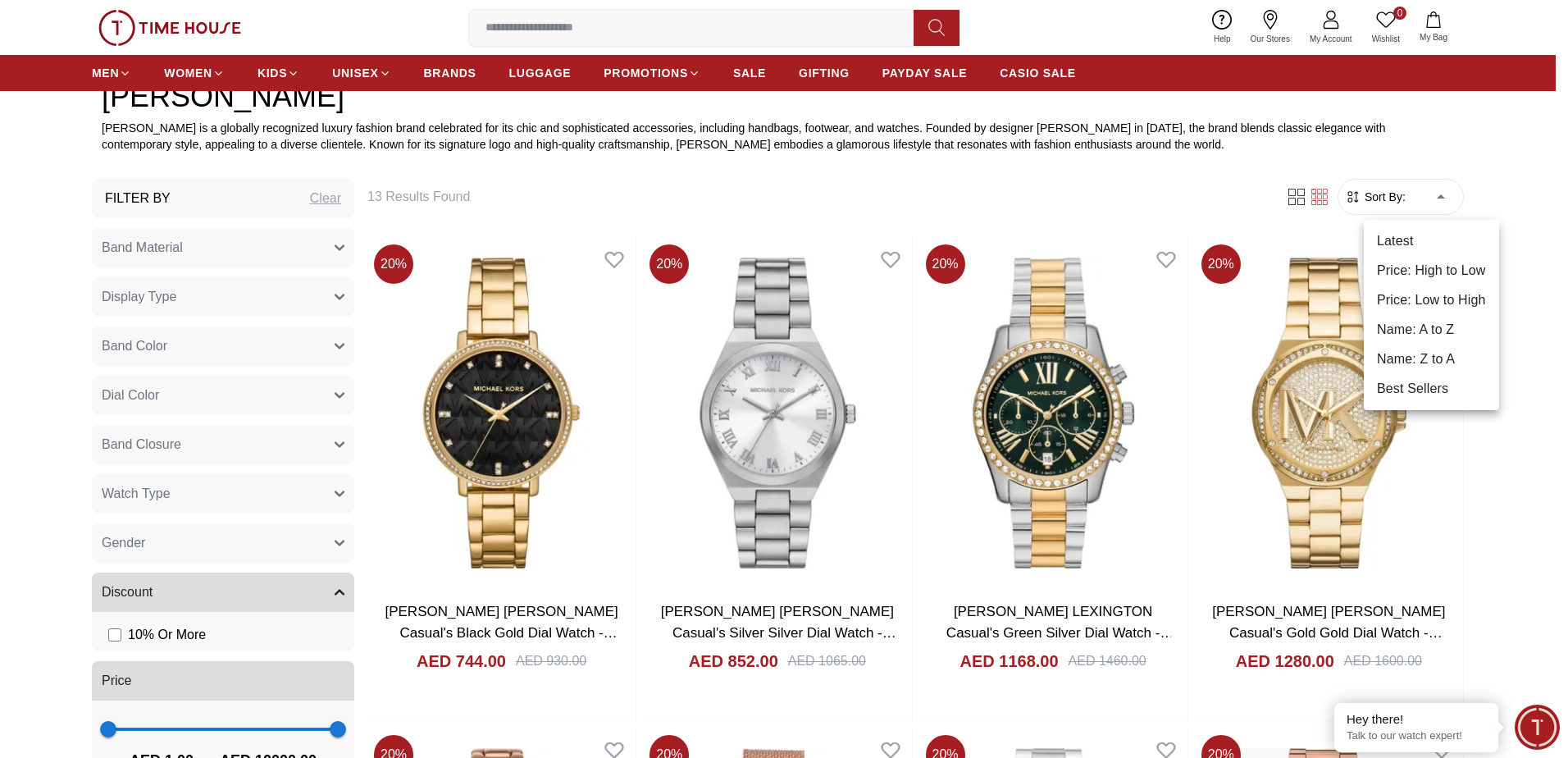
click at [1431, 291] on li "Price: Low to High" at bounding box center [1431, 300] width 136 height 30
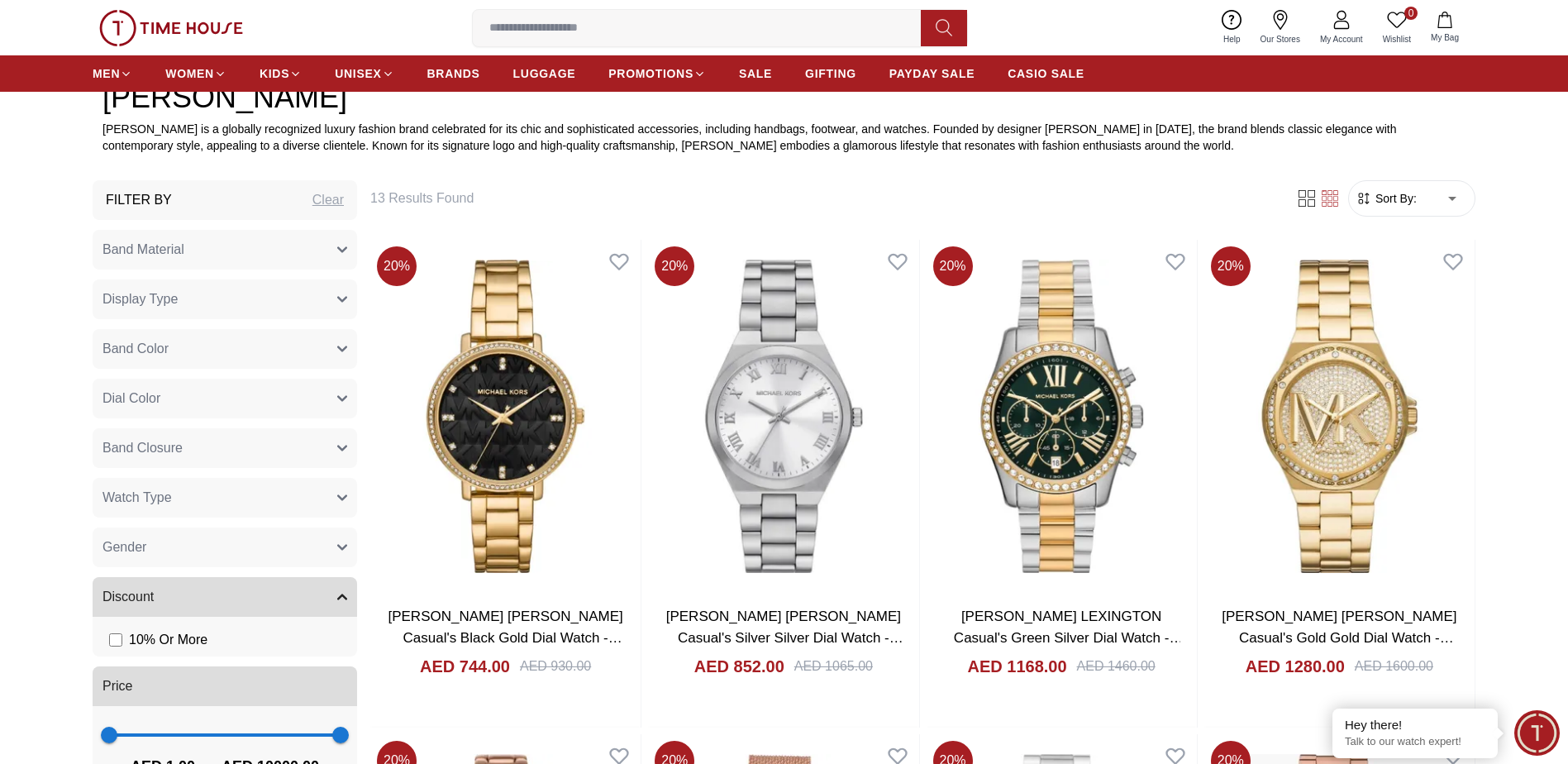
type input "*"
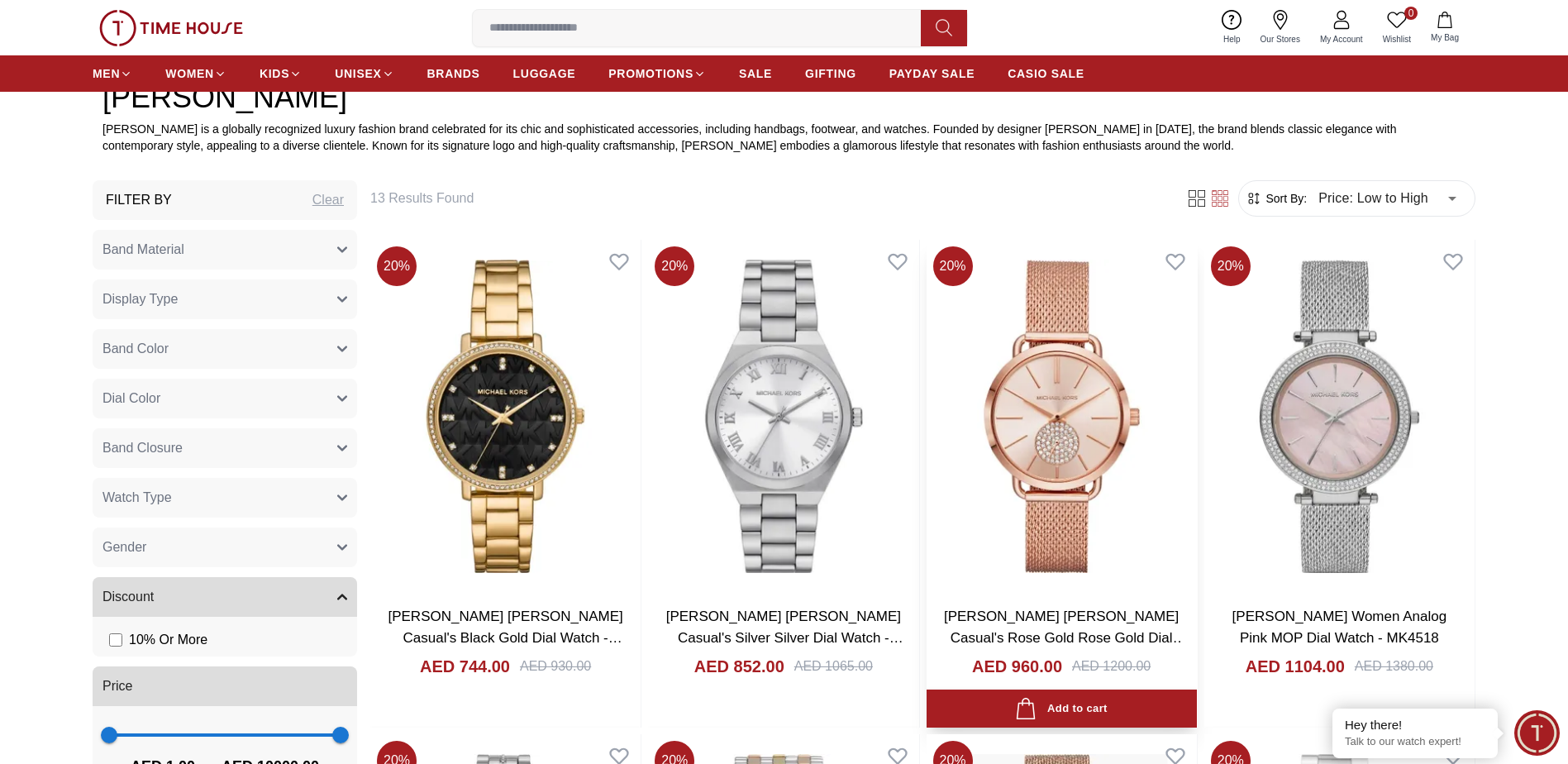
scroll to position [248, 0]
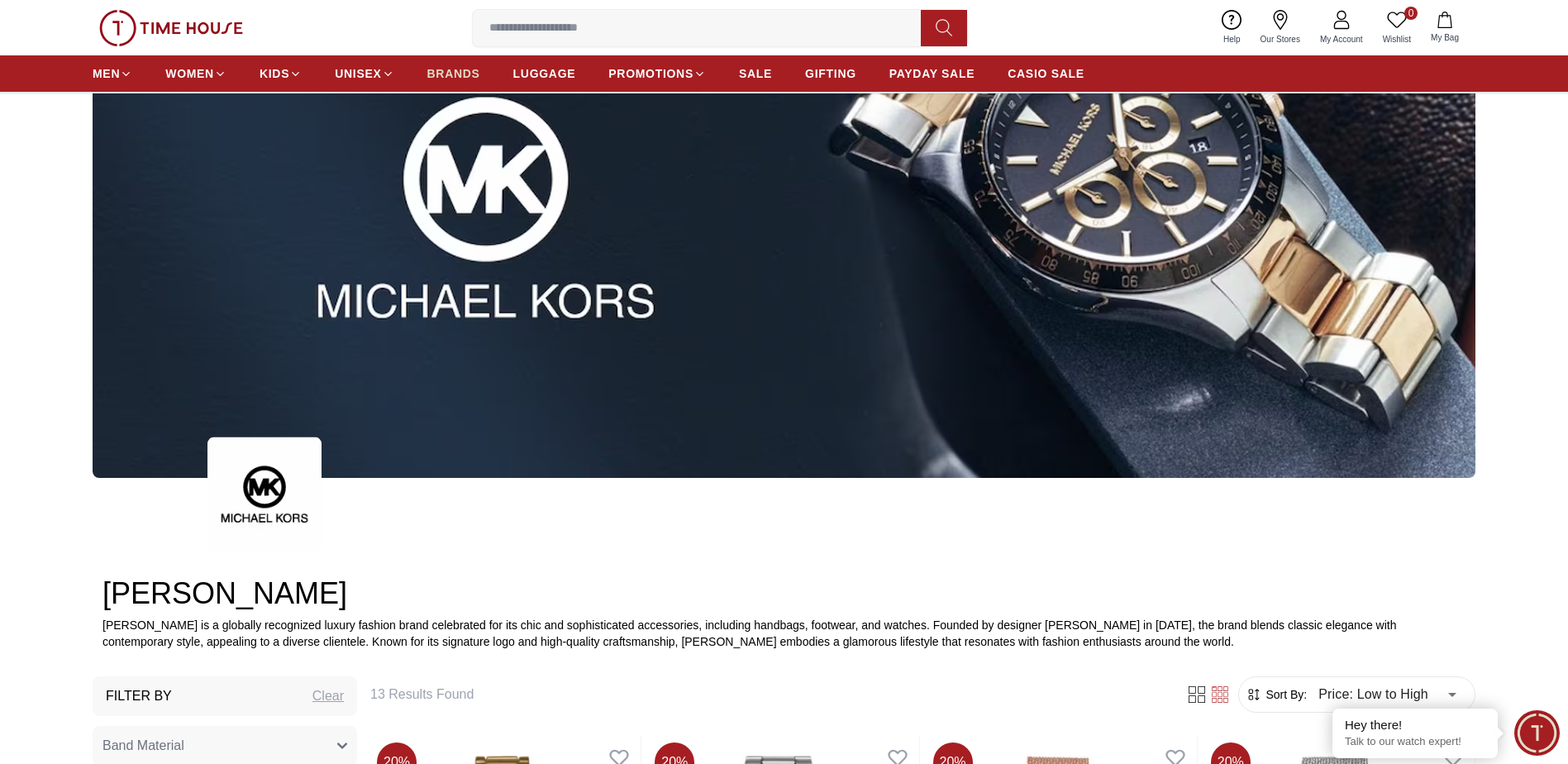
click at [452, 68] on span "BRANDS" at bounding box center [454, 74] width 53 height 16
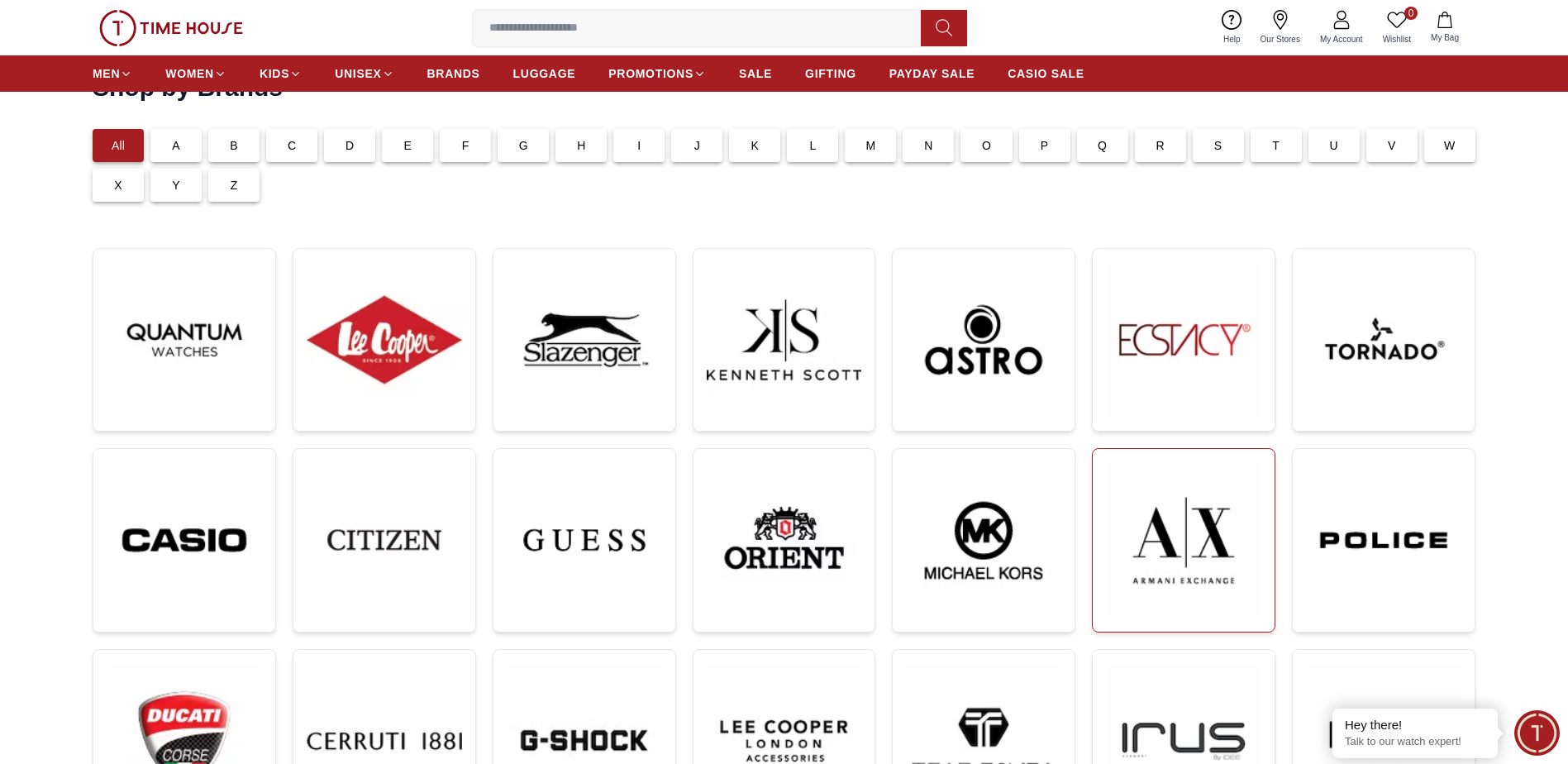
scroll to position [165, 0]
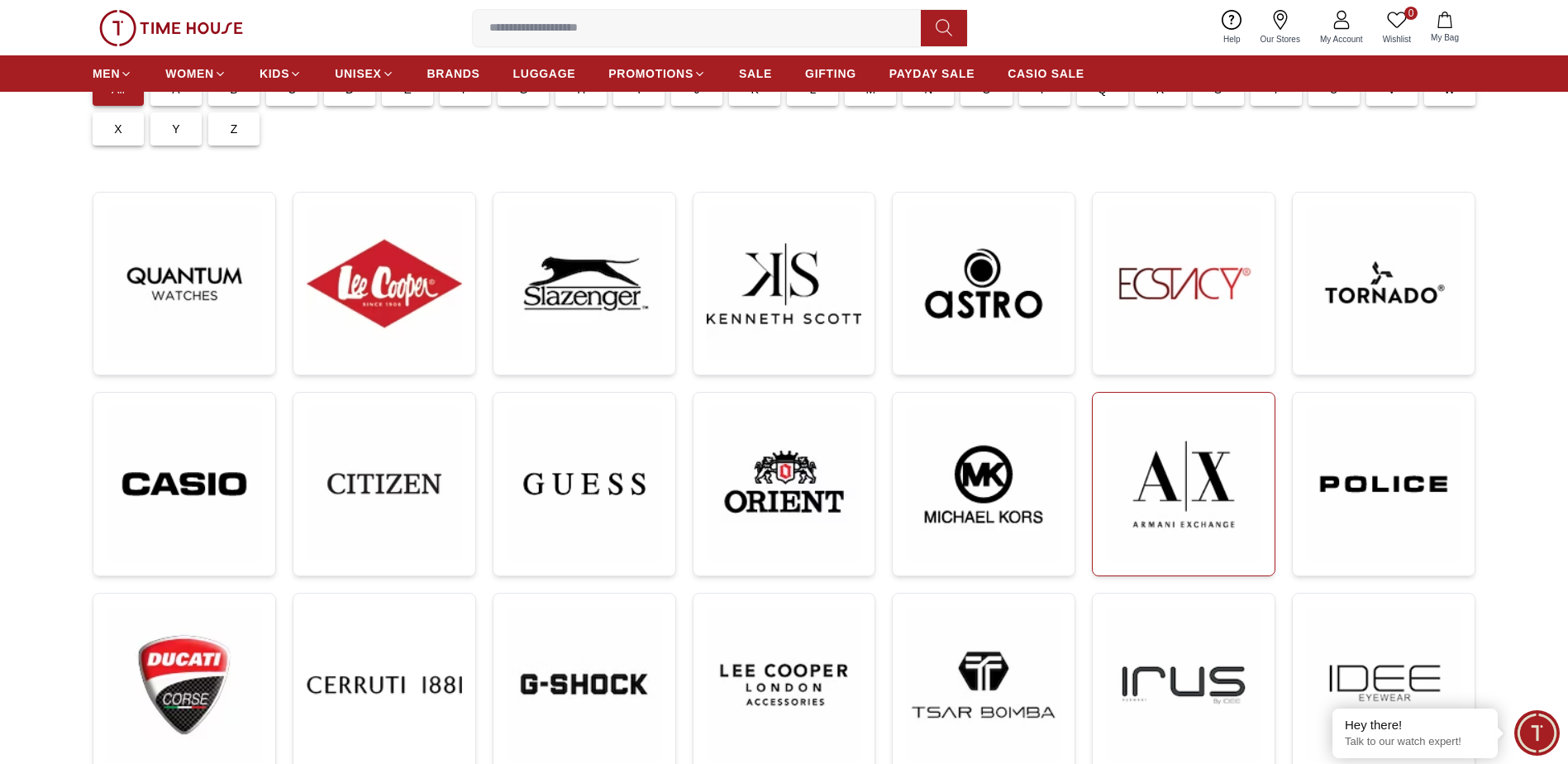
click at [1175, 521] on img at bounding box center [1183, 483] width 155 height 156
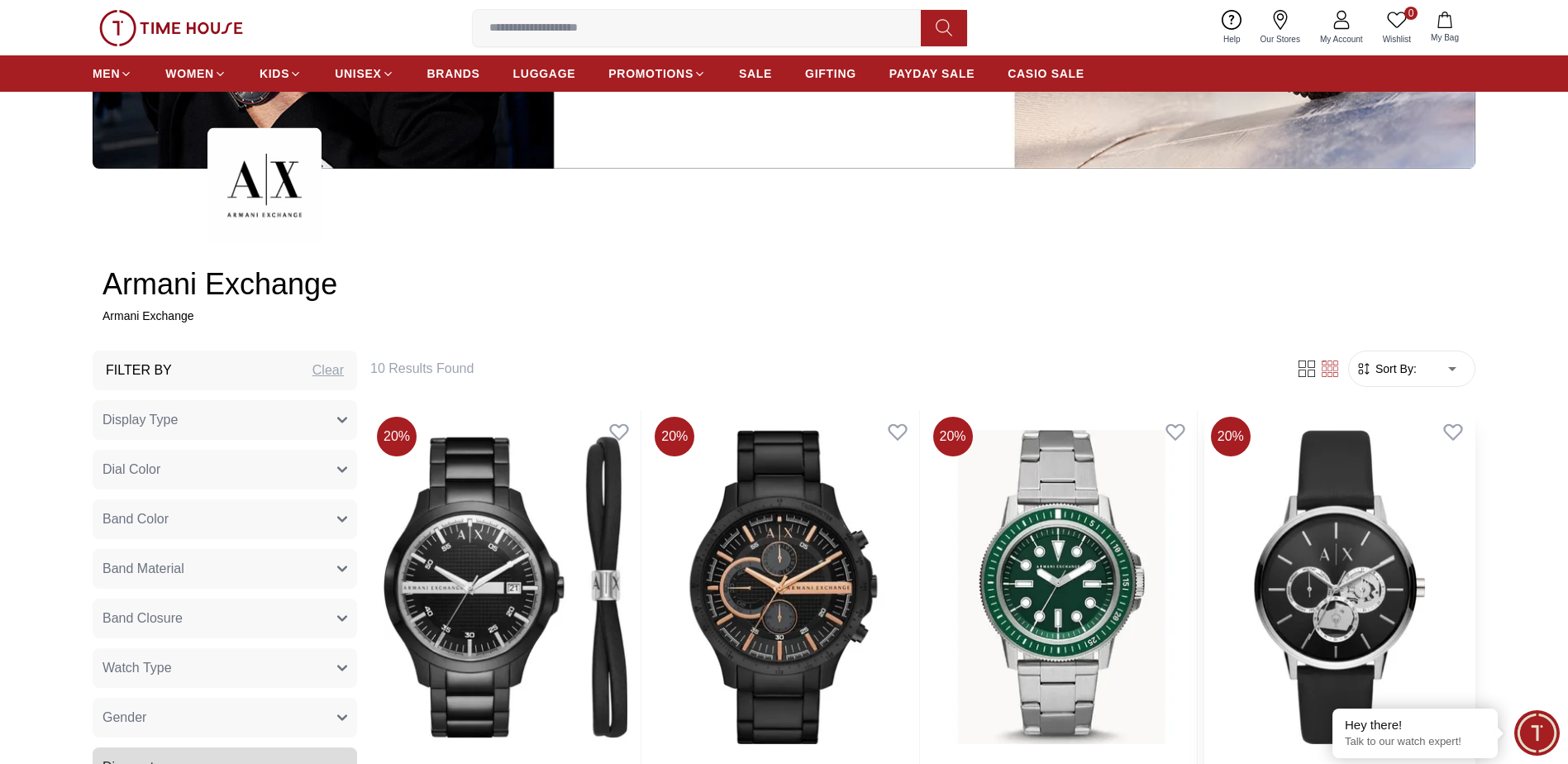
scroll to position [496, 0]
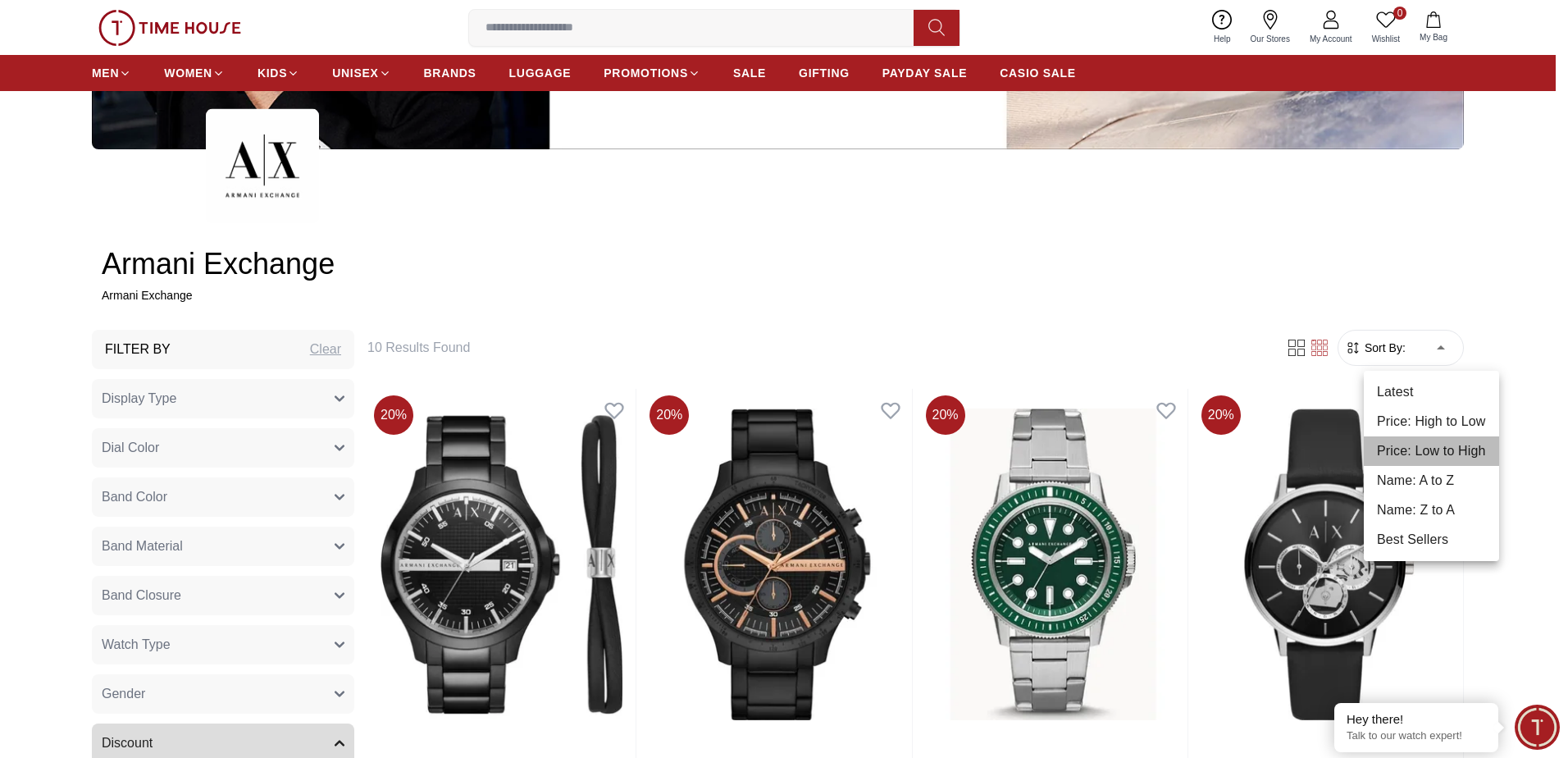
click at [1443, 450] on li "Price: Low to High" at bounding box center [1431, 450] width 136 height 30
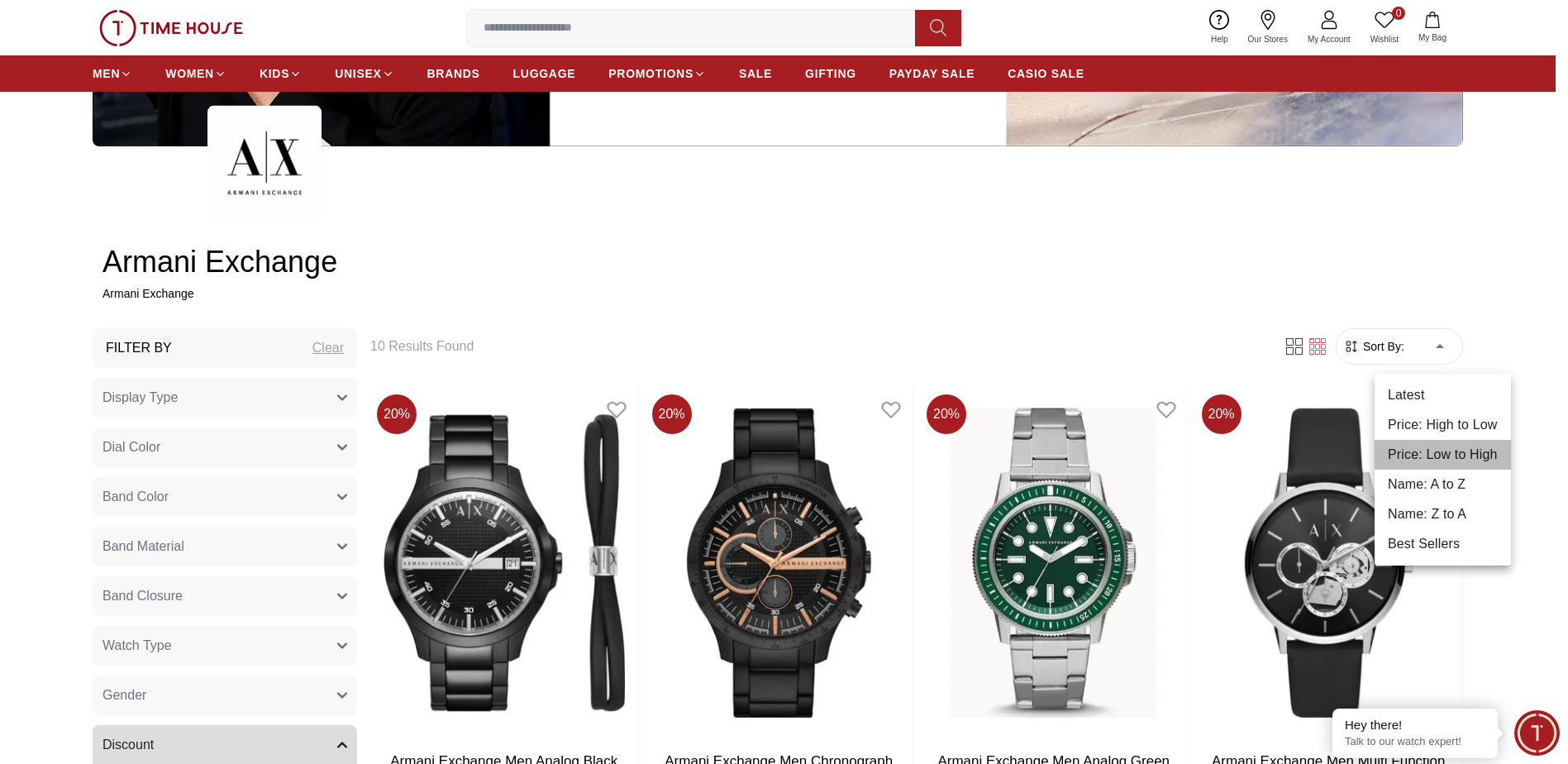
type input "*"
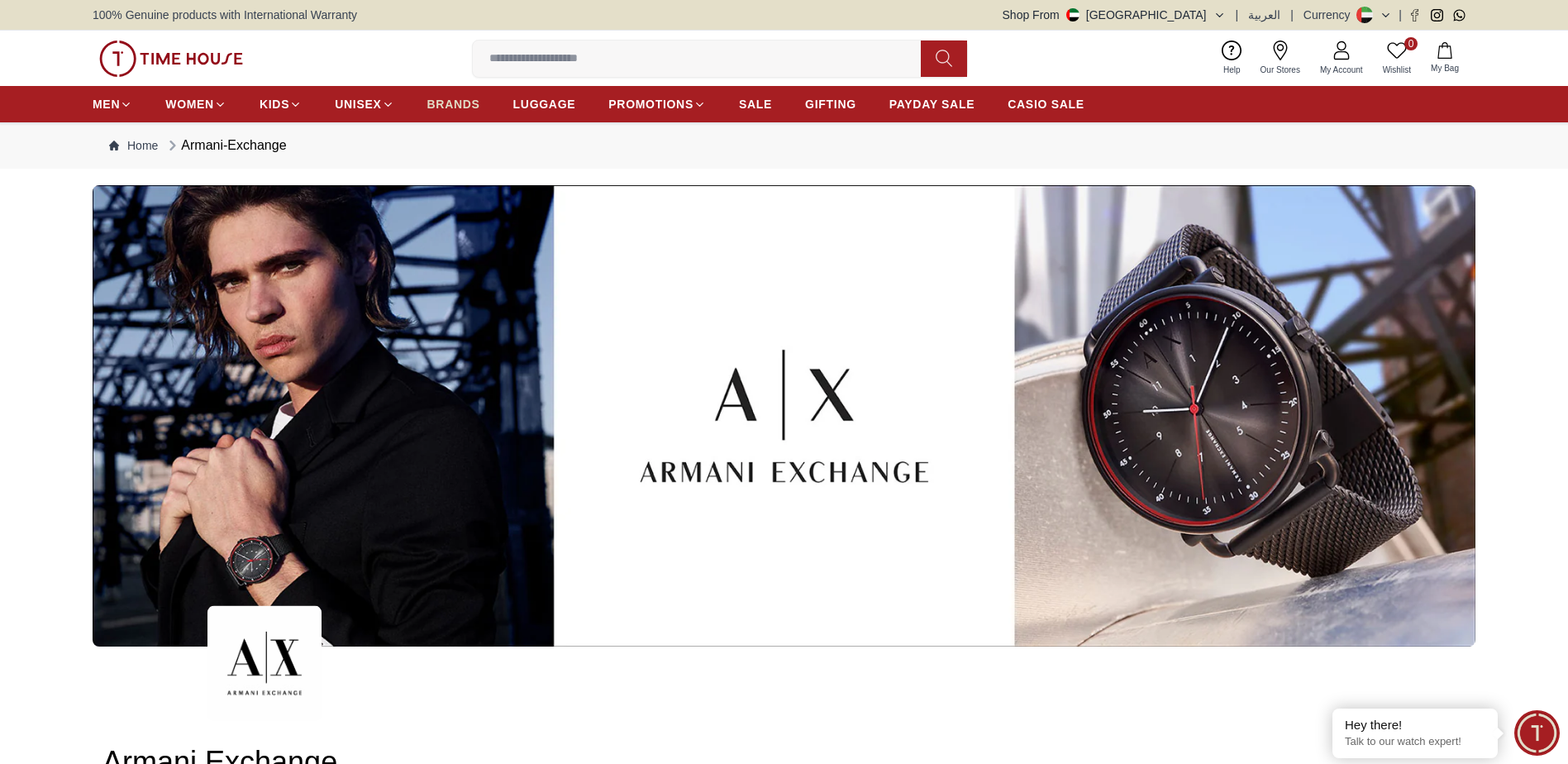
click at [464, 101] on span "BRANDS" at bounding box center [454, 104] width 53 height 16
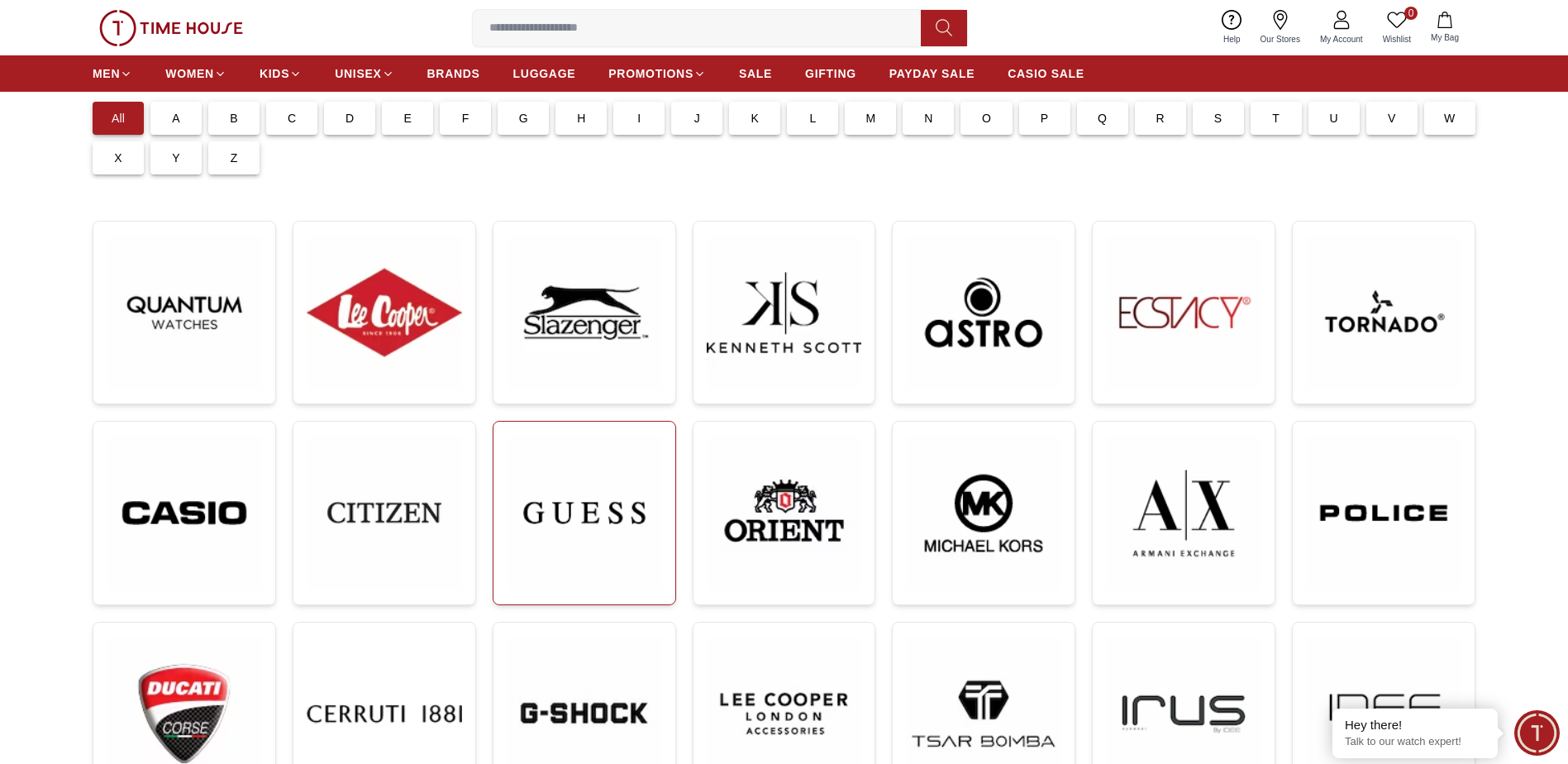
scroll to position [165, 0]
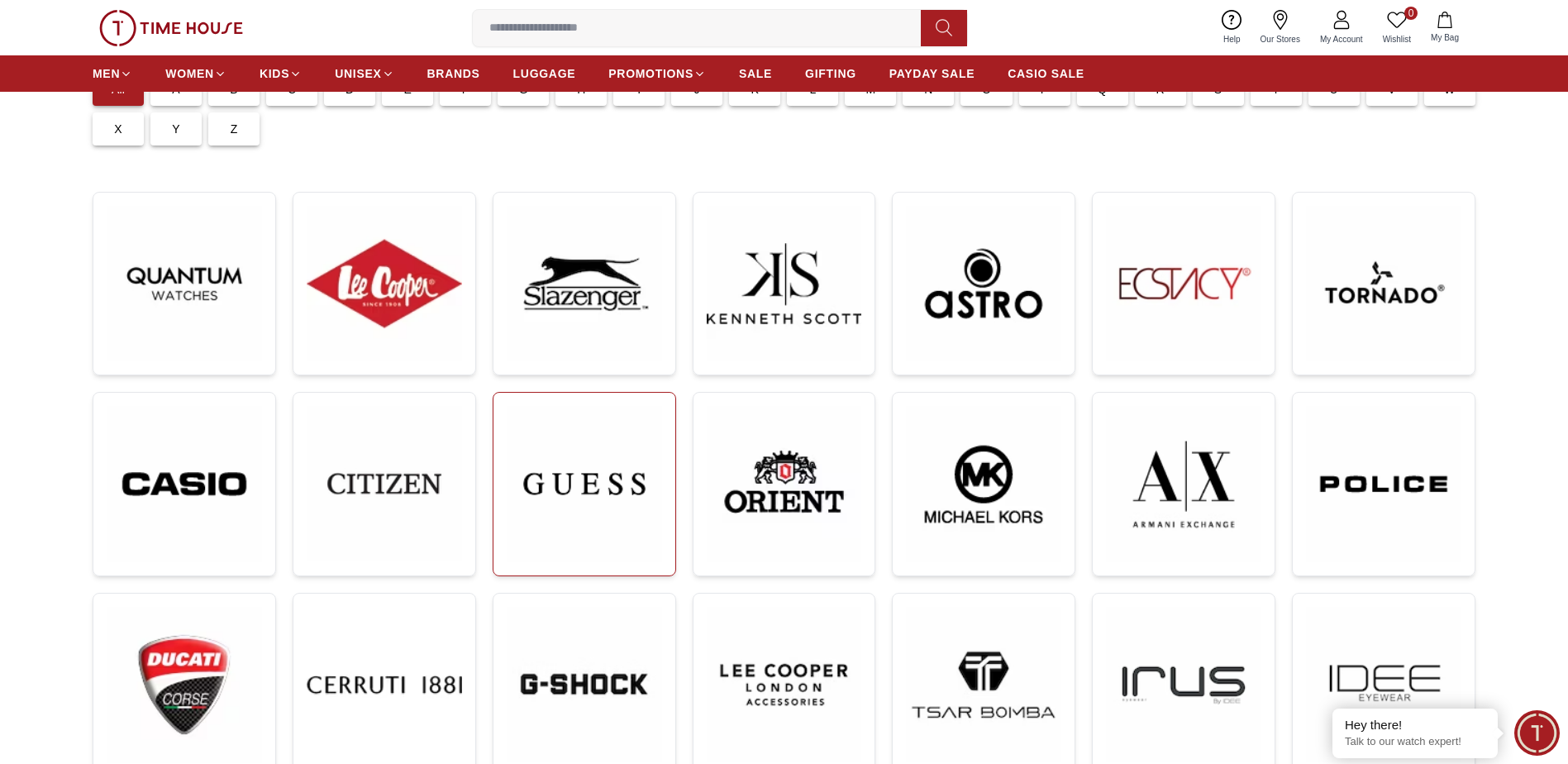
click at [615, 533] on img at bounding box center [584, 483] width 155 height 156
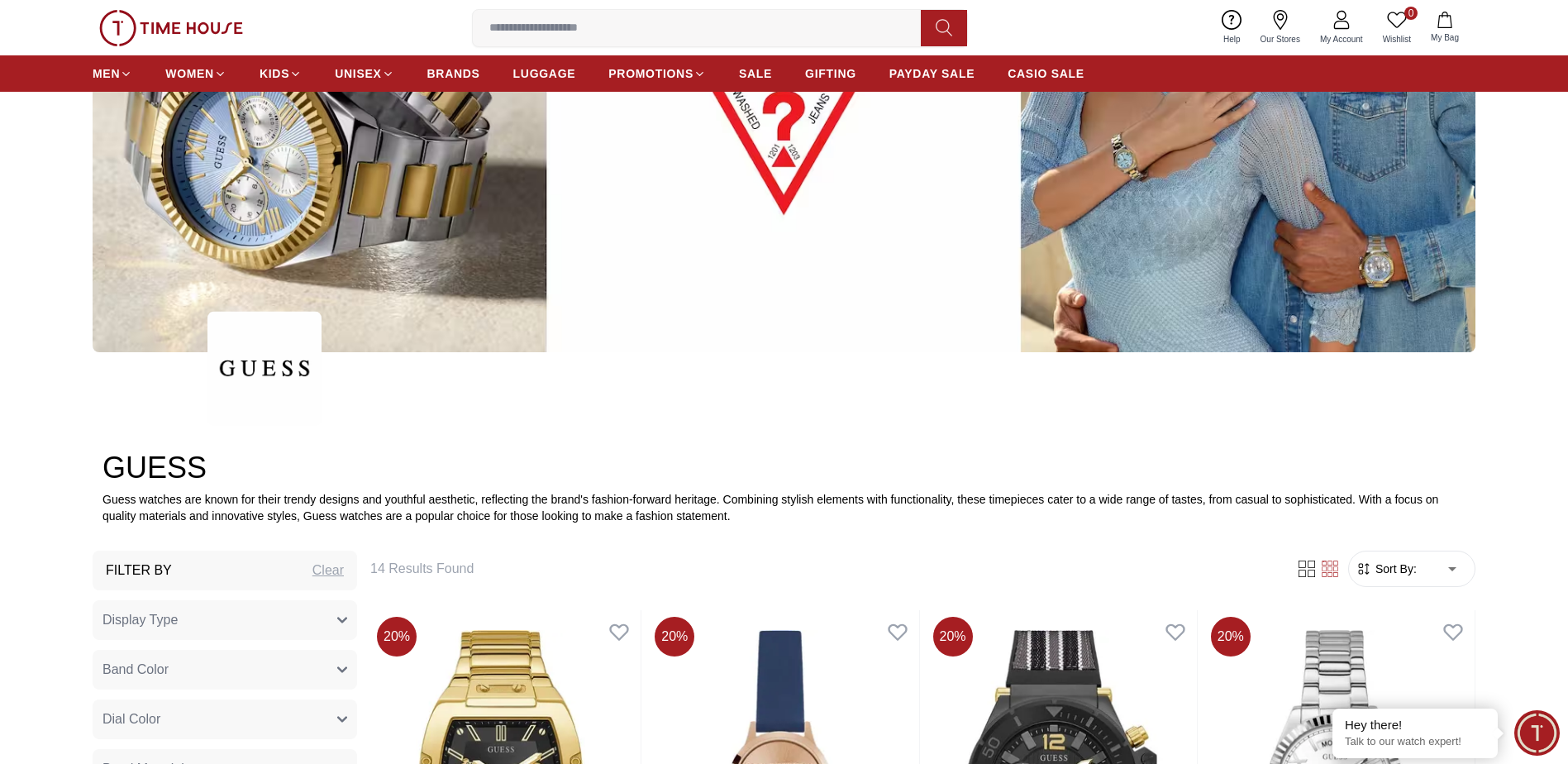
scroll to position [413, 0]
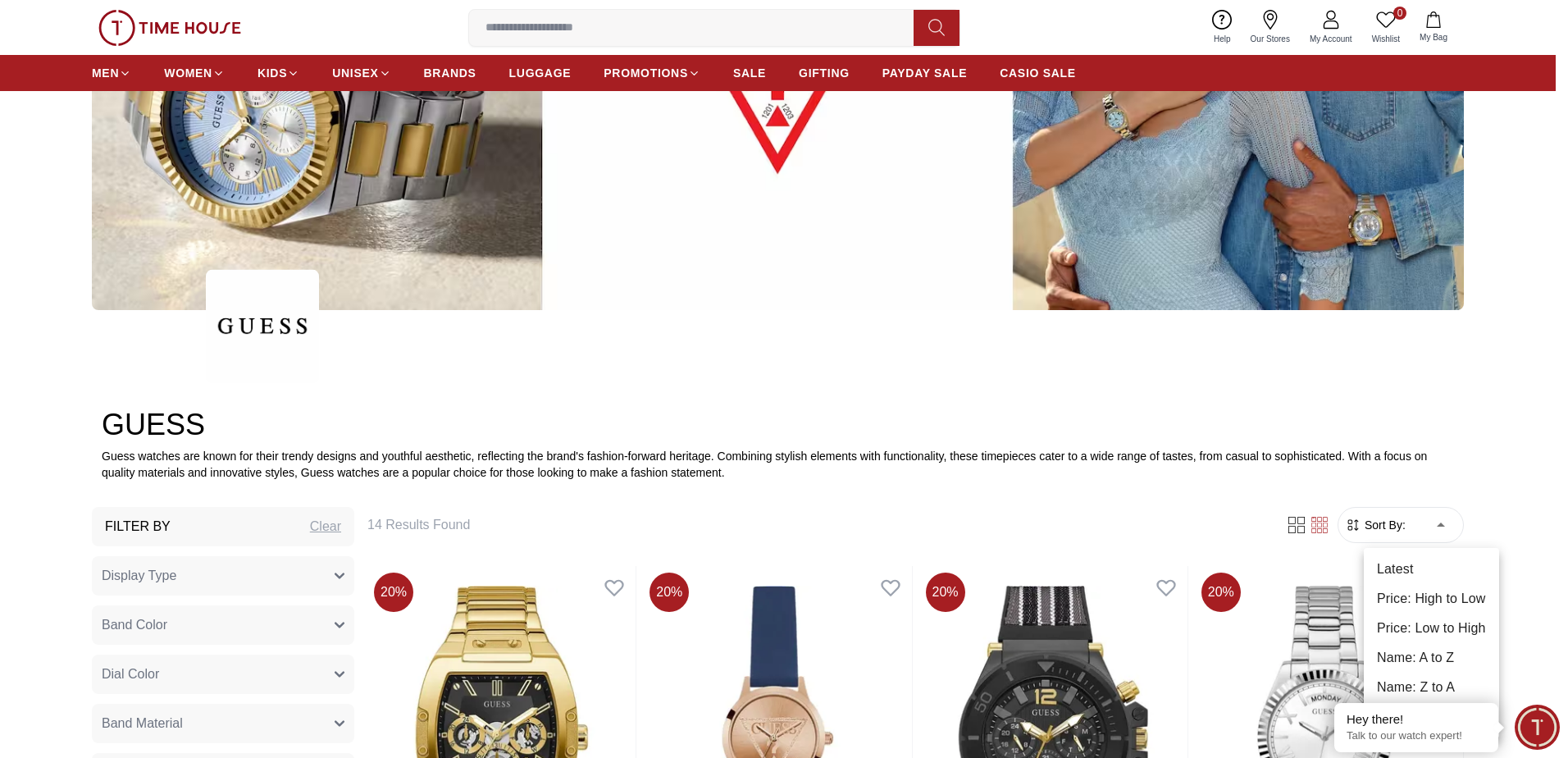
click at [1435, 624] on li "Price: Low to High" at bounding box center [1431, 628] width 136 height 30
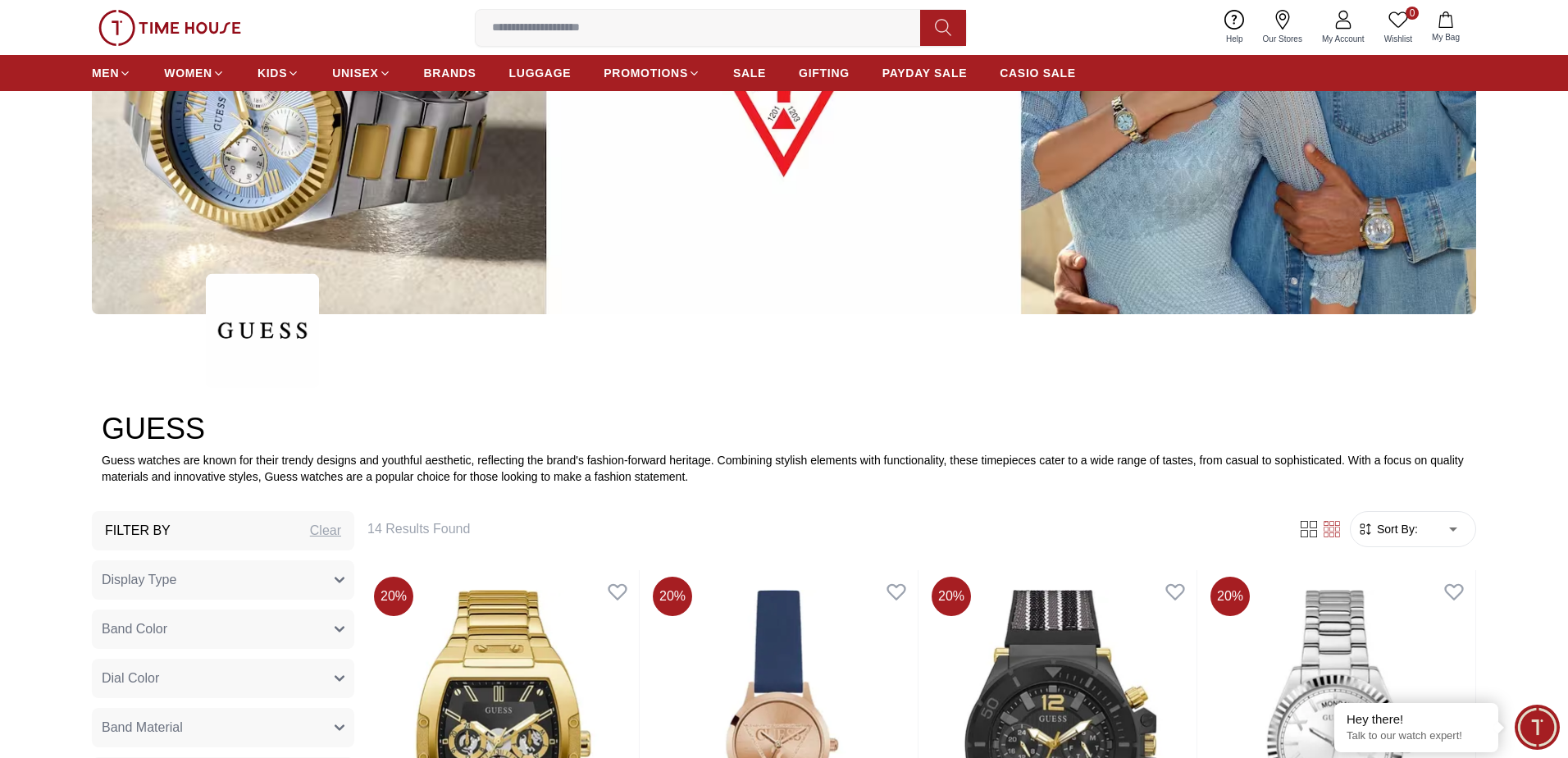
type input "*"
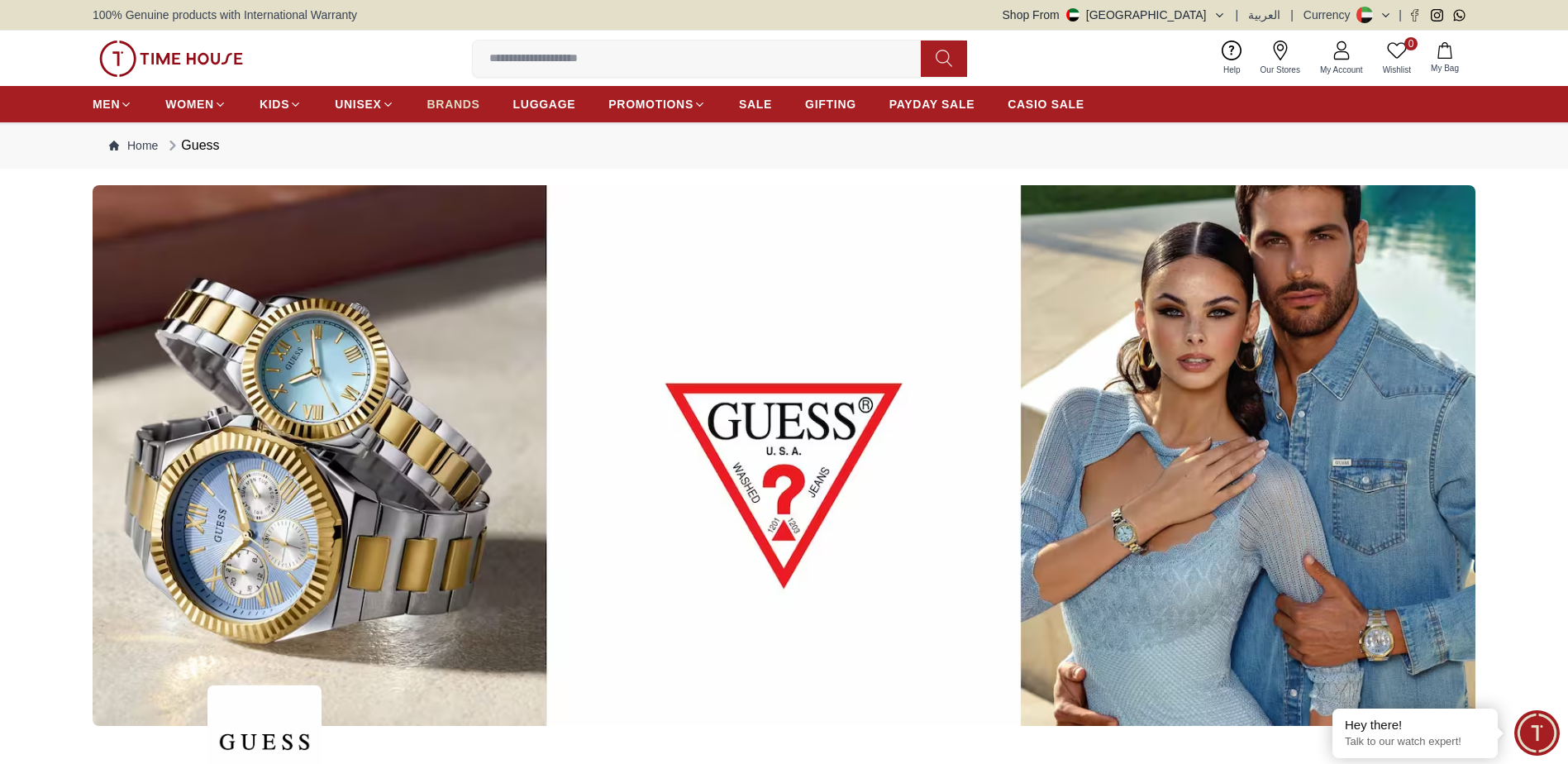
click at [433, 102] on span "BRANDS" at bounding box center [454, 104] width 53 height 16
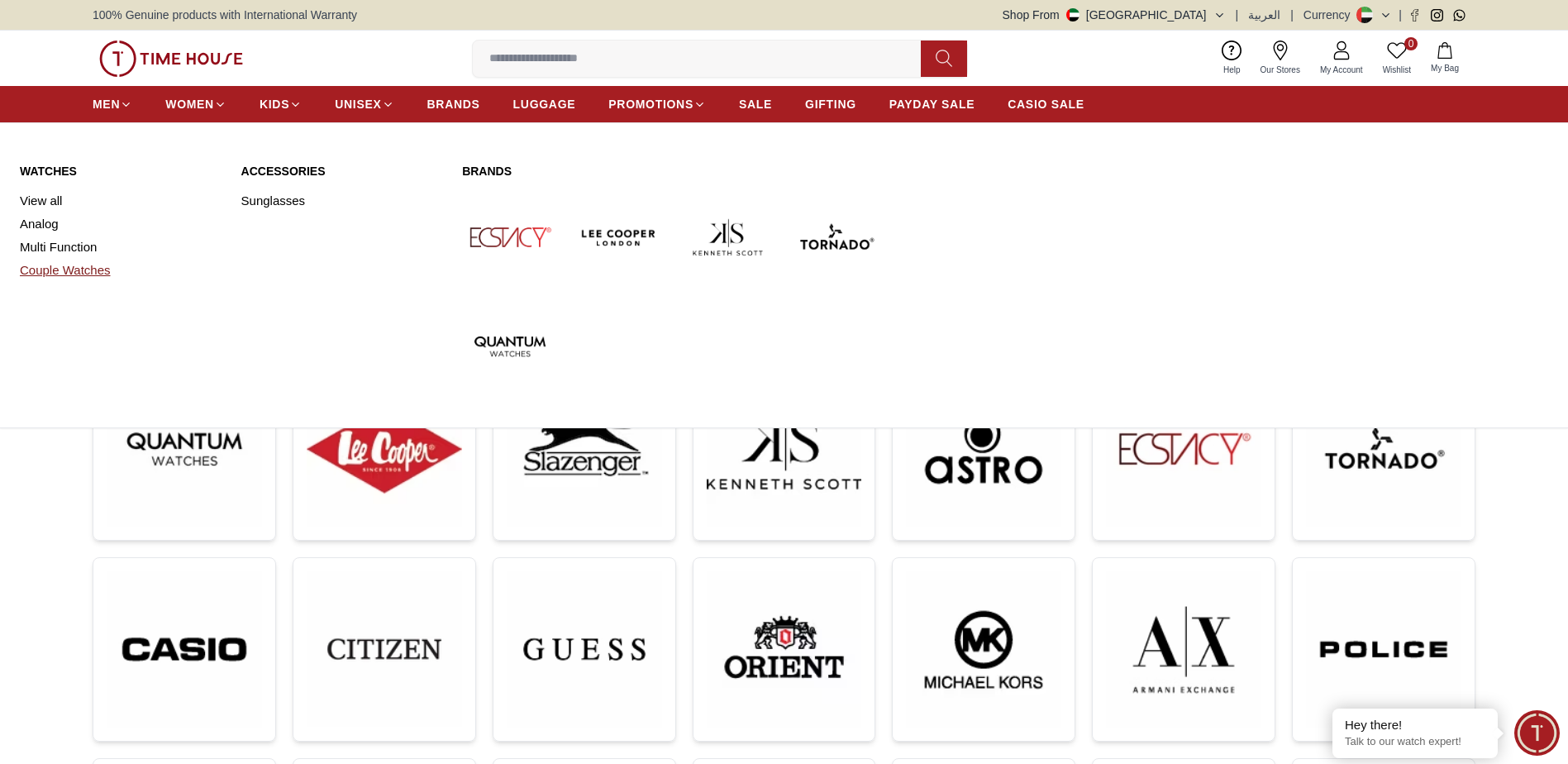
click at [58, 269] on link "Couple Watches" at bounding box center [120, 270] width 201 height 23
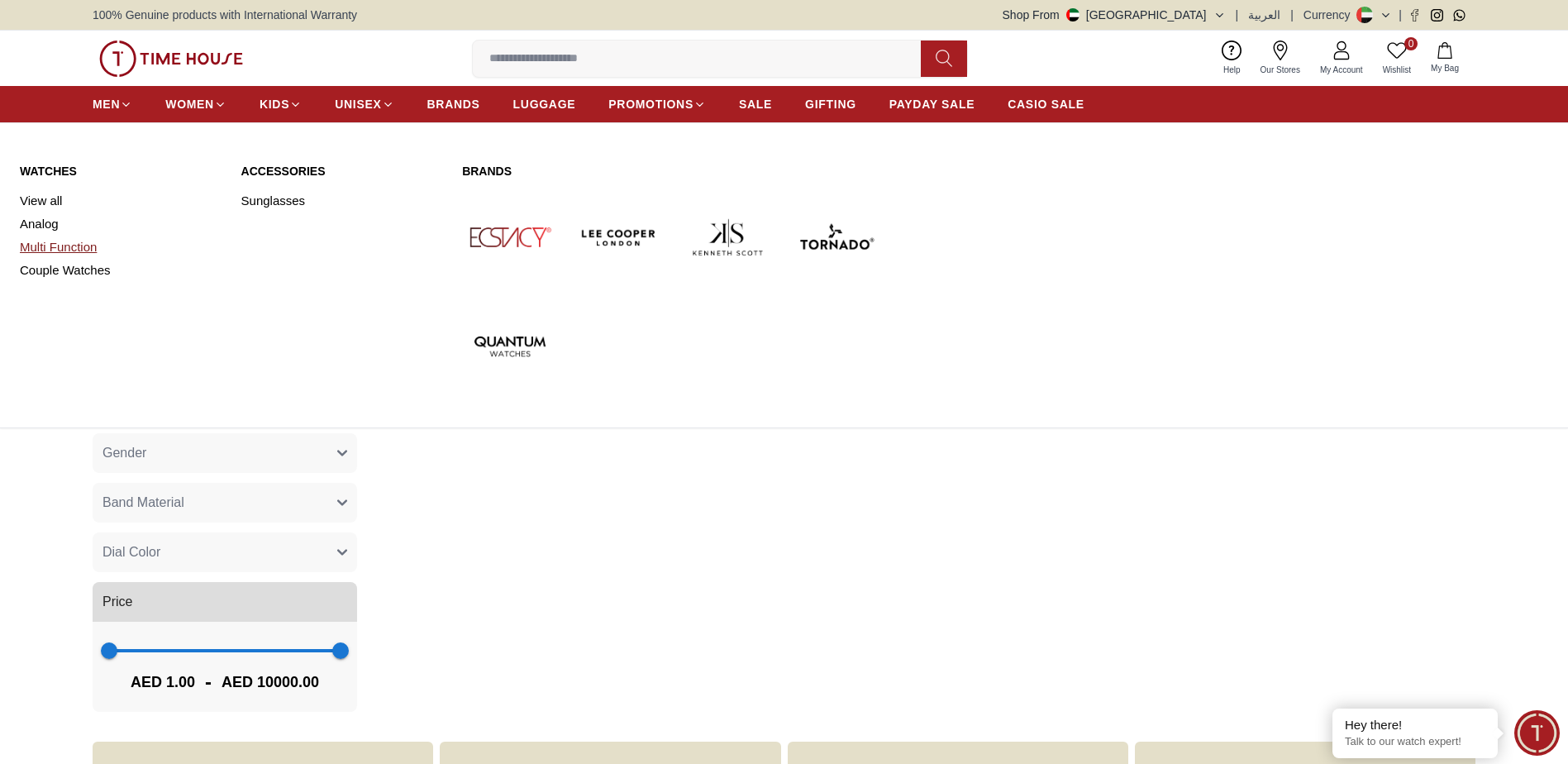
click at [51, 244] on link "Multi Function" at bounding box center [120, 246] width 201 height 23
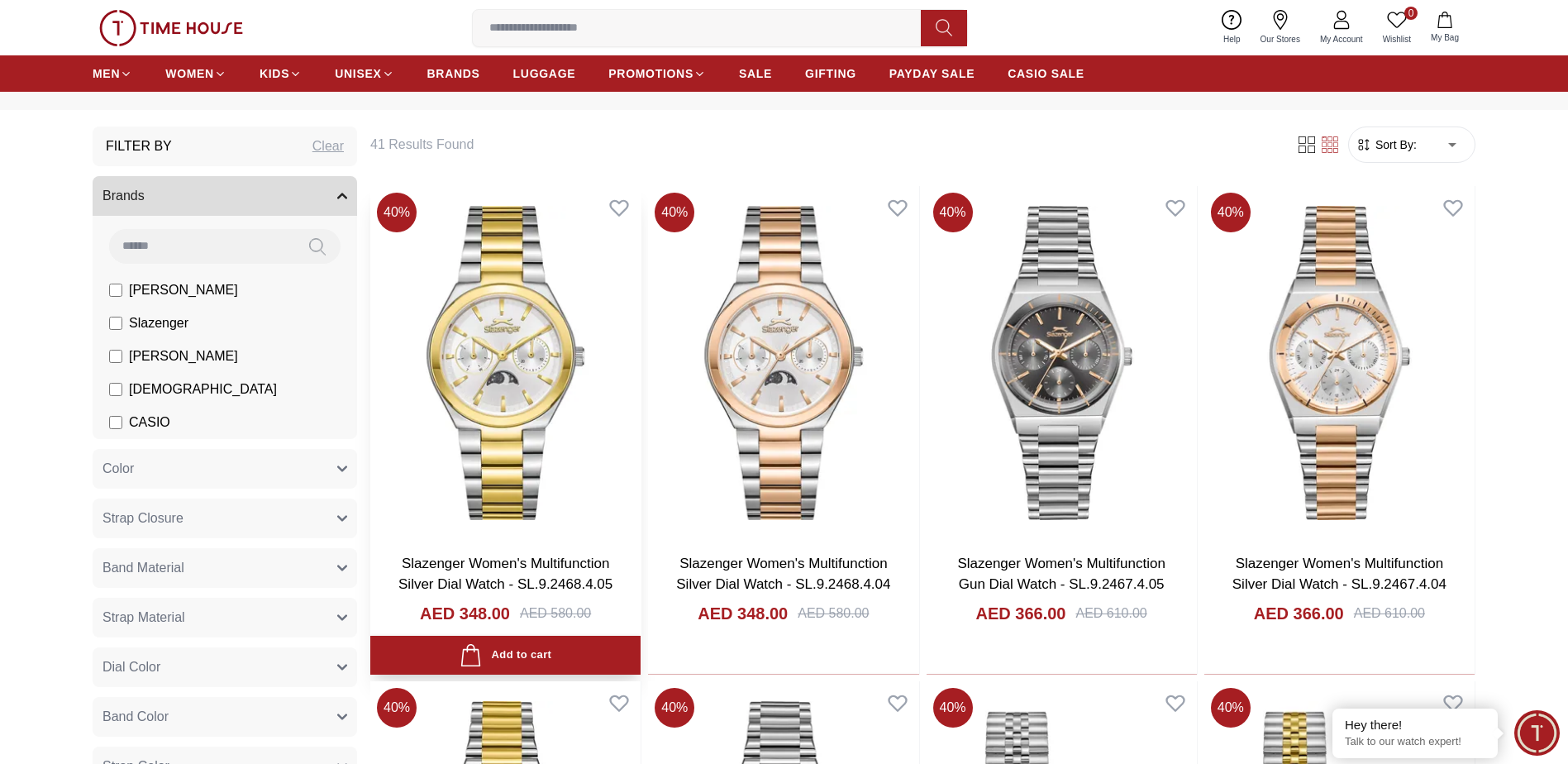
scroll to position [165, 0]
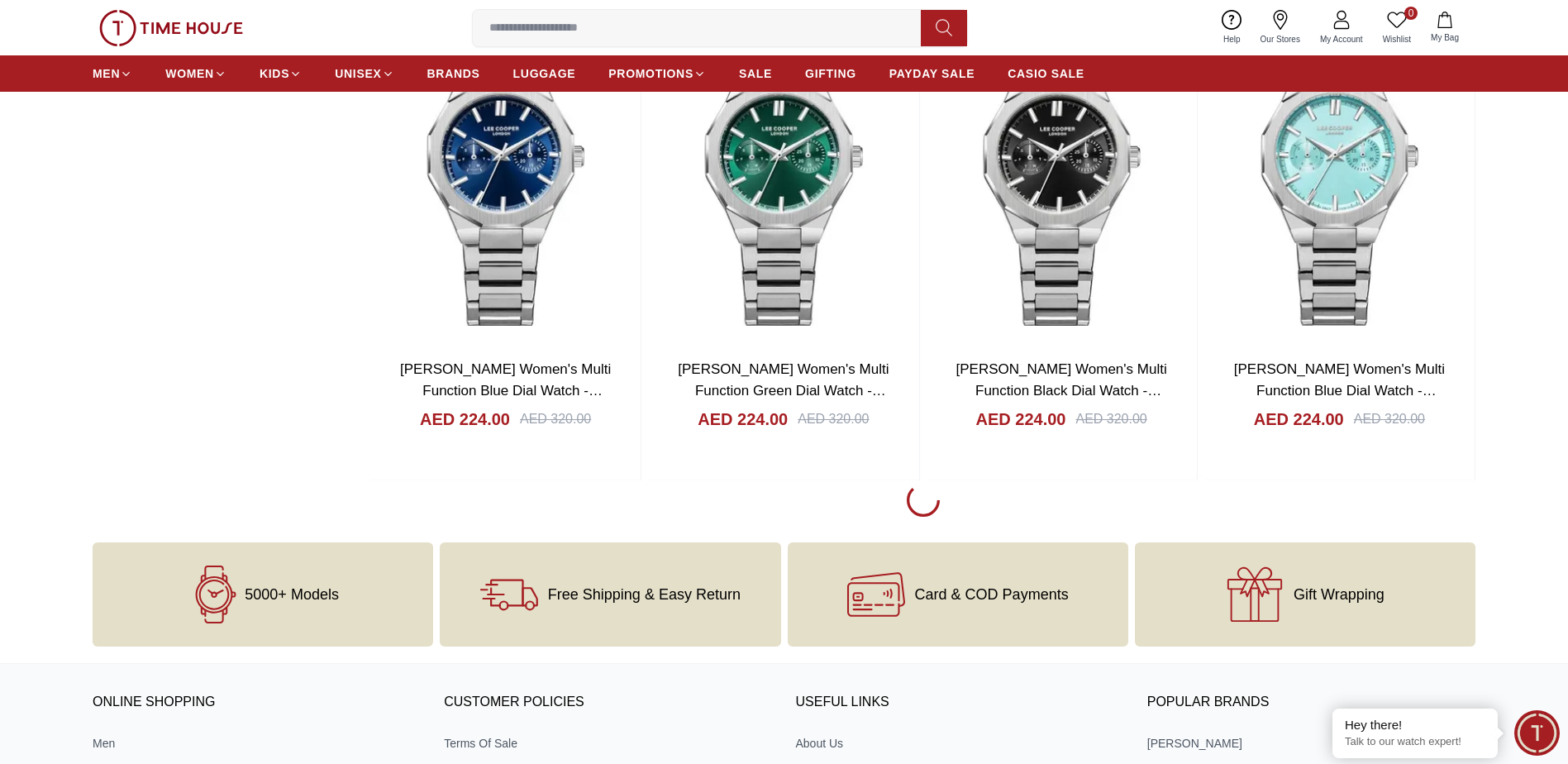
scroll to position [1902, 0]
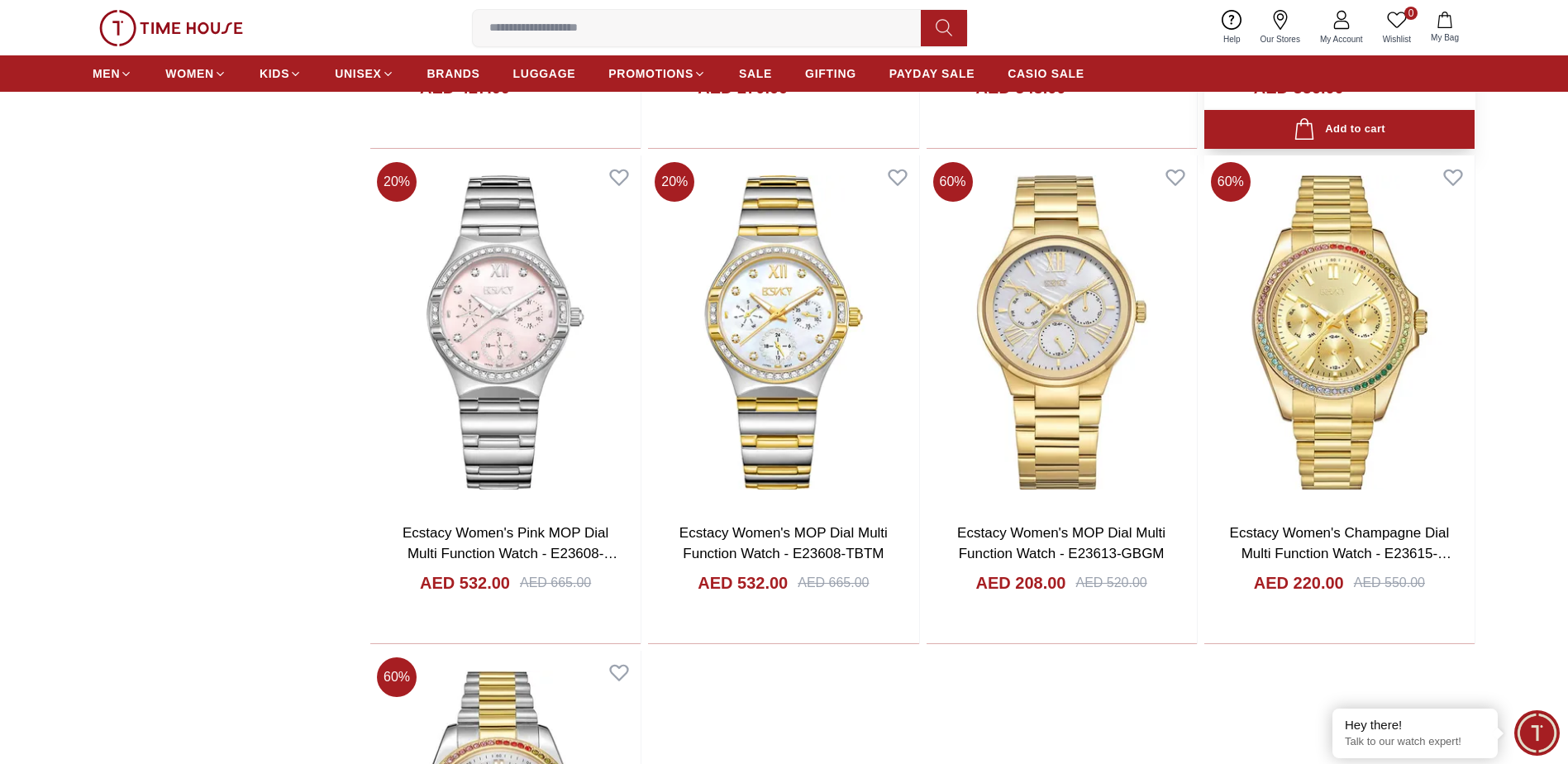
scroll to position [4548, 0]
